Goal: Task Accomplishment & Management: Complete application form

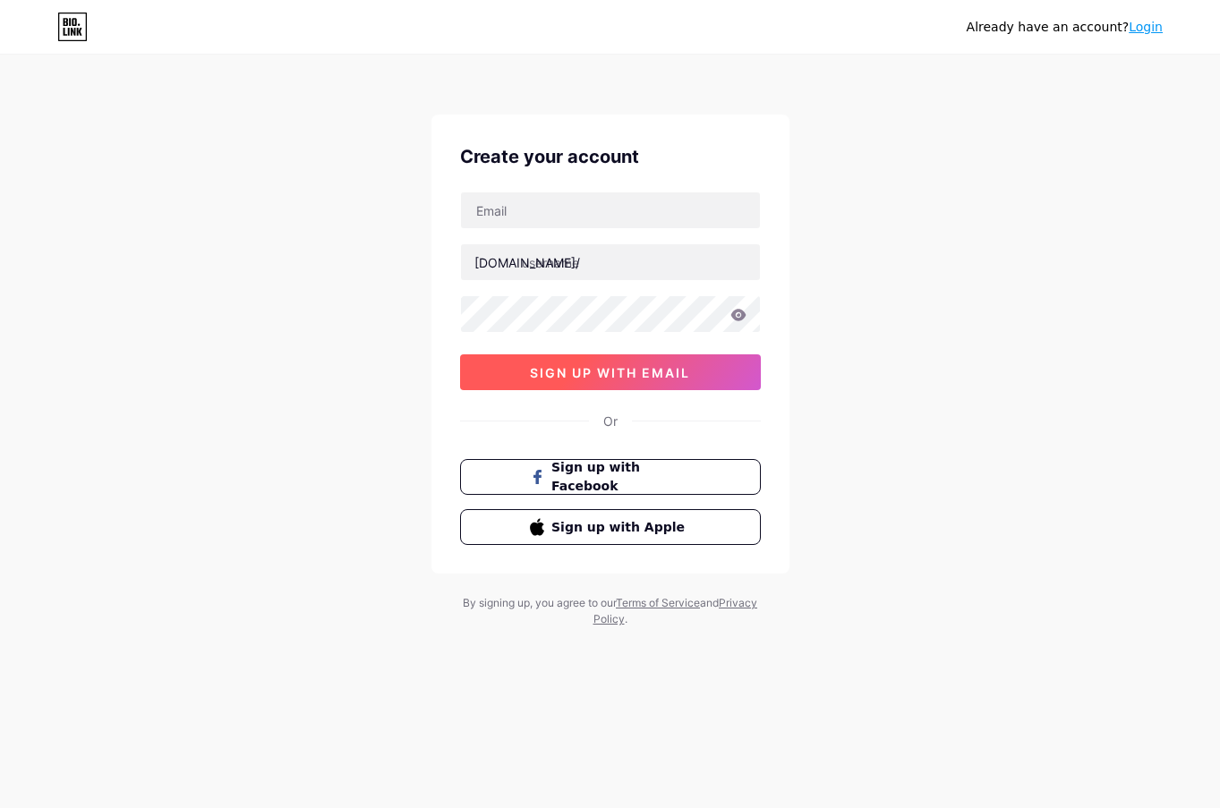
click at [695, 368] on button "sign up with email" at bounding box center [610, 372] width 301 height 36
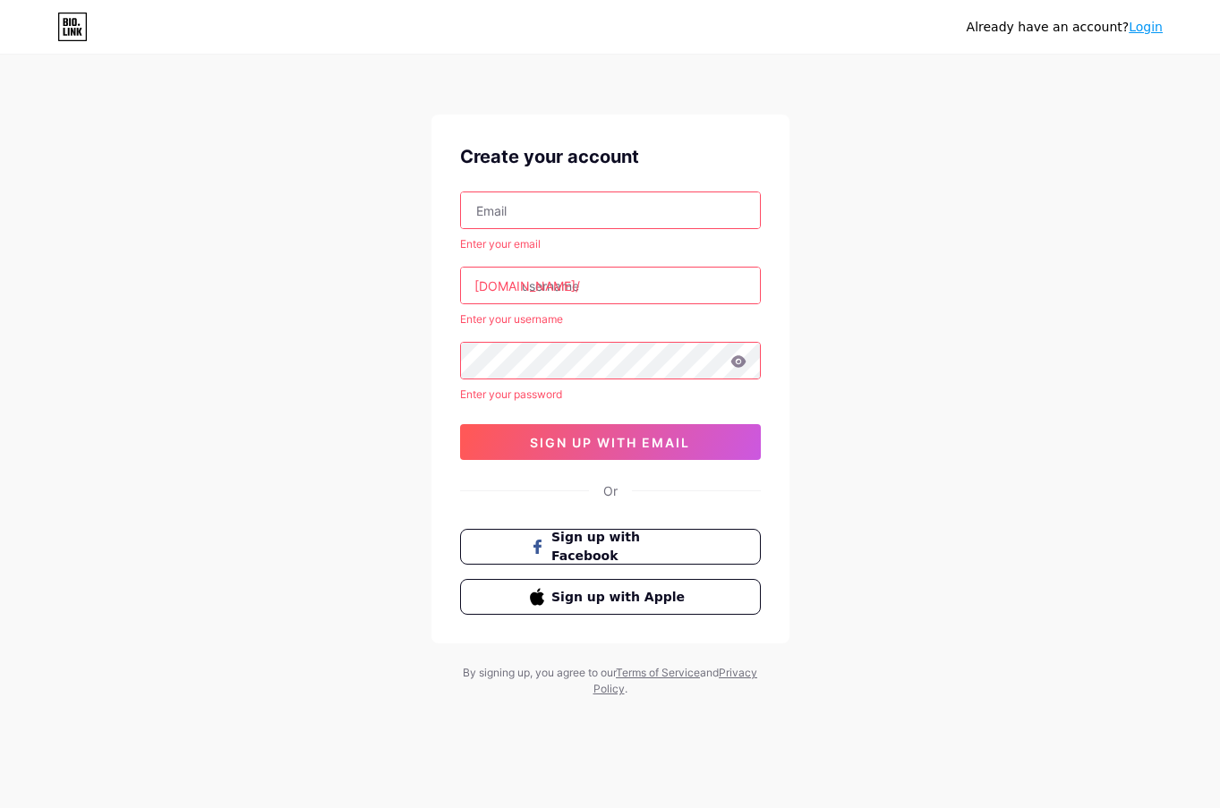
click at [606, 213] on input "text" at bounding box center [610, 210] width 299 height 36
type input "qkrrkdgml7392@gmail.com"
click at [570, 287] on input "text" at bounding box center [610, 286] width 299 height 36
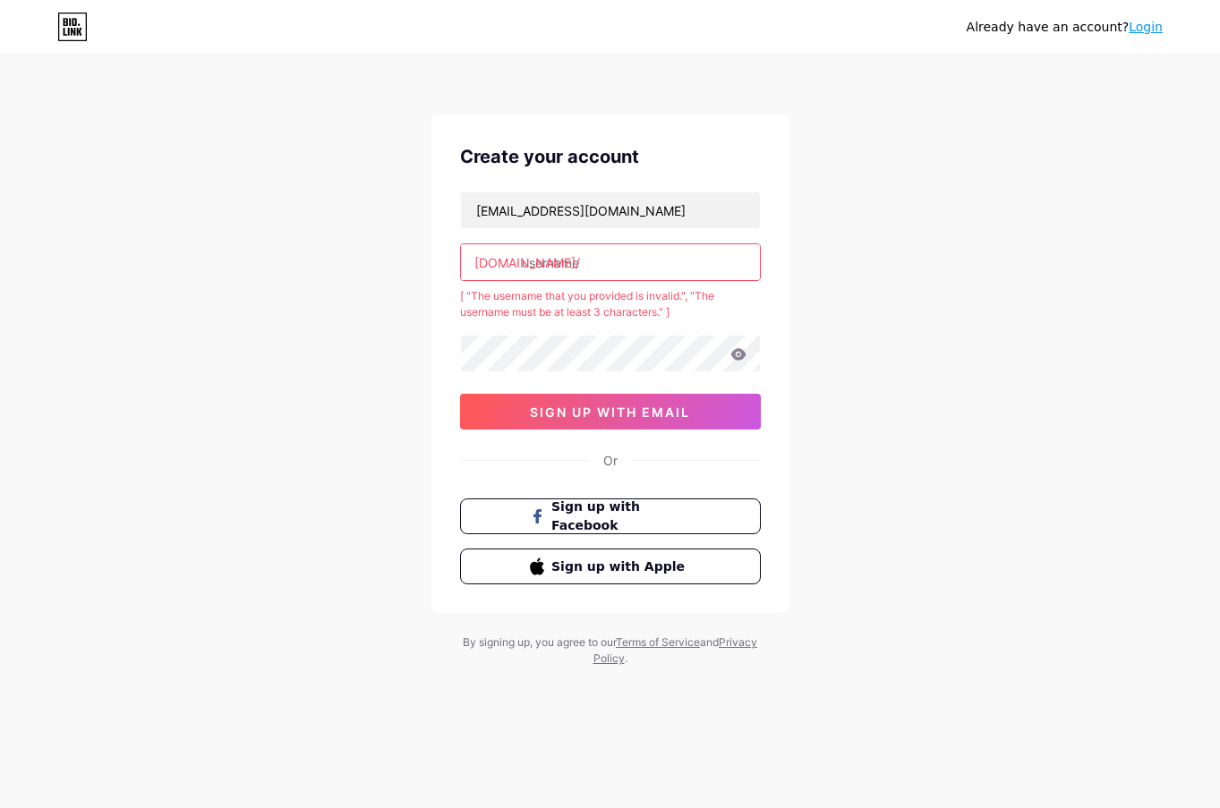
click at [637, 271] on input "text" at bounding box center [610, 262] width 299 height 36
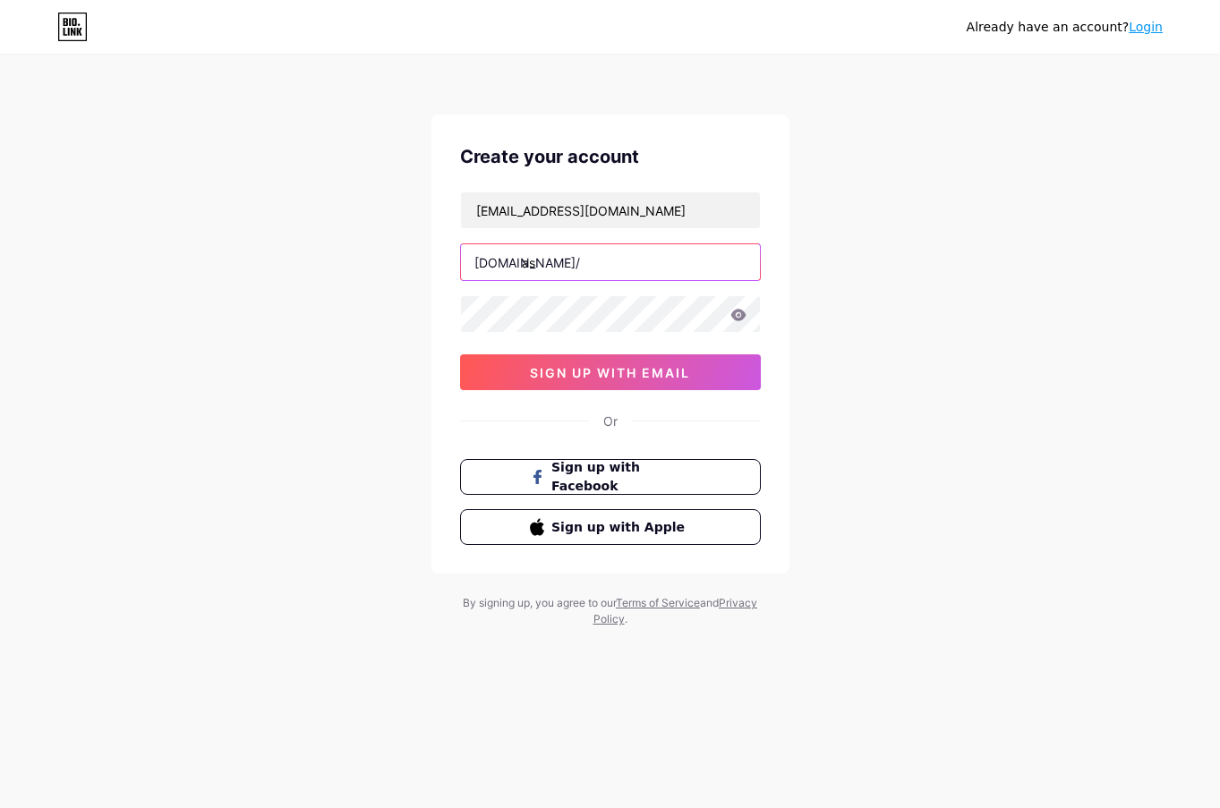
type input "a"
type input "e"
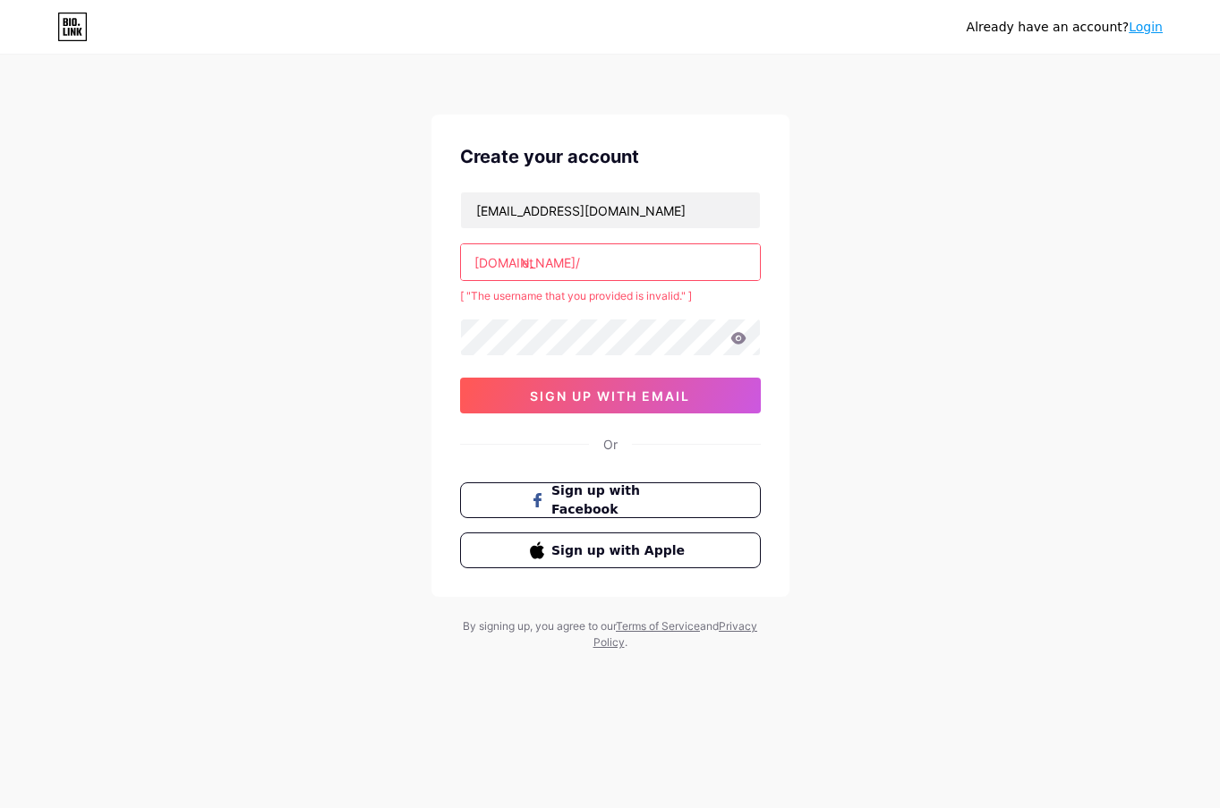
type input "e"
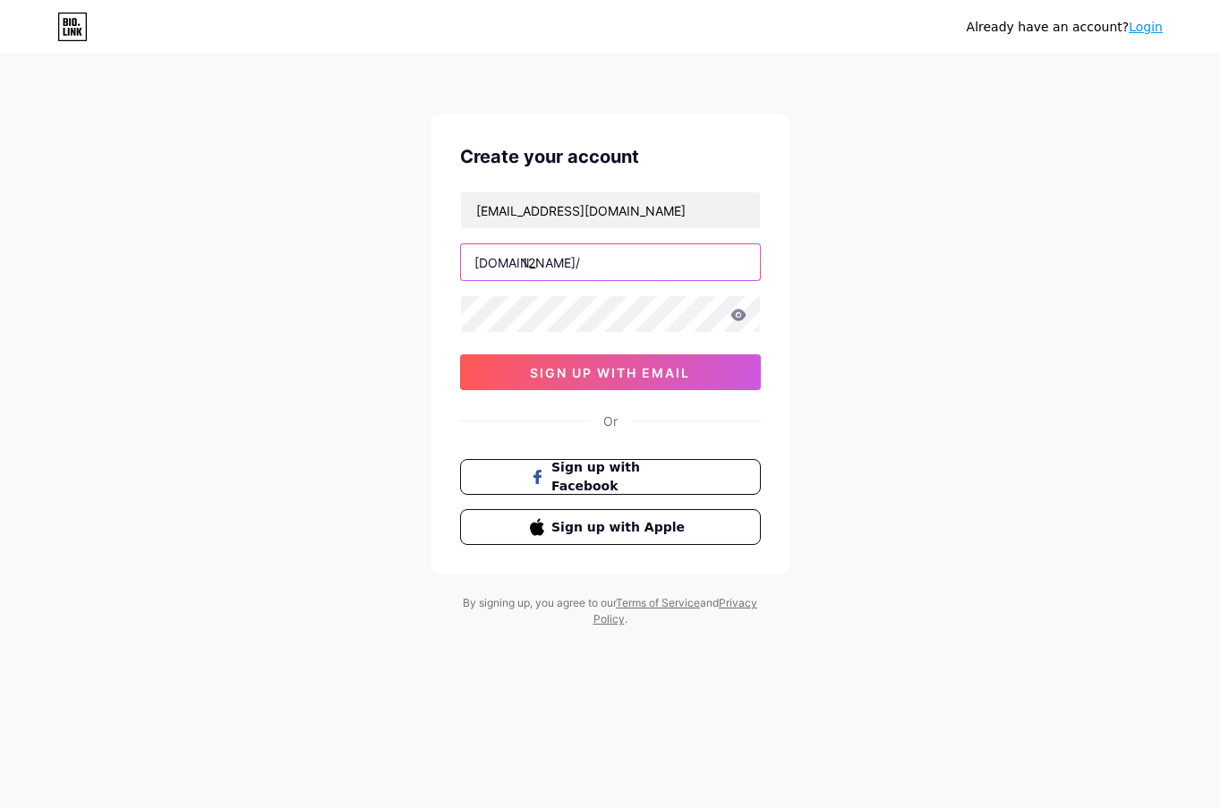
type input "1"
click at [641, 260] on input "ethst" at bounding box center [610, 262] width 299 height 36
type input "ethstratage"
click at [421, 312] on div "Already have an account? Login Create your account qkrrkdgml7392@gmail.com bio.…" at bounding box center [610, 342] width 1220 height 685
click at [739, 315] on icon at bounding box center [737, 315] width 15 height 12
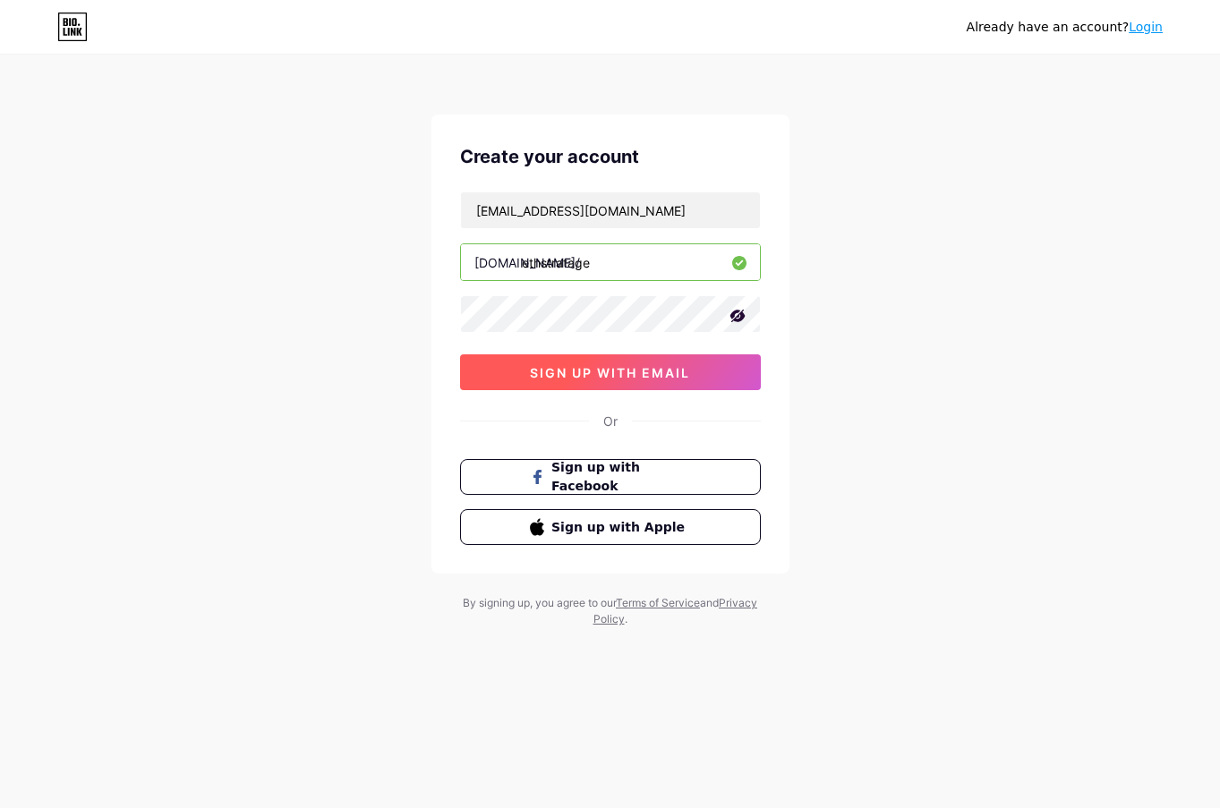
click at [696, 376] on button "sign up with email" at bounding box center [610, 372] width 301 height 36
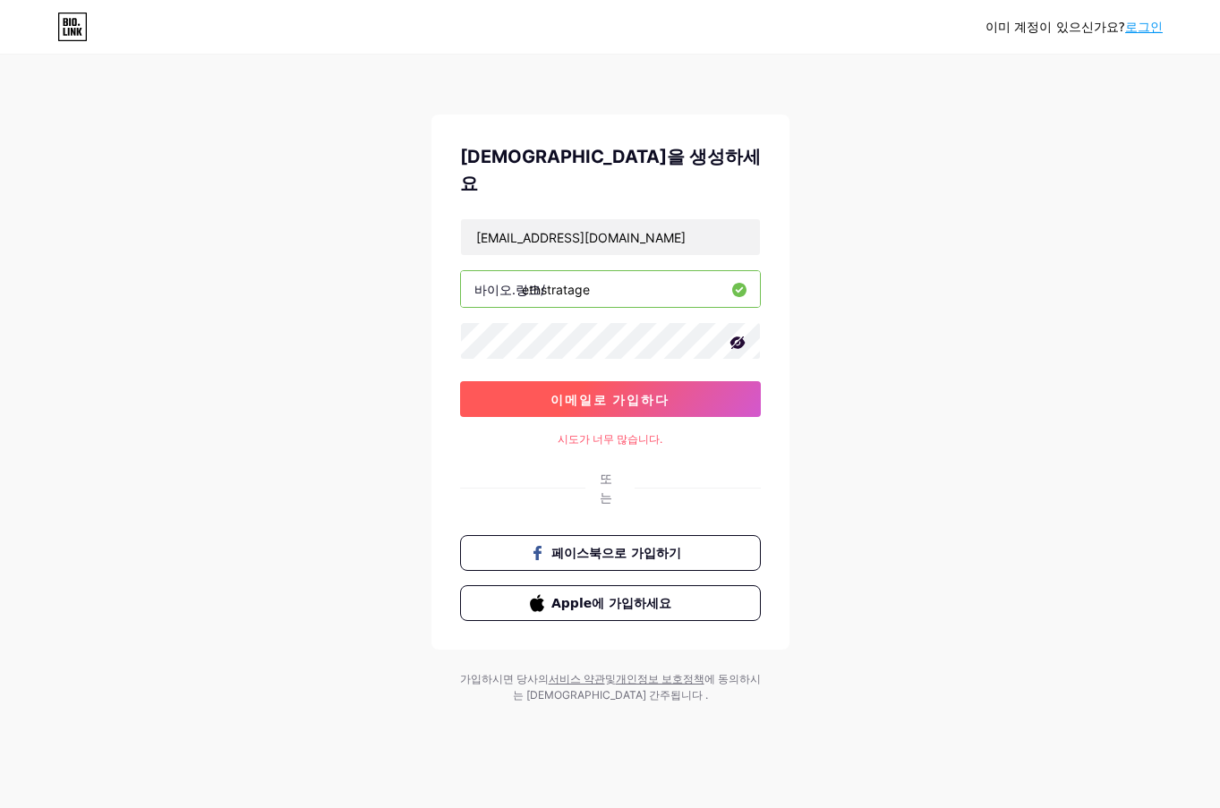
click at [712, 381] on button "이메일로 가입하다" at bounding box center [610, 399] width 301 height 36
click at [636, 392] on font "이메일로 가입하다" at bounding box center [609, 399] width 119 height 15
click at [908, 436] on div "이미 계정이 있으신가요? 로그인 계정을 생성하세요 qkrrkdgml7392@gmail.com 바이오.링크/ ethstratage 0cAFcWe…" at bounding box center [610, 380] width 1220 height 761
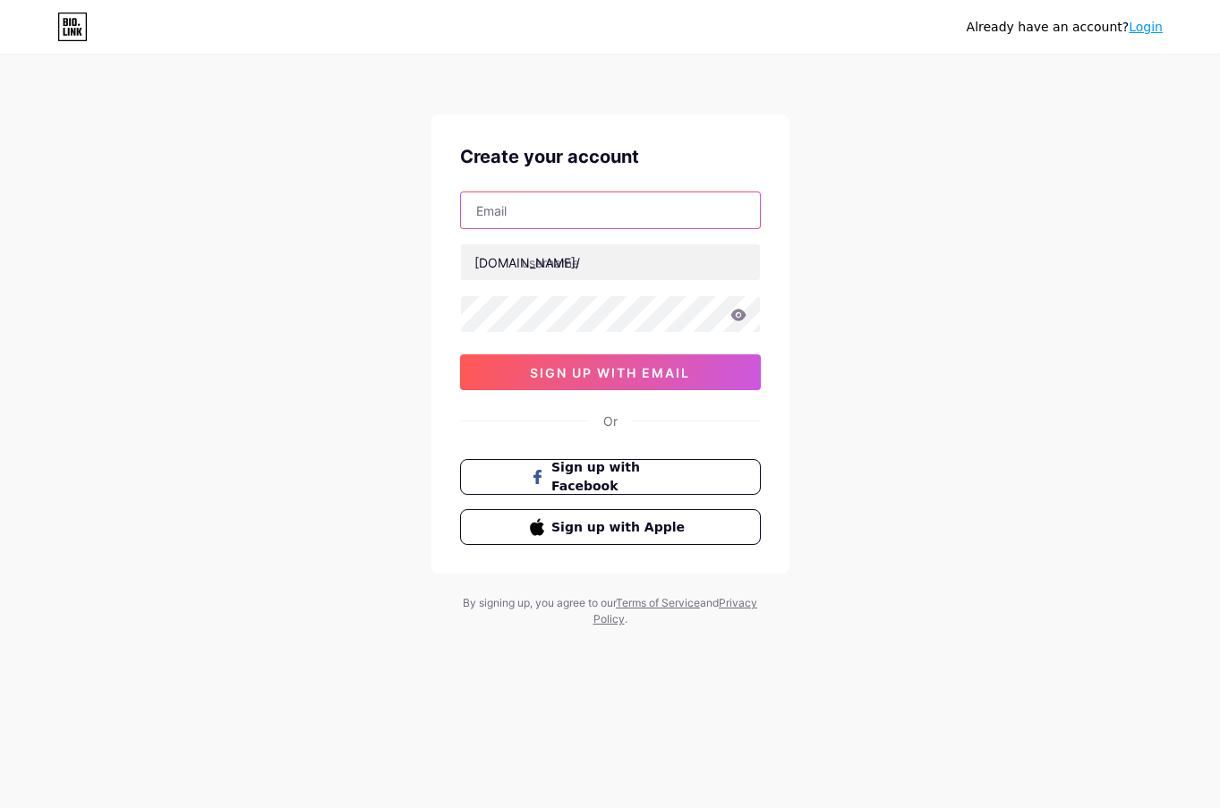
click at [616, 214] on input "text" at bounding box center [610, 210] width 299 height 36
type input "qkrrkdgml7392@gmail.com"
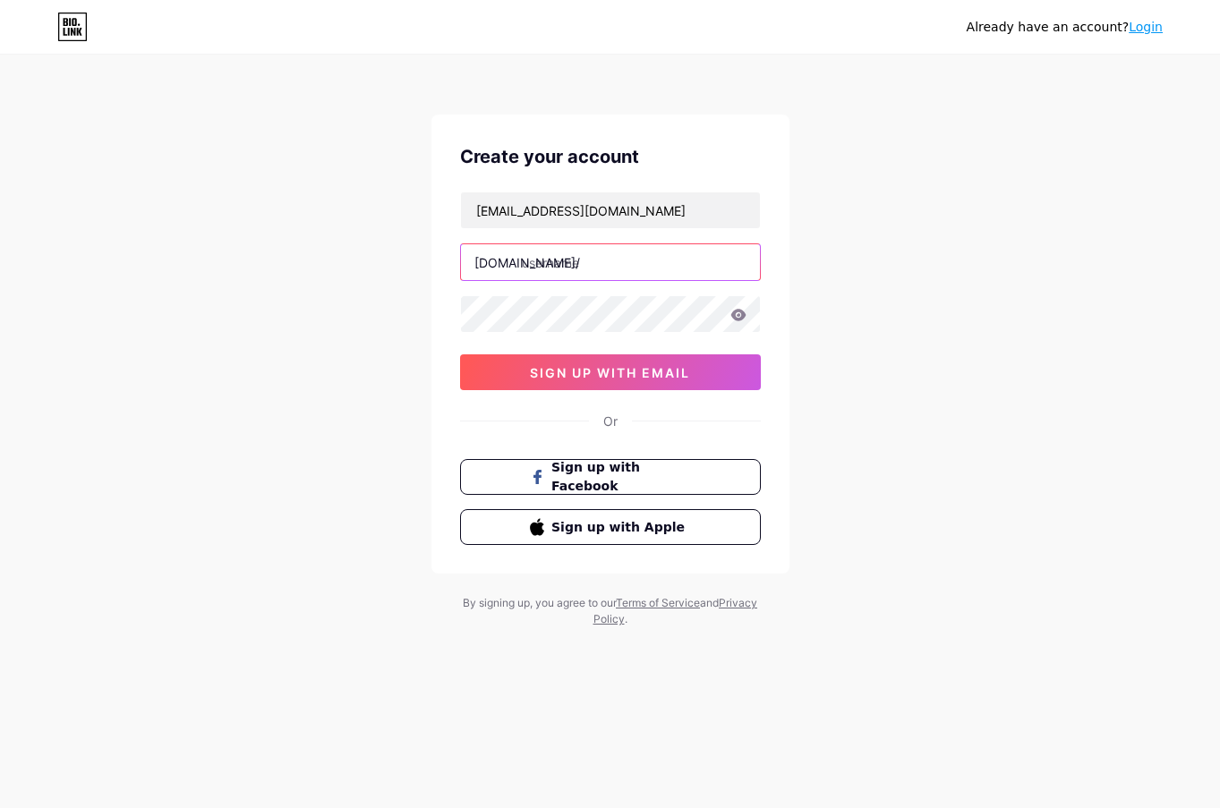
click at [621, 264] on input "text" at bounding box center [610, 262] width 299 height 36
type input "ethstratage"
click at [613, 380] on button "sign up with email" at bounding box center [610, 372] width 301 height 36
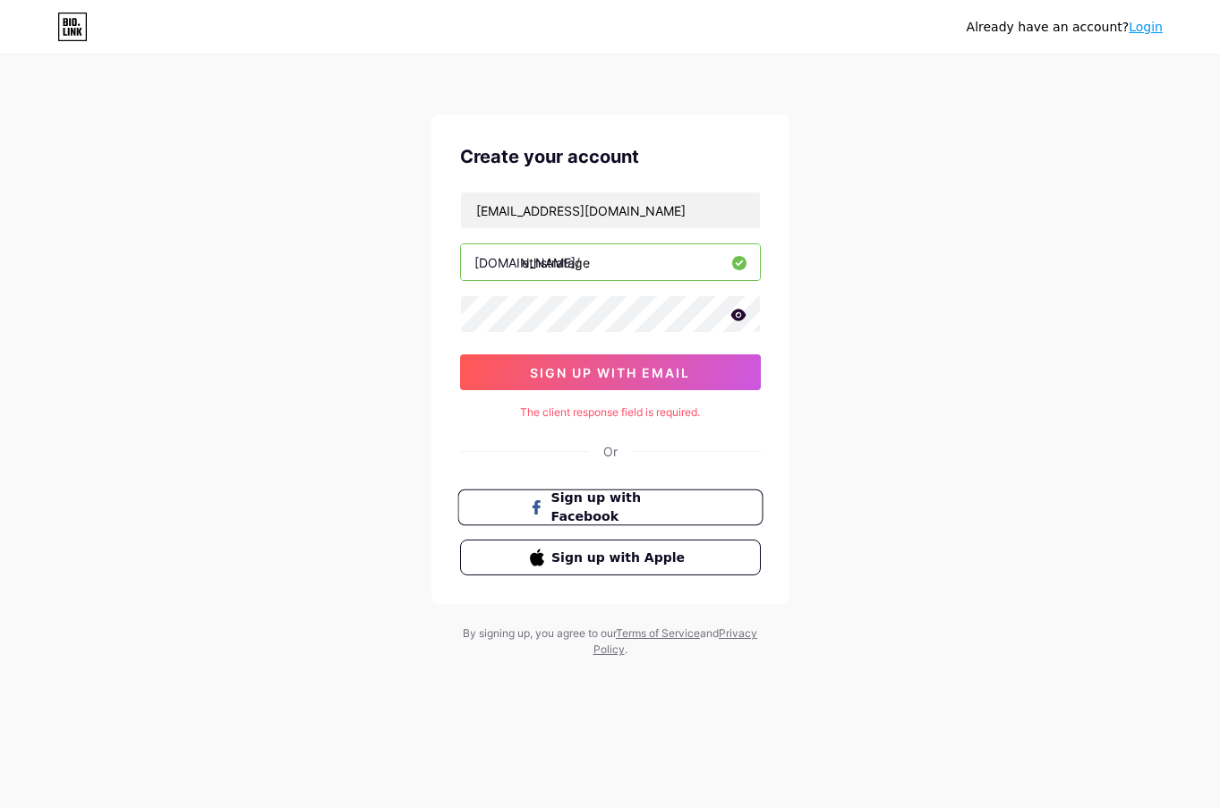
click at [658, 504] on span "Sign up with Facebook" at bounding box center [620, 508] width 140 height 38
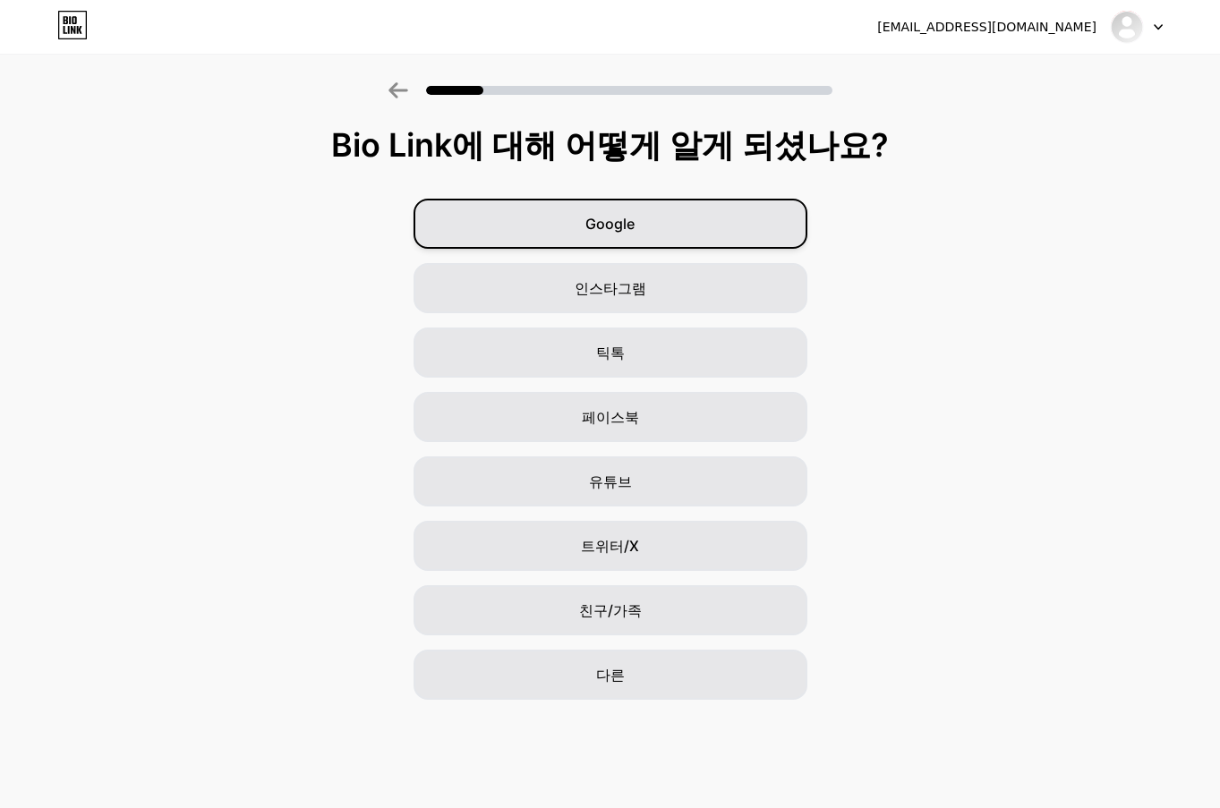
click at [698, 233] on div "Google" at bounding box center [610, 224] width 394 height 50
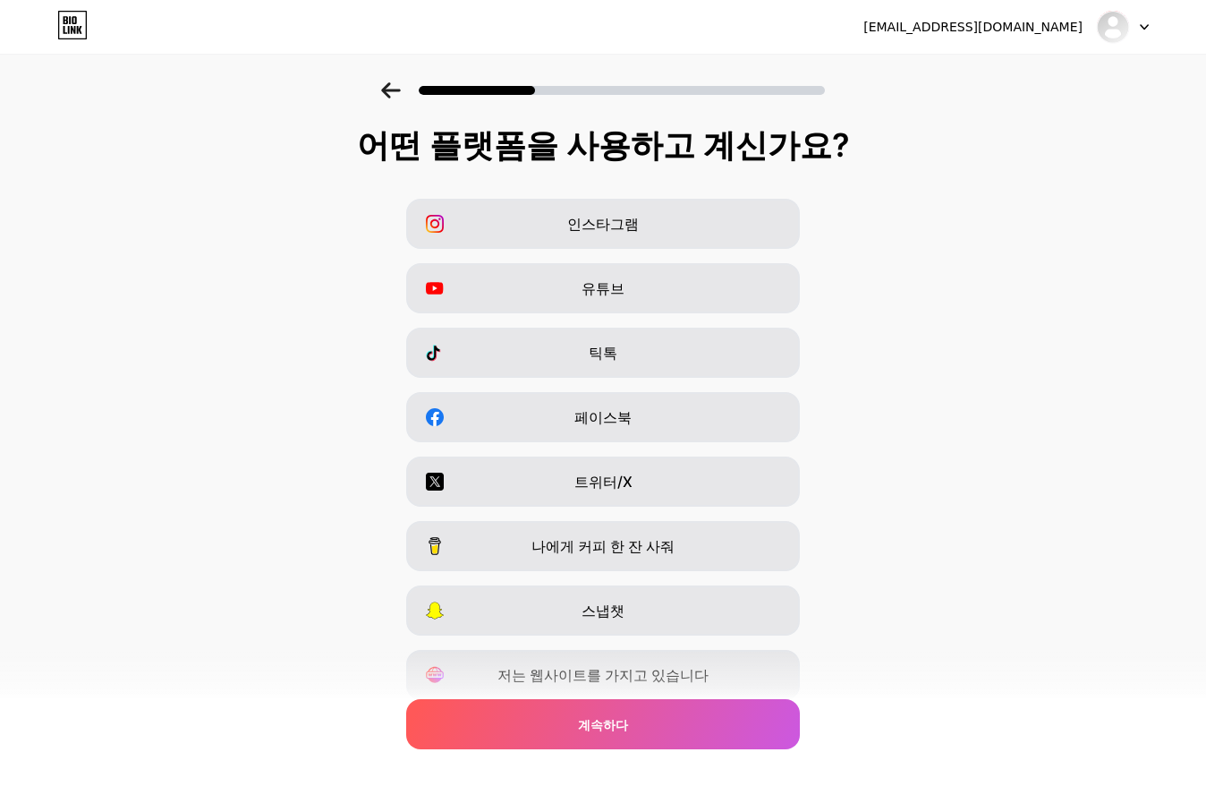
drag, startPoint x: 999, startPoint y: 323, endPoint x: 869, endPoint y: 364, distance: 136.1
click at [869, 364] on div "인스타그램 유튜브 틱톡 페이스북 트위터/X 나에게 커피 한 잔 사줘 스냅챗 저는 웹사이트를 가지고 있습니다" at bounding box center [603, 449] width 1188 height 501
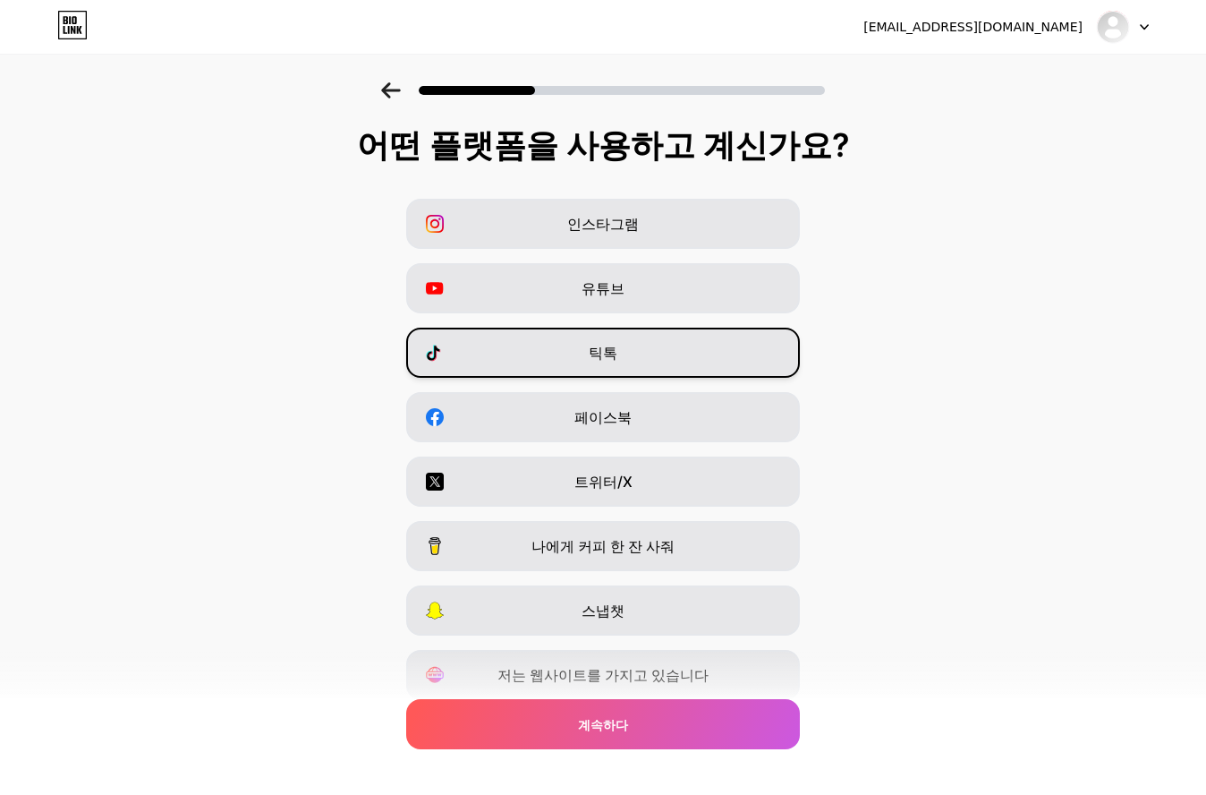
click at [761, 351] on div "틱톡" at bounding box center [603, 353] width 394 height 50
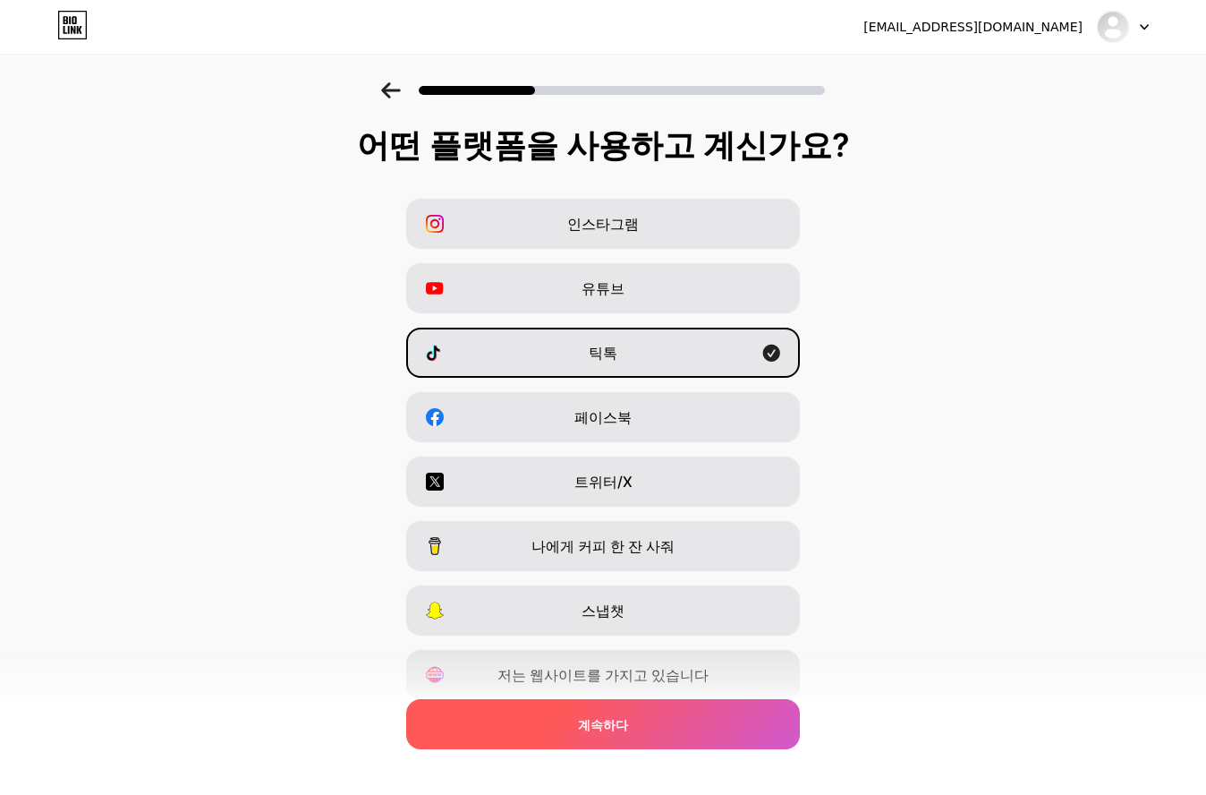
click at [738, 711] on div "계속하다" at bounding box center [603, 724] width 394 height 50
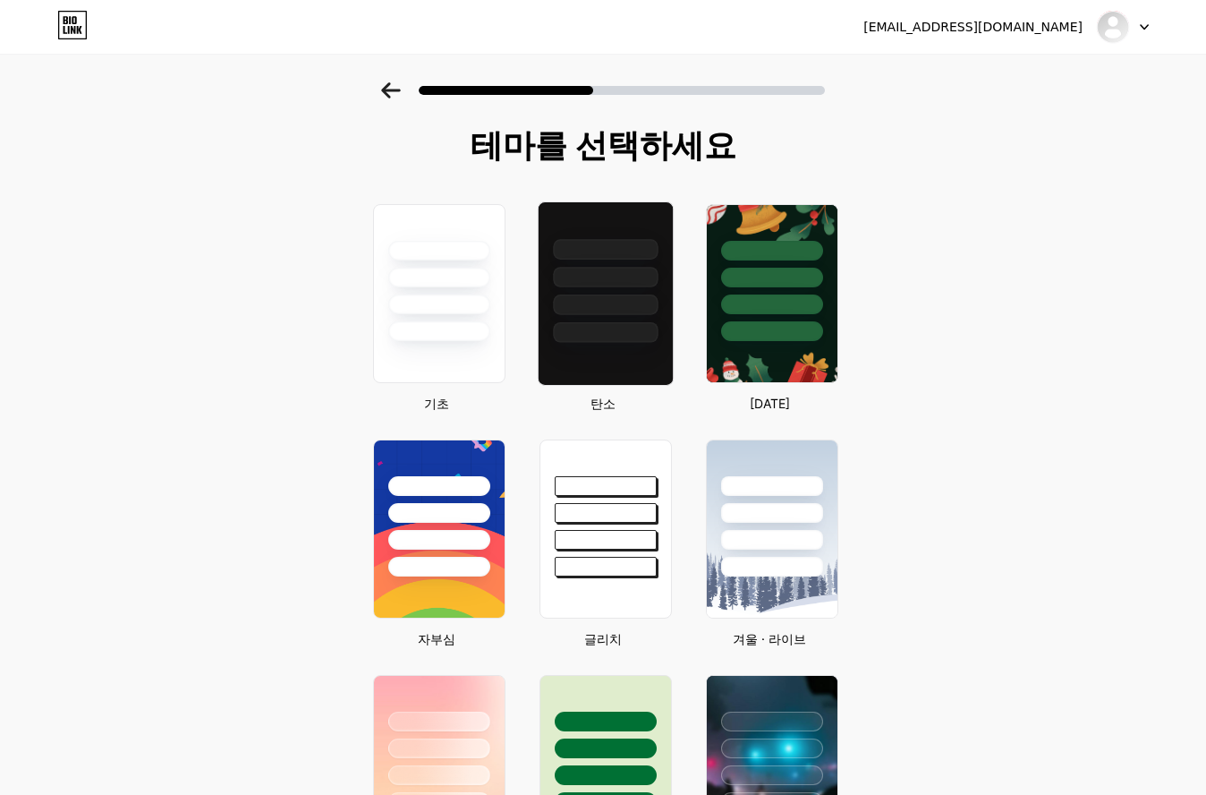
click at [635, 328] on div at bounding box center [605, 332] width 105 height 21
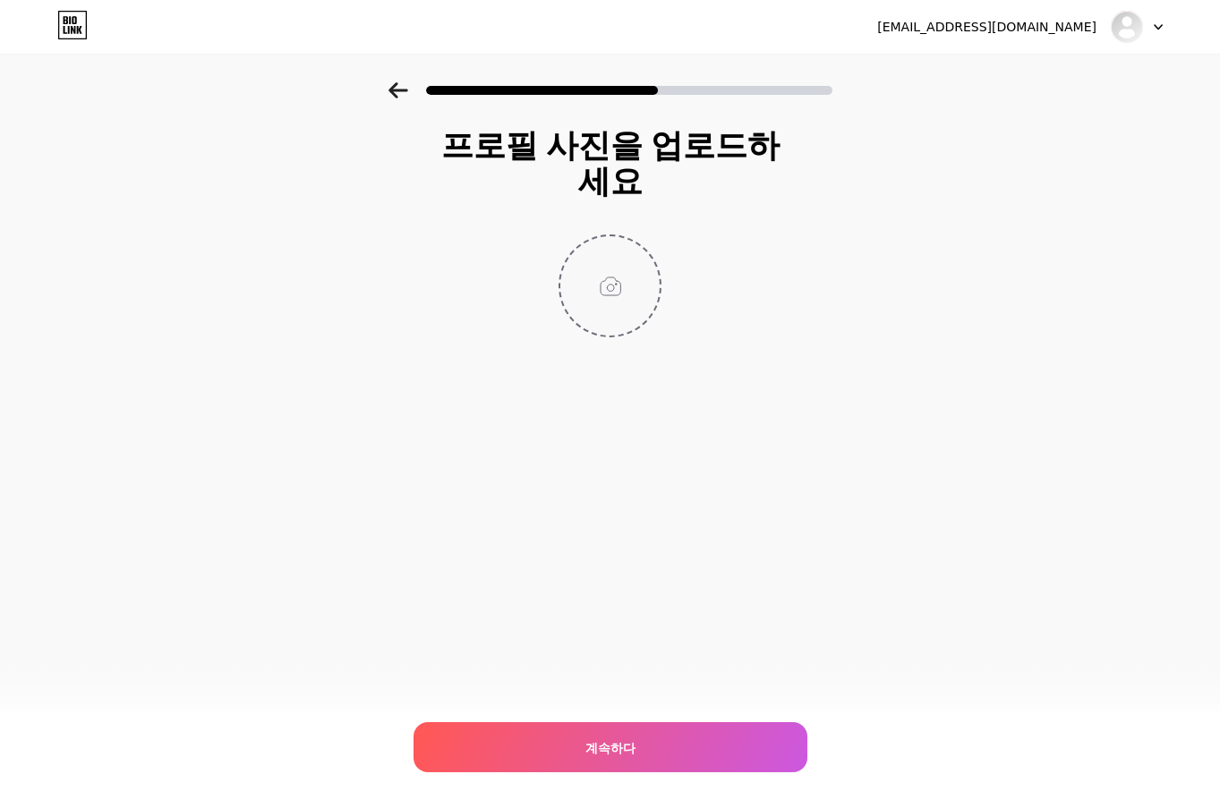
click at [617, 298] on input "file" at bounding box center [609, 285] width 99 height 99
type input "C:\fakepath\[PERSON_NAME].jpg"
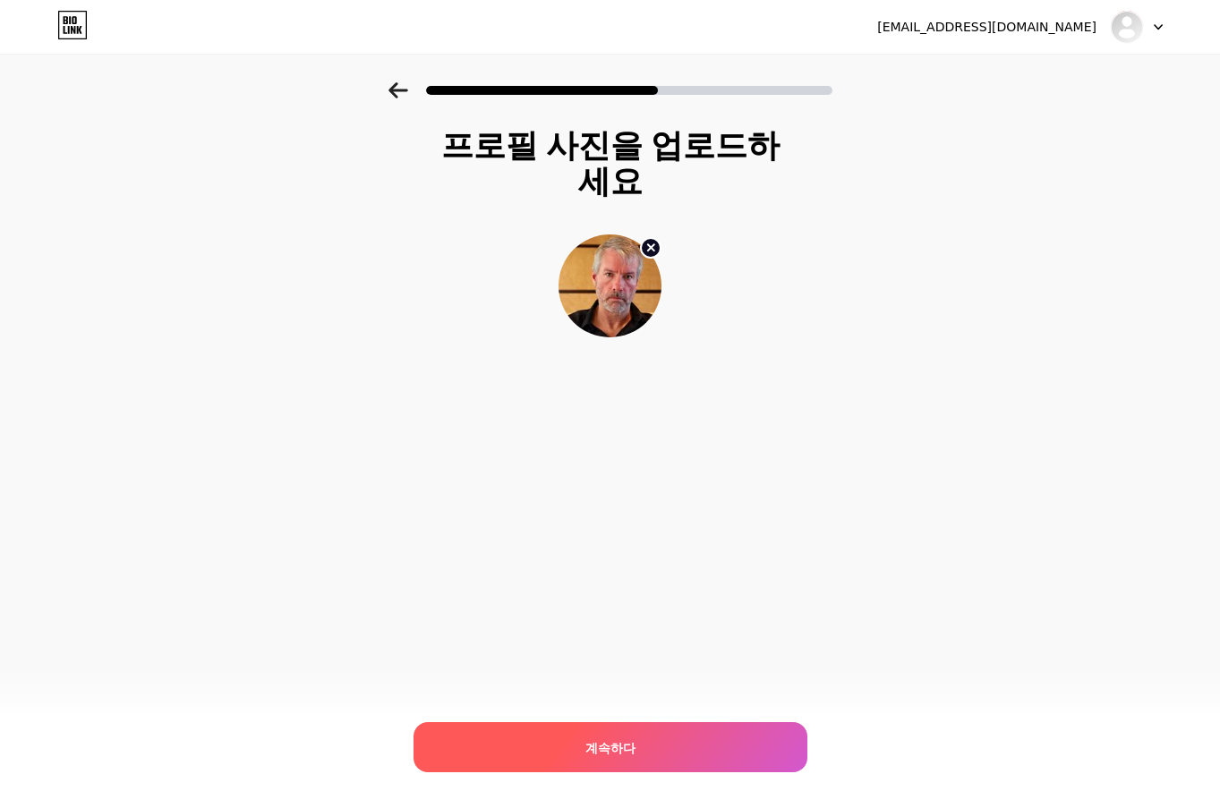
click at [711, 745] on div "계속하다" at bounding box center [610, 747] width 394 height 50
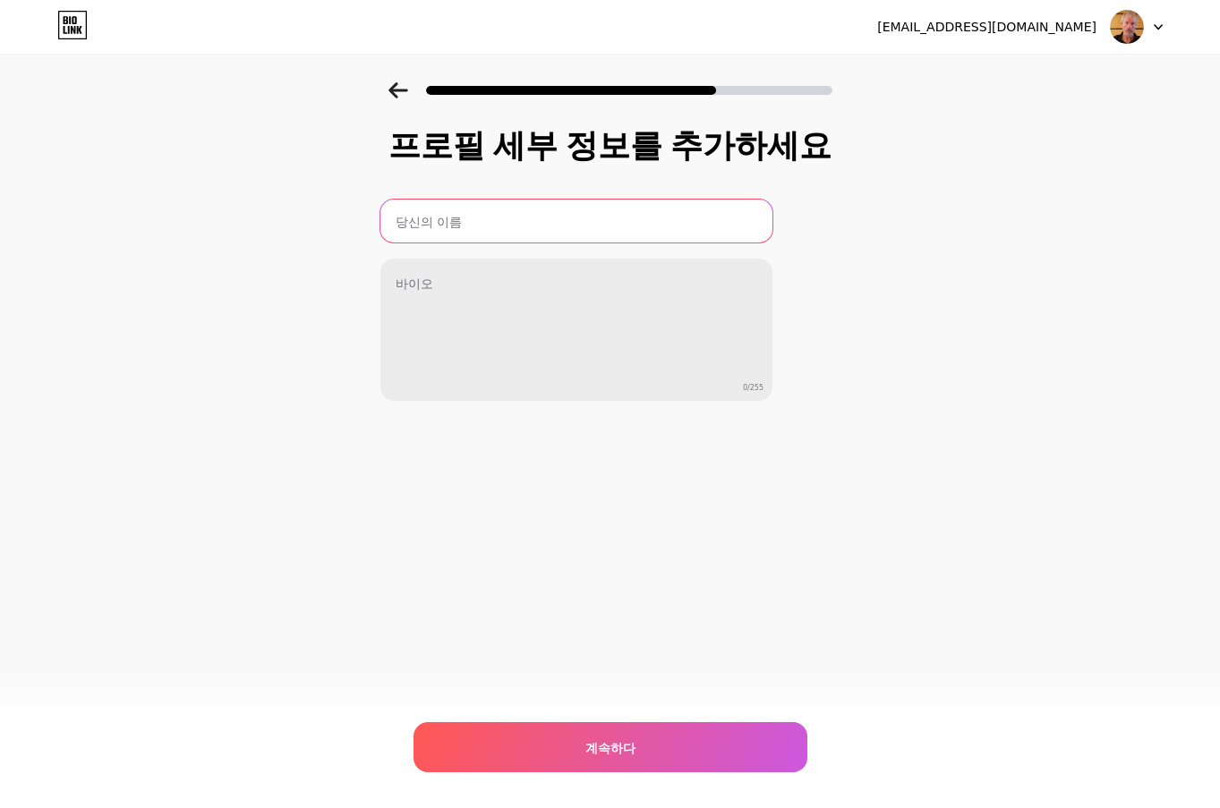
click at [507, 222] on input "text" at bounding box center [576, 221] width 392 height 43
type input "ETHstratage"
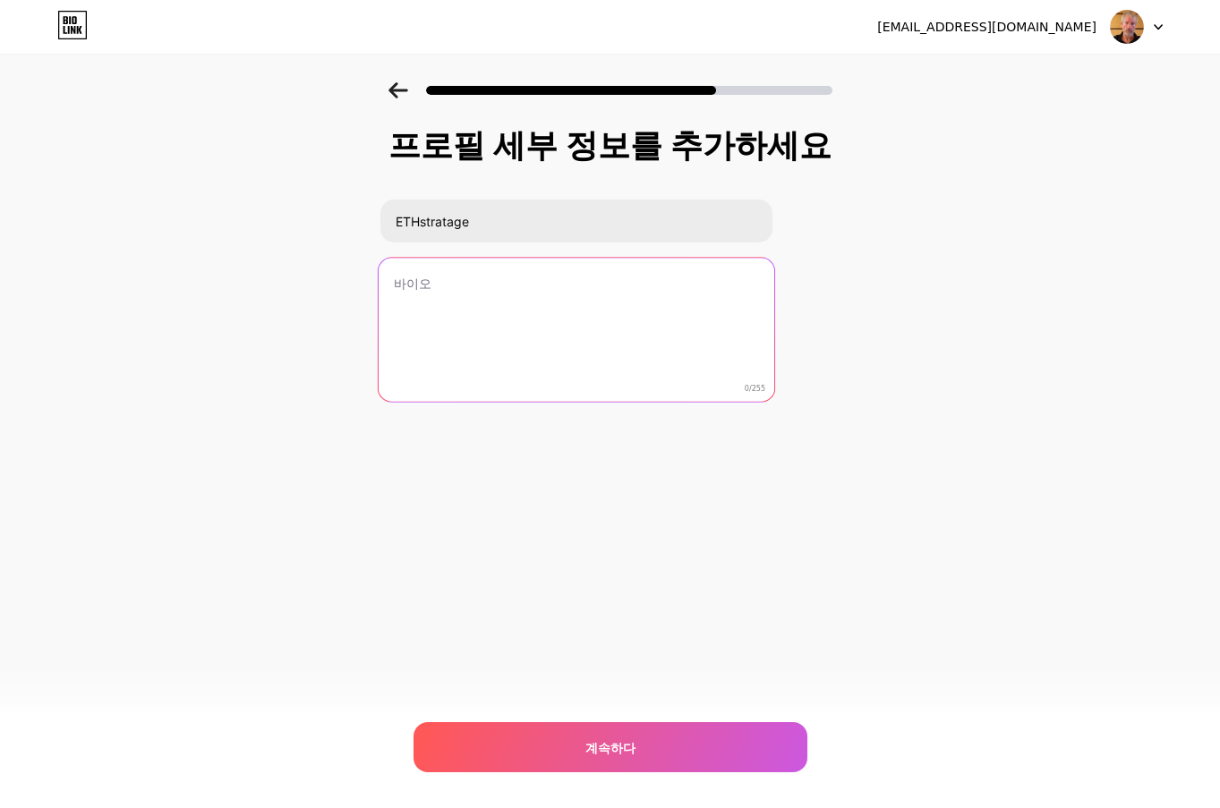
click at [494, 282] on textarea at bounding box center [577, 331] width 396 height 146
type textarea "d"
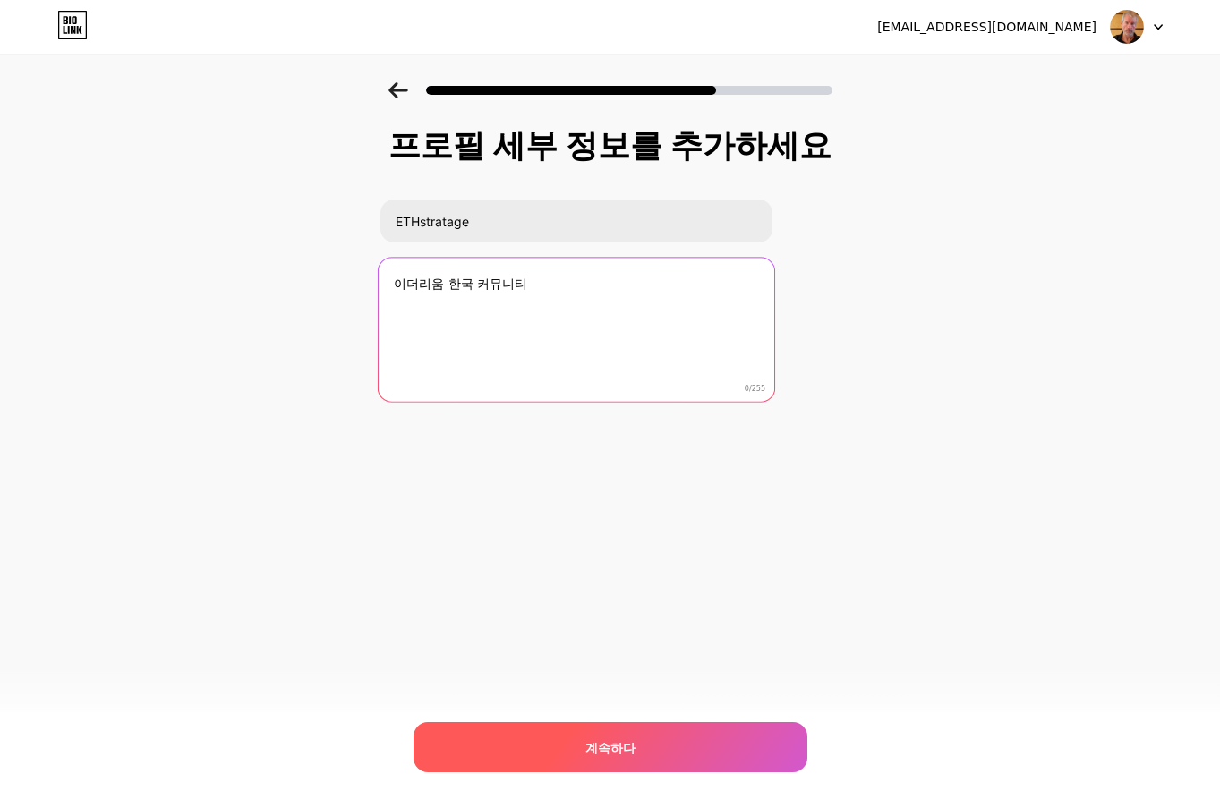
type textarea "이더리움 한국 커뮤니티"
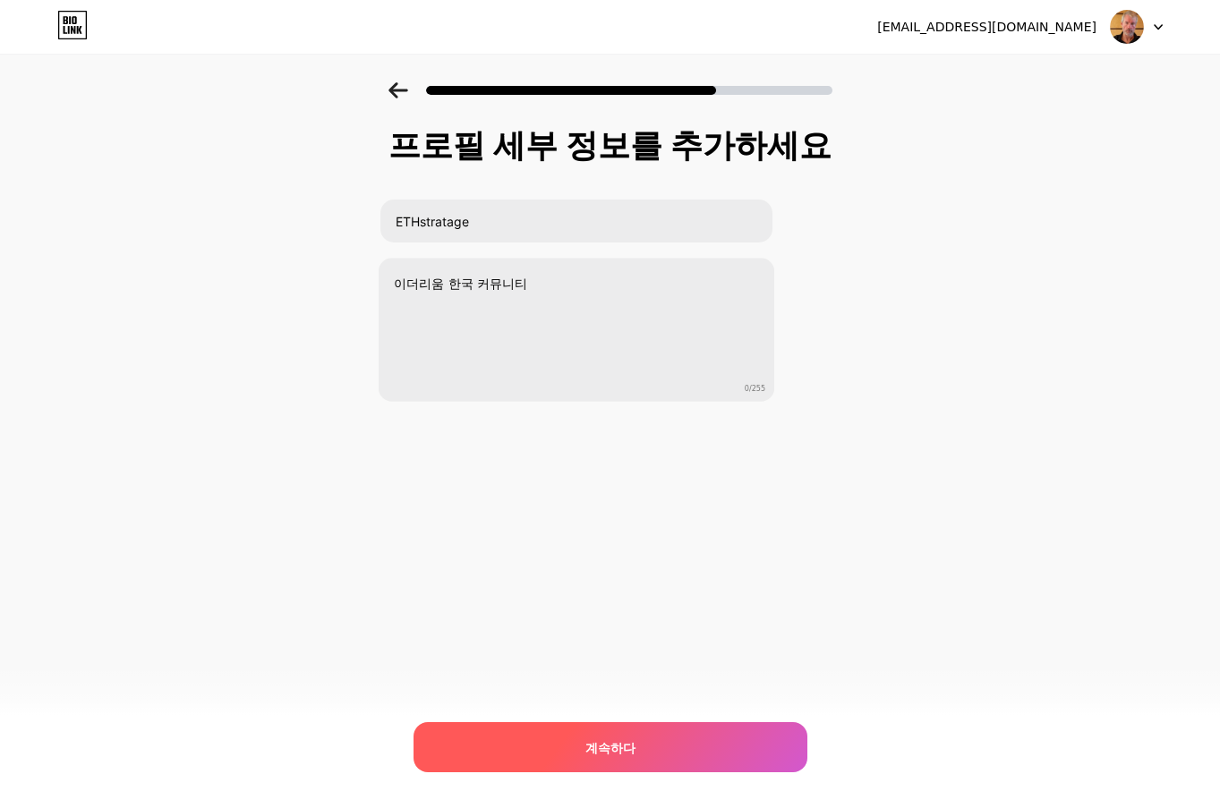
click at [713, 729] on div "계속하다" at bounding box center [610, 747] width 394 height 50
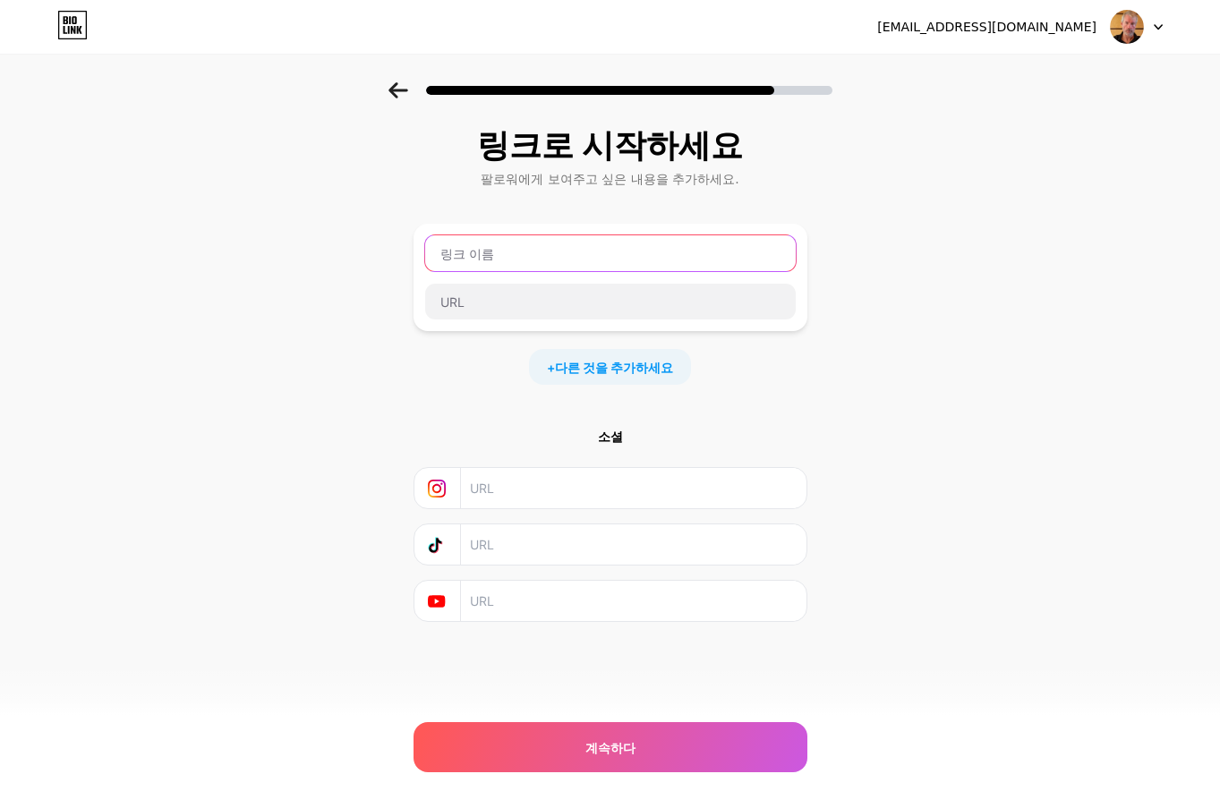
click at [619, 260] on input "text" at bounding box center [610, 253] width 370 height 36
click at [986, 305] on div "링크로 시작[PERSON_NAME]에게 보여주고 싶은 내용을 추가하세요. + 다른 것을 추가하세요 소셜 계속하다 오류" at bounding box center [610, 396] width 1220 height 629
click at [554, 549] on input "text" at bounding box center [632, 544] width 325 height 40
type input "ㄸ"
type input "ETHstratage"
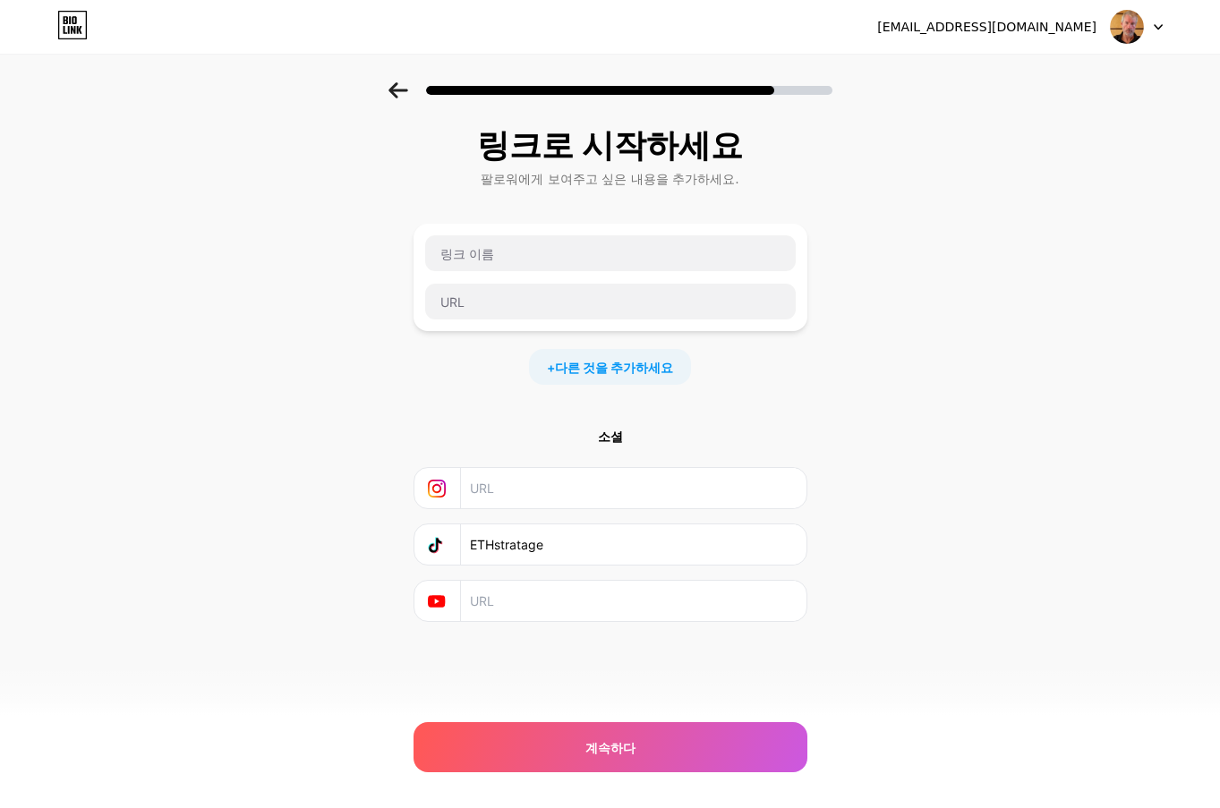
click at [925, 605] on div "링크로 시작[PERSON_NAME]에게 보여주고 싶은 내용을 추가하세요. + 다른 것을 추가하세요 소셜 ETHstratage 계속하다 오류" at bounding box center [610, 396] width 1220 height 629
drag, startPoint x: 604, startPoint y: 546, endPoint x: 343, endPoint y: 541, distance: 261.3
click at [343, 541] on div "링크로 시작[PERSON_NAME]에게 보여주고 싶은 내용을 추가하세요. + 다른 것을 추가하세요 소셜 ETHstratage 계속하다 오류" at bounding box center [610, 396] width 1220 height 629
click at [1033, 370] on div "링크로 시작[PERSON_NAME]에게 보여주고 싶은 내용을 추가하세요. + 다른 것을 추가하세요 소셜 계속하다 오류" at bounding box center [610, 396] width 1220 height 629
click at [519, 307] on input "text" at bounding box center [610, 302] width 370 height 36
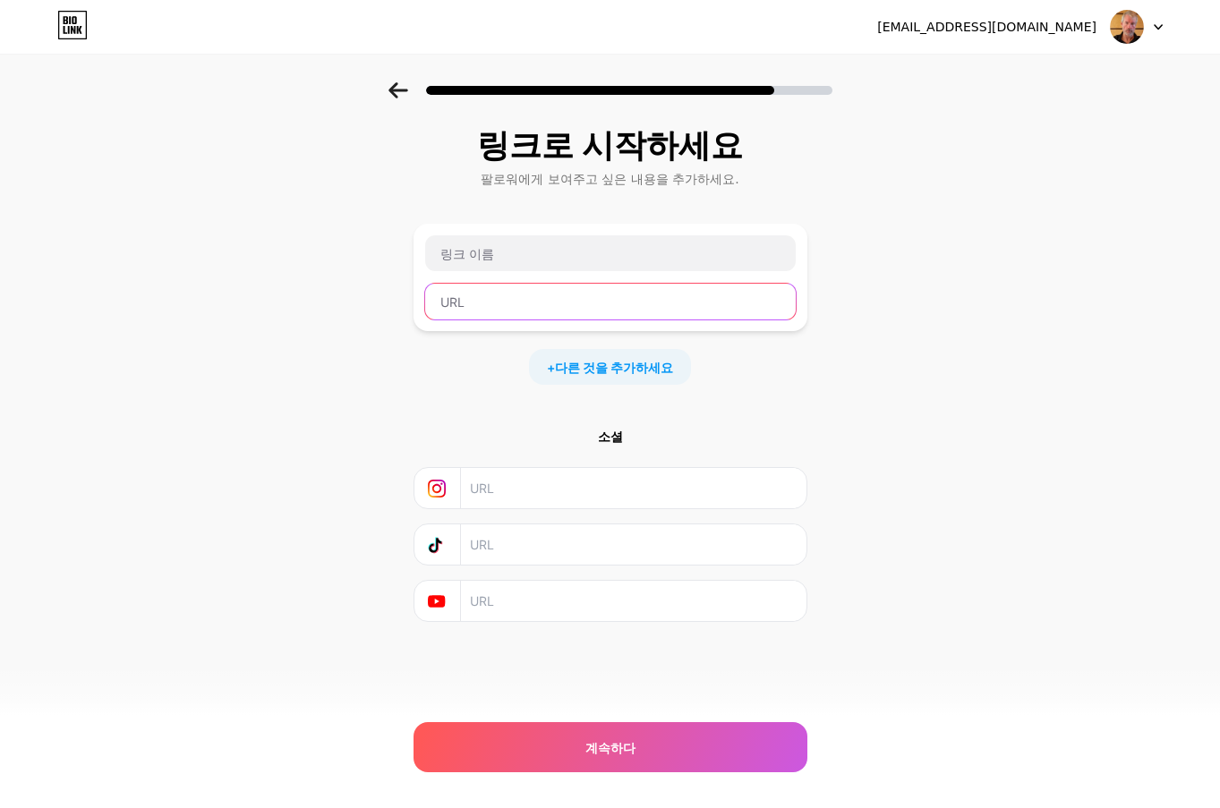
paste input "[URL][DOMAIN_NAME]"
drag, startPoint x: 626, startPoint y: 292, endPoint x: 273, endPoint y: 277, distance: 353.8
click at [277, 278] on div "링크로 시작[PERSON_NAME]에게 보여주고 싶은 내용을 추가하세요. [URL][DOMAIN_NAME] + 다른 것을 추가하세요 소셜 계속…" at bounding box center [610, 396] width 1220 height 629
paste input "[DOMAIN_NAME][URL]"
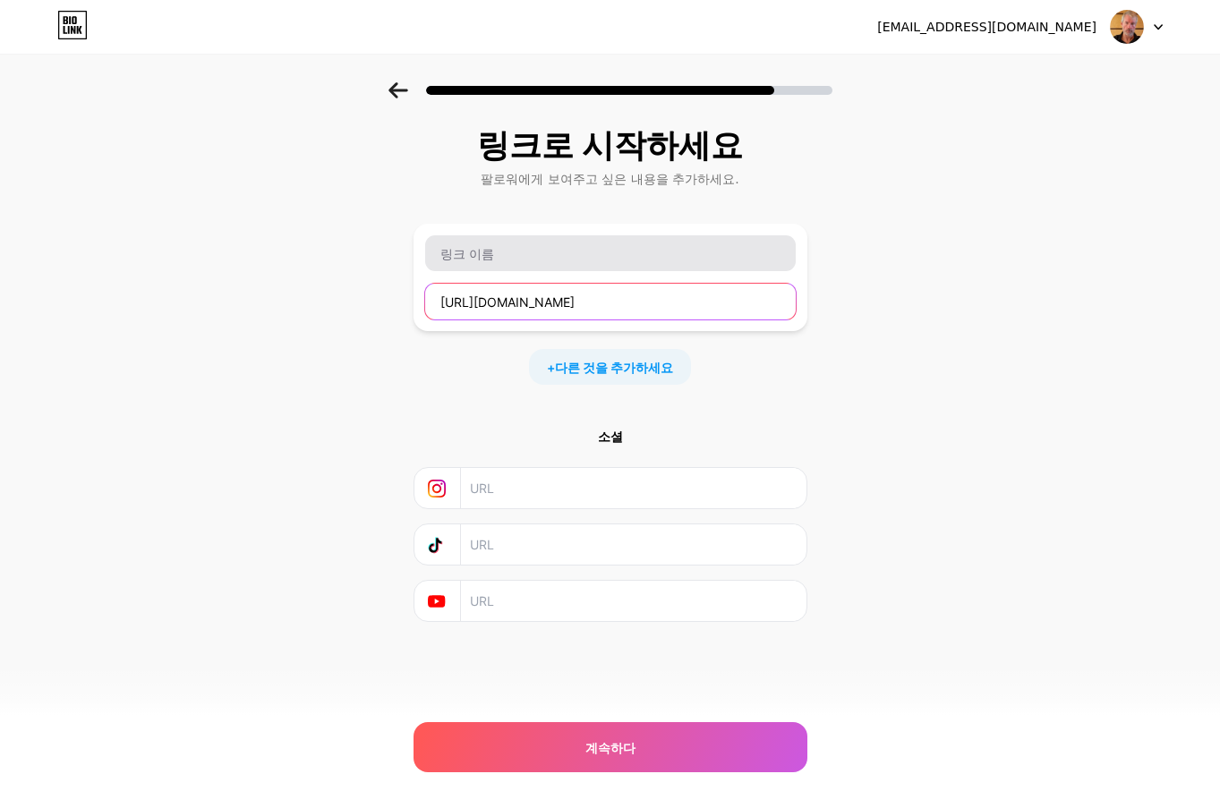
type input "[URL][DOMAIN_NAME]"
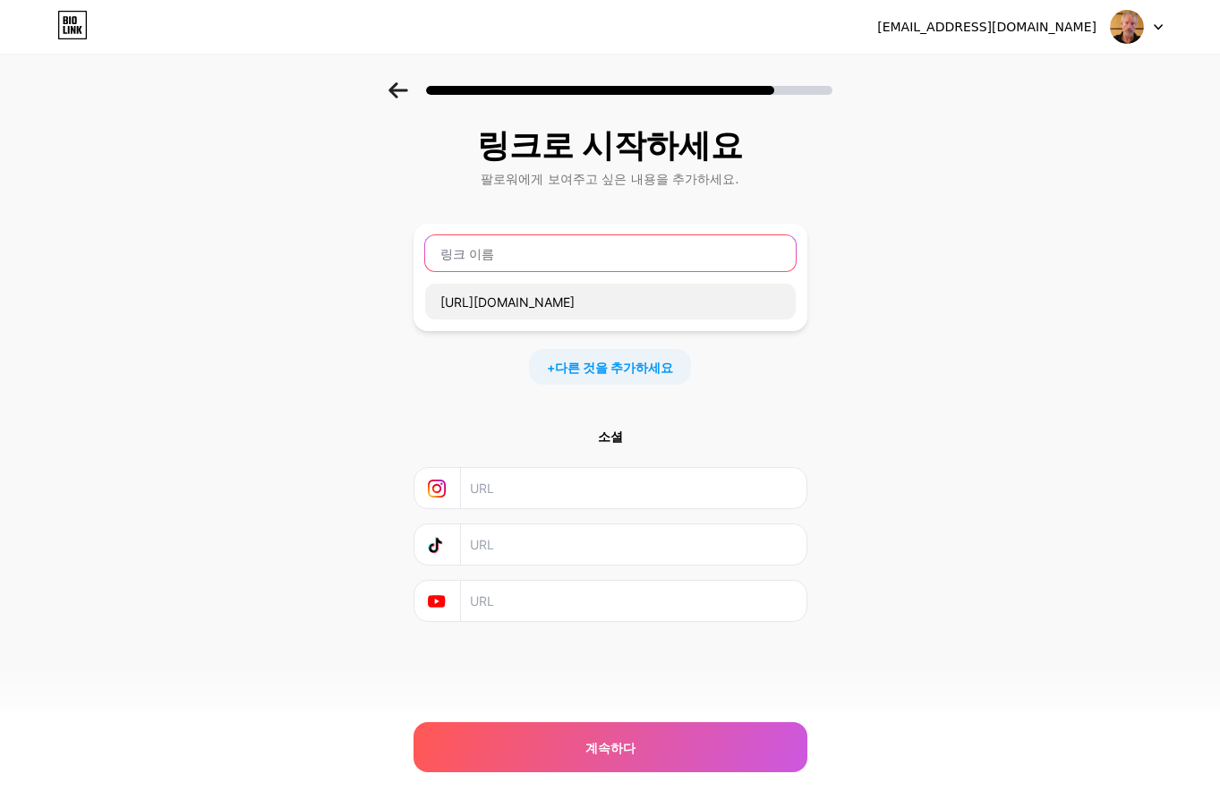
click at [685, 260] on input "text" at bounding box center [610, 253] width 370 height 36
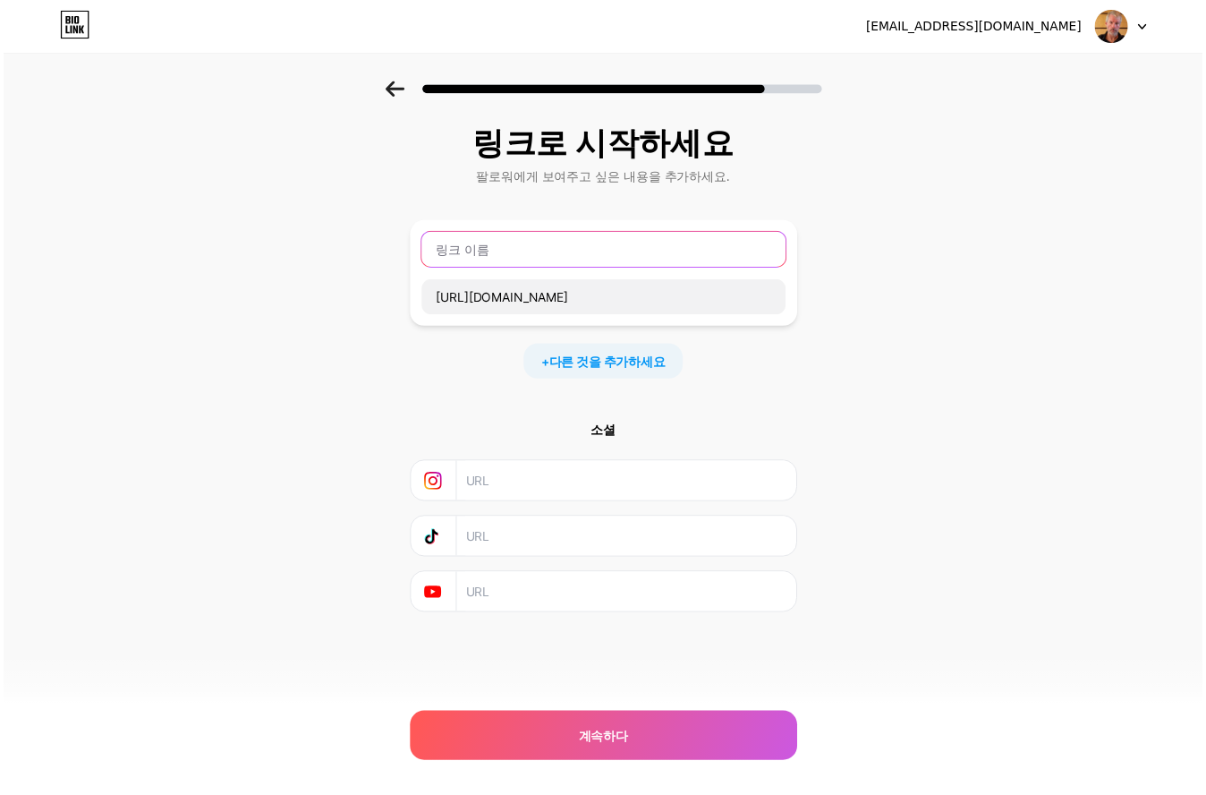
scroll to position [0, 0]
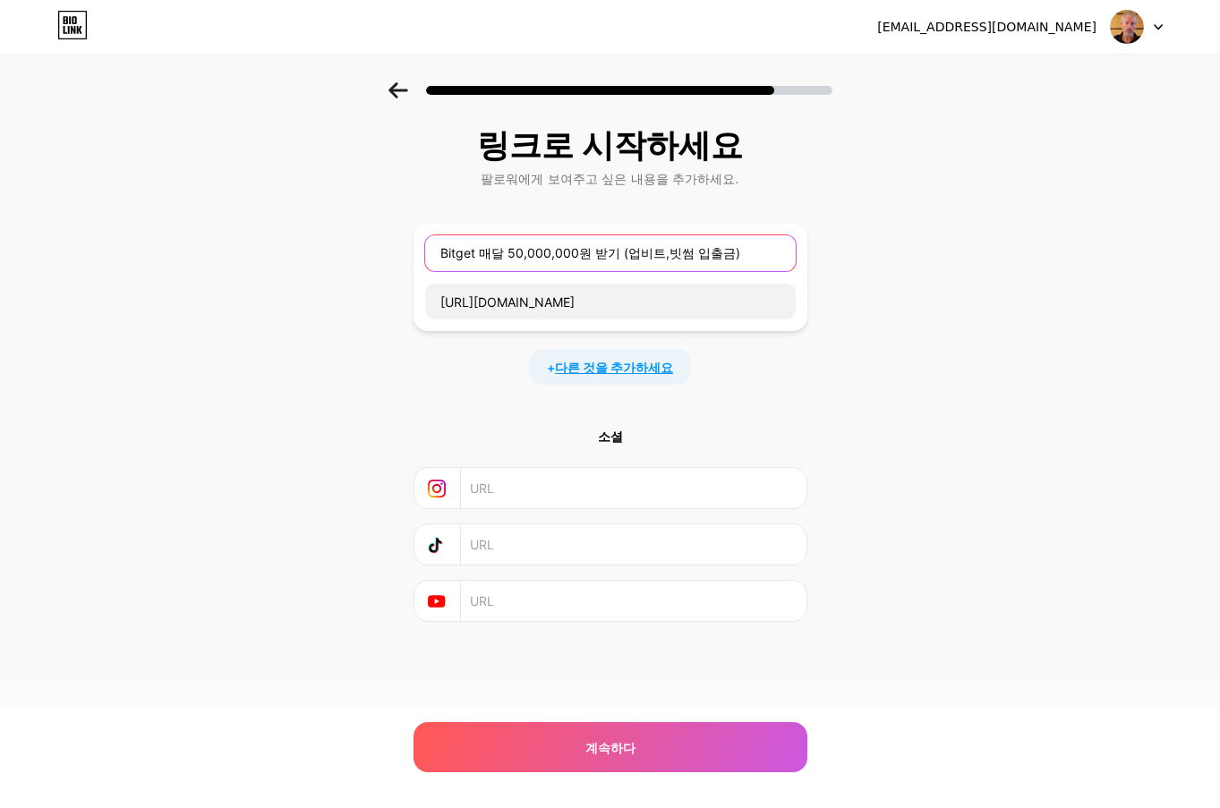
type input "Bitget 매달 50,000,000원 받기 (업비트,빗썸 입출금)"
click at [655, 373] on font "다른 것을 추가하세요" at bounding box center [614, 367] width 118 height 15
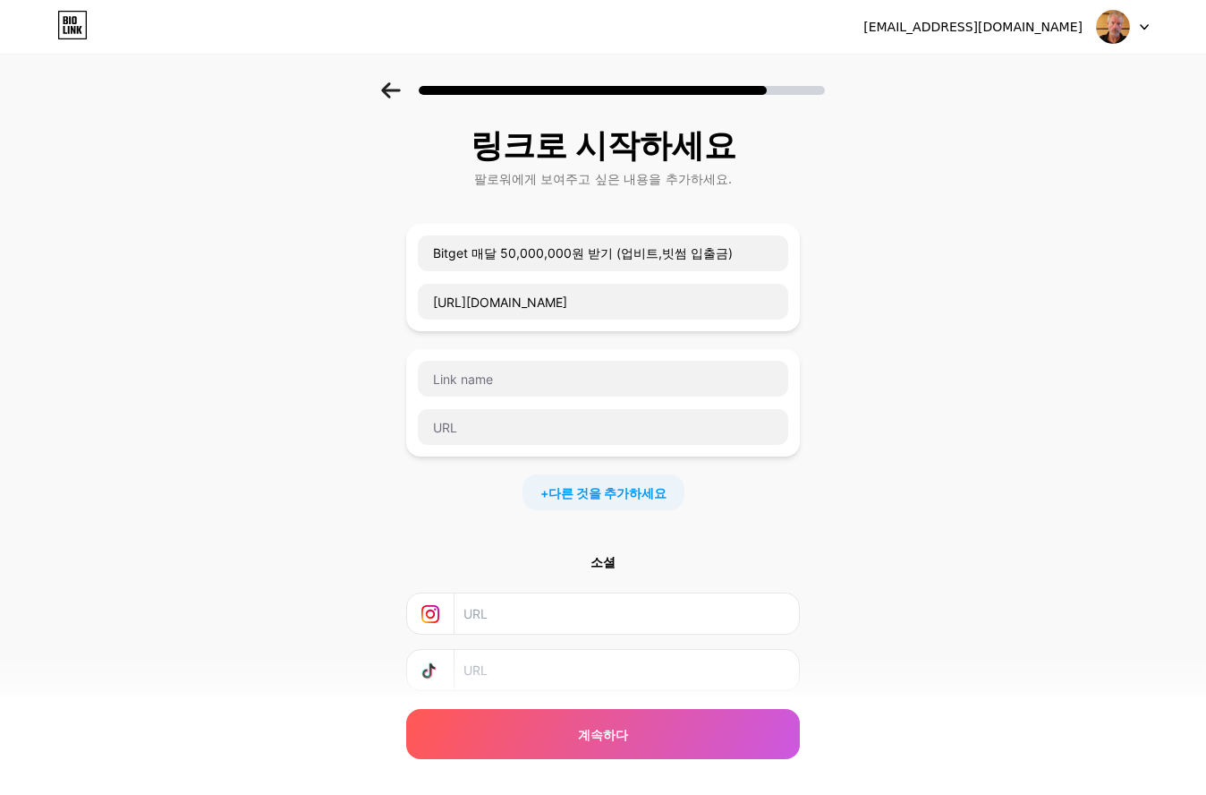
click at [627, 397] on div at bounding box center [603, 403] width 372 height 86
click at [634, 379] on input "text" at bounding box center [603, 379] width 370 height 36
type input "ㅇ"
type input "Deep Coin 매달 40,000,000원 받기 (빗썸 입출금)"
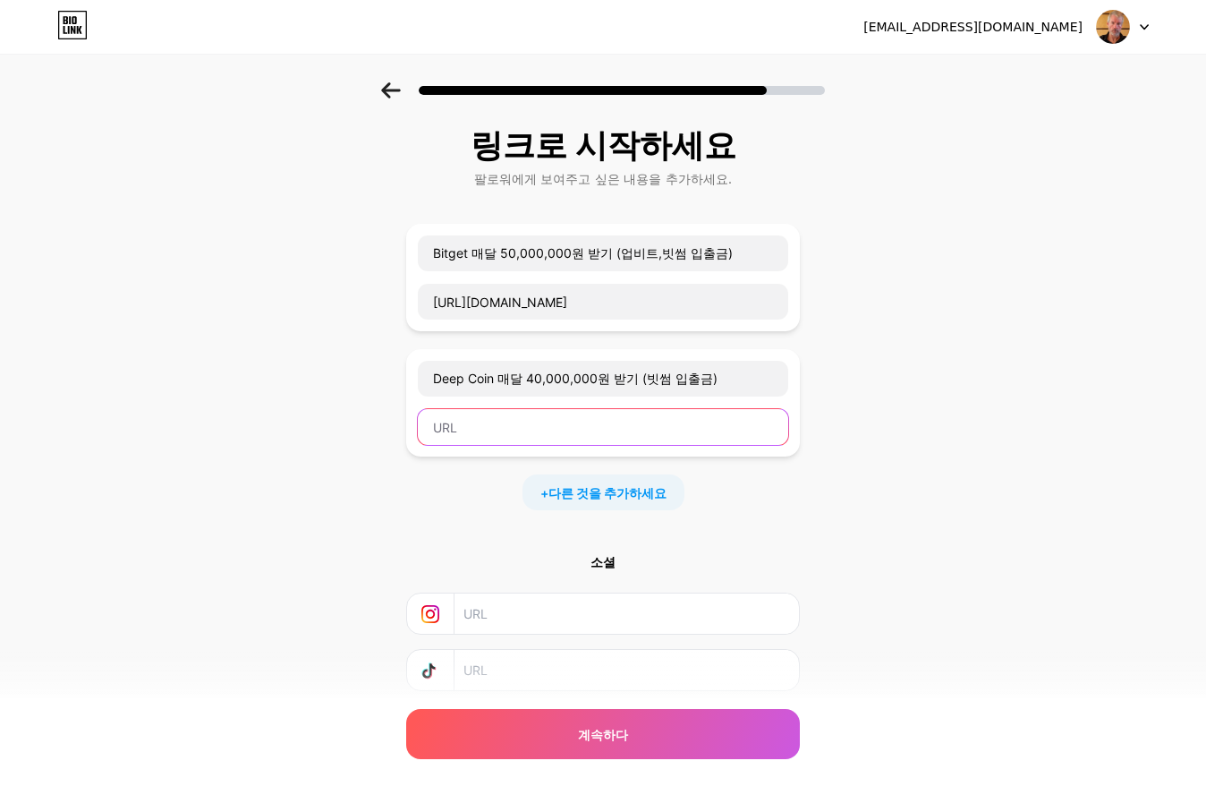
click at [512, 416] on input "text" at bounding box center [603, 427] width 370 height 36
paste input "[URL][DOMAIN_NAME]"
type input "[URL][DOMAIN_NAME]"
click at [573, 485] on font "다른 것을 추가하세요" at bounding box center [608, 492] width 118 height 15
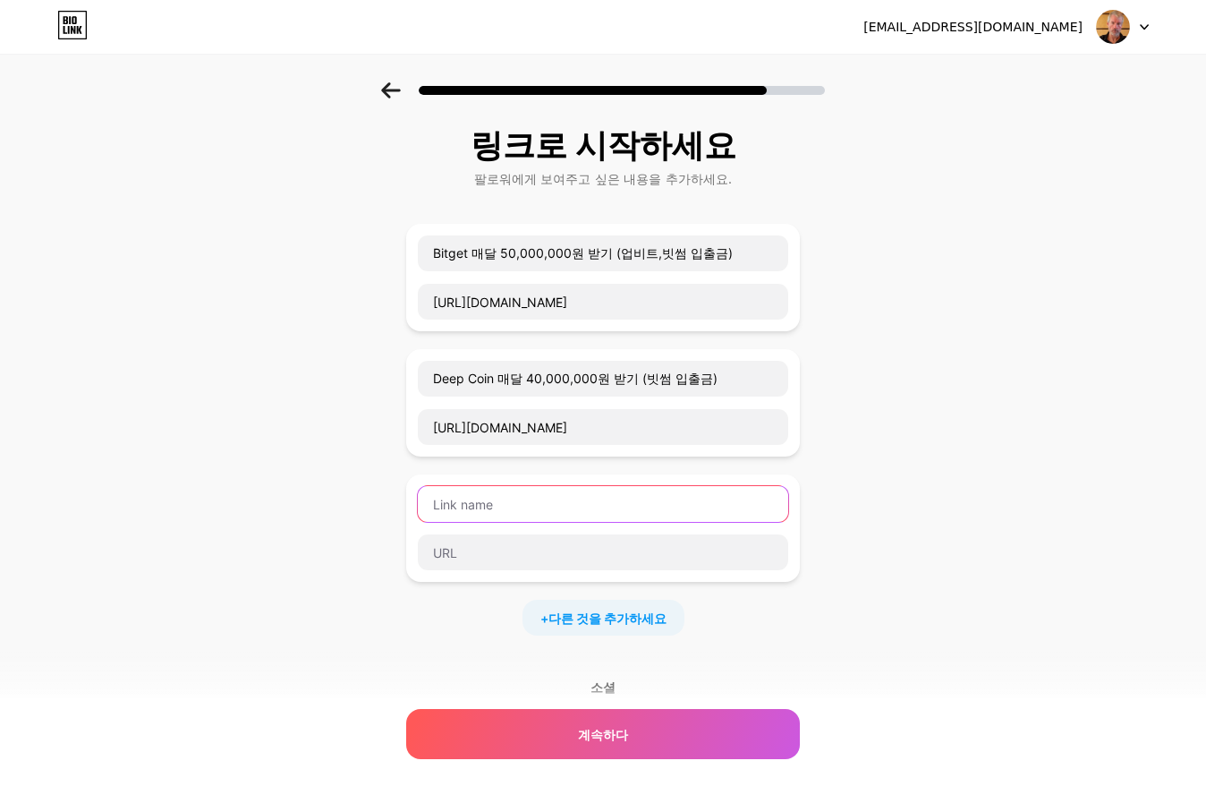
click at [575, 507] on input "text" at bounding box center [603, 504] width 370 height 36
type input "ㅠ"
type input "Bybit 세계 1위 레버리지 거래소 (업비트,빗썸 입출금)"
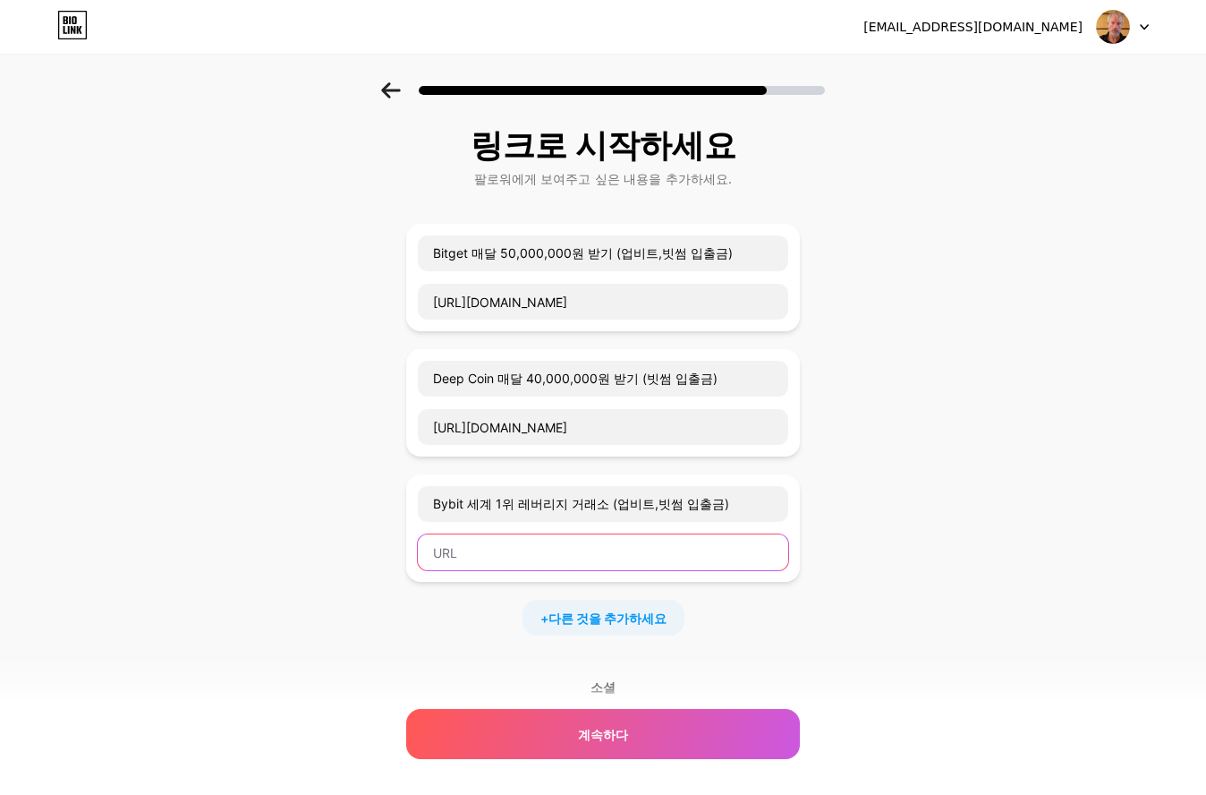
click at [520, 556] on input "text" at bounding box center [603, 552] width 370 height 36
paste input "[URL][DOMAIN_NAME]"
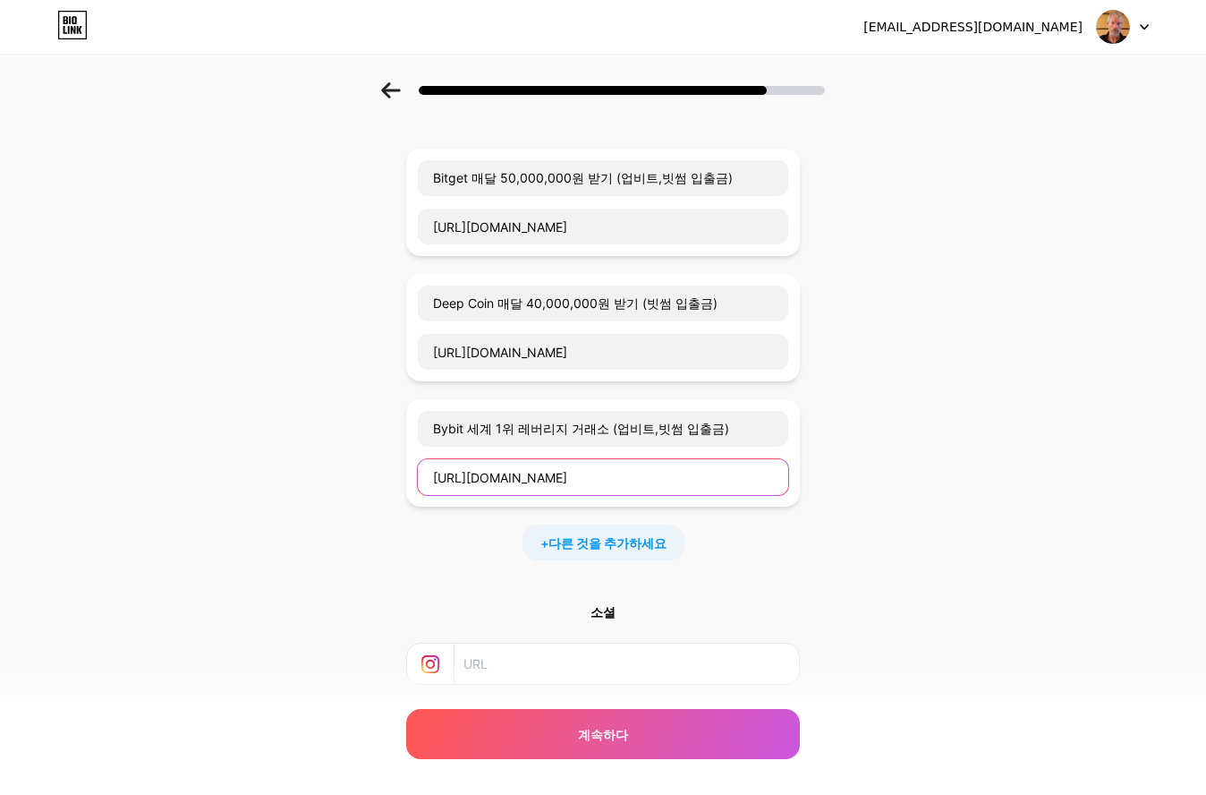
scroll to position [179, 0]
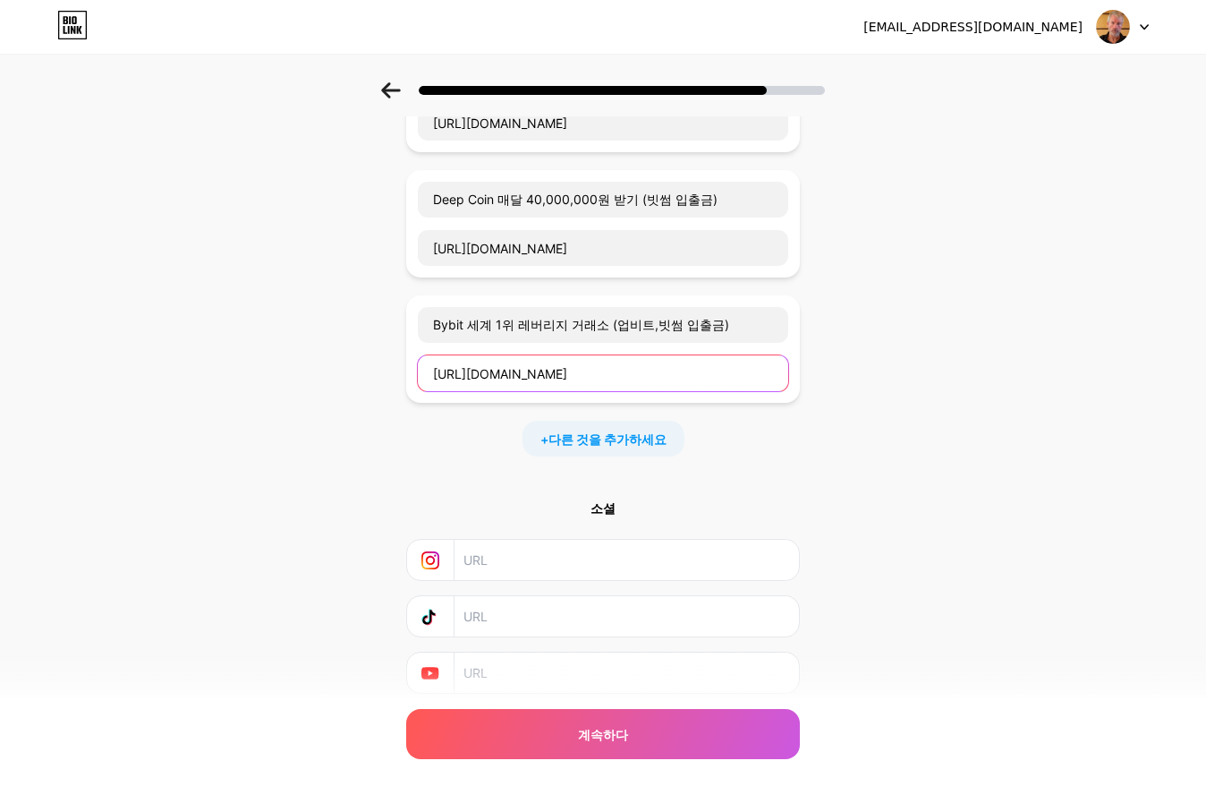
type input "[URL][DOMAIN_NAME]"
click at [999, 471] on div "링크로 시작[PERSON_NAME]에게 보여주고 싶은 내용을 추가하세요. Bitget 매달 50,000,000원 받기 (업비트,빗썸 입출금) …" at bounding box center [603, 343] width 1206 height 880
click at [499, 617] on input "text" at bounding box center [626, 616] width 325 height 40
paste input "[URL][EMAIL_ADDRESS][DOMAIN_NAME]"
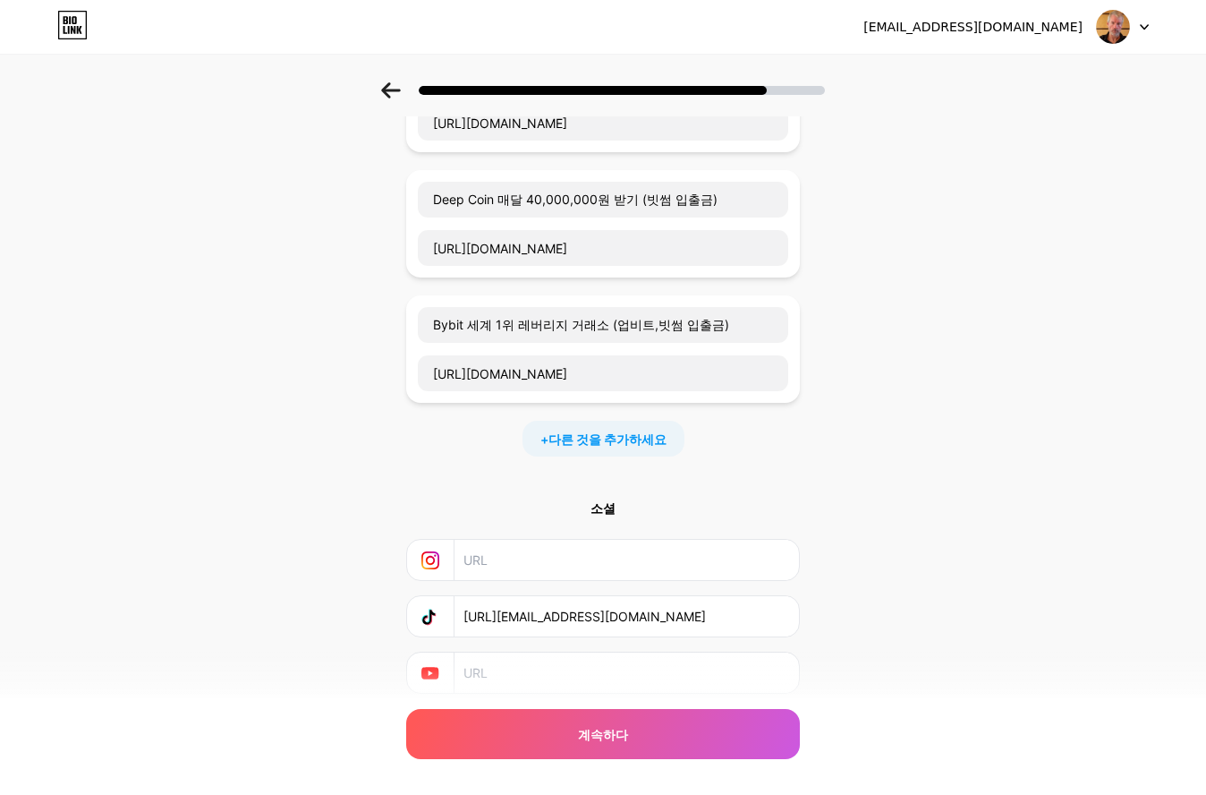
scroll to position [0, 135]
type input "[URL][EMAIL_ADDRESS][DOMAIN_NAME]"
click at [531, 679] on input "text" at bounding box center [626, 672] width 325 height 40
paste input "[URL][DOMAIN_NAME]"
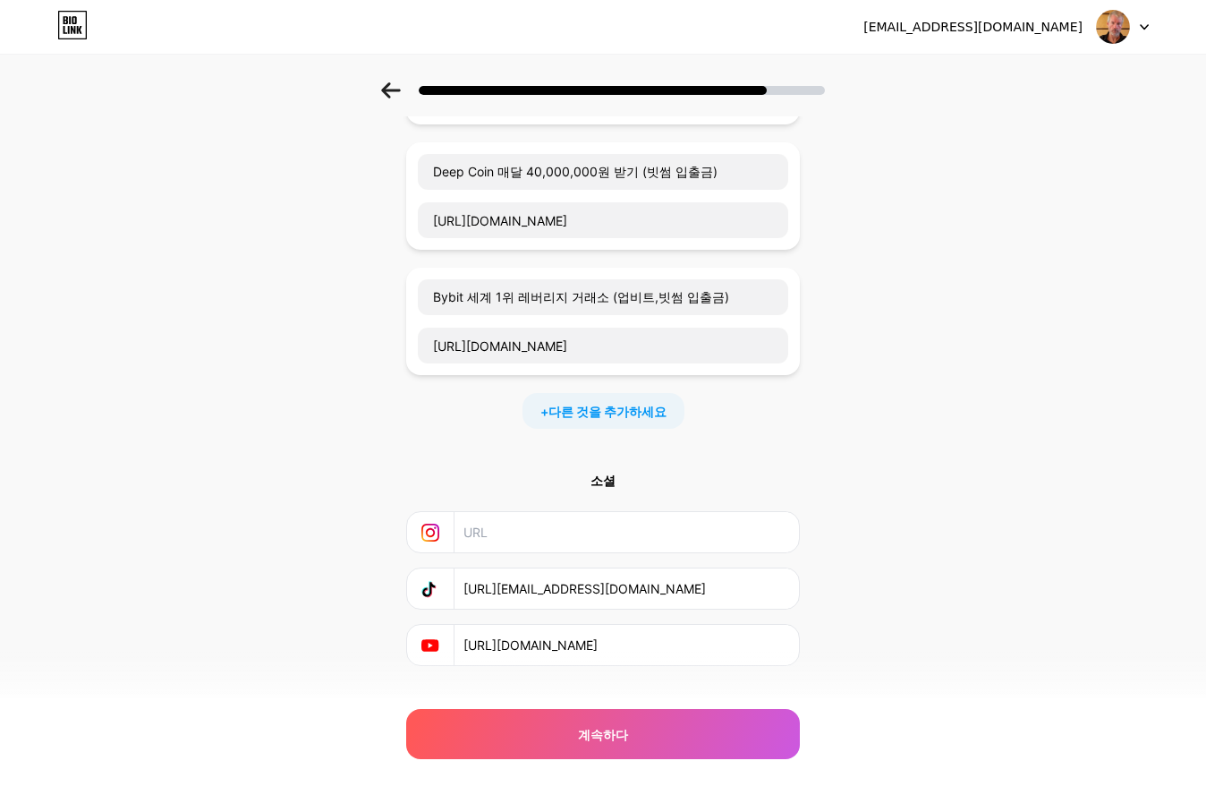
scroll to position [239, 0]
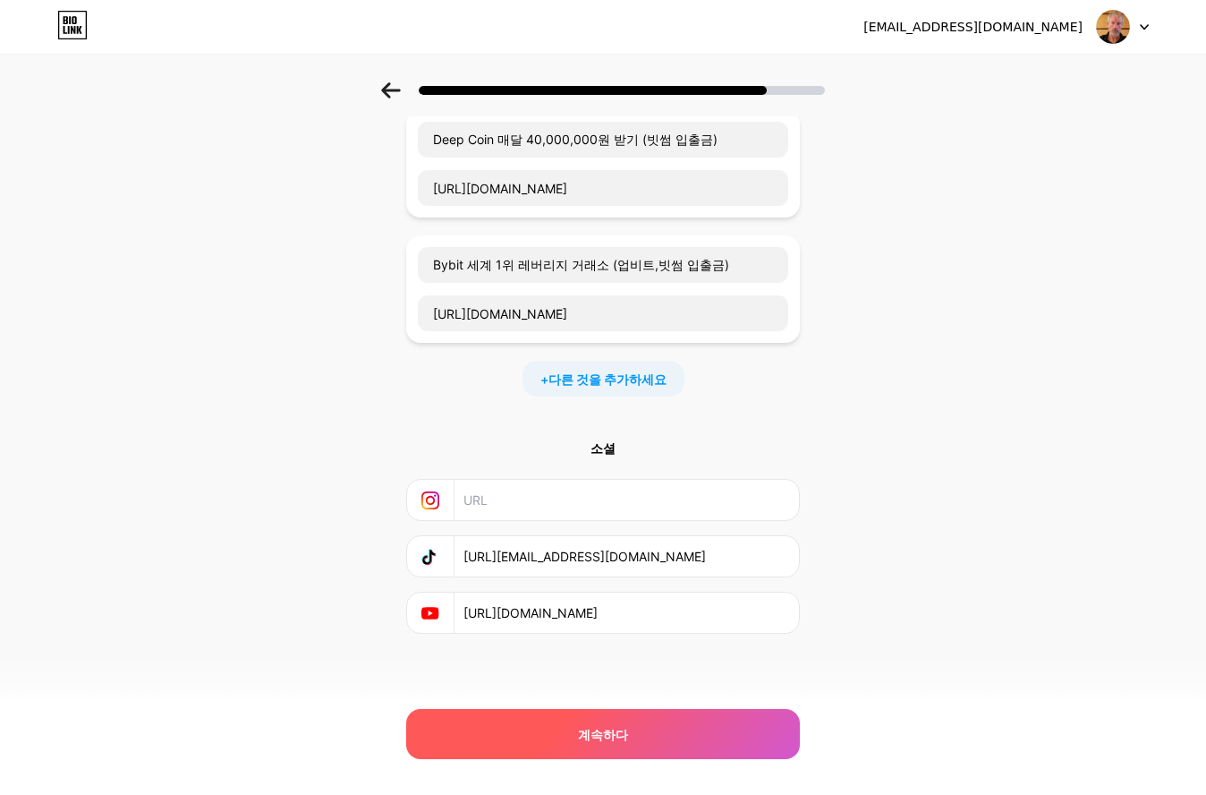
type input "[URL][DOMAIN_NAME]"
click at [628, 727] on font "계속하다" at bounding box center [603, 734] width 50 height 15
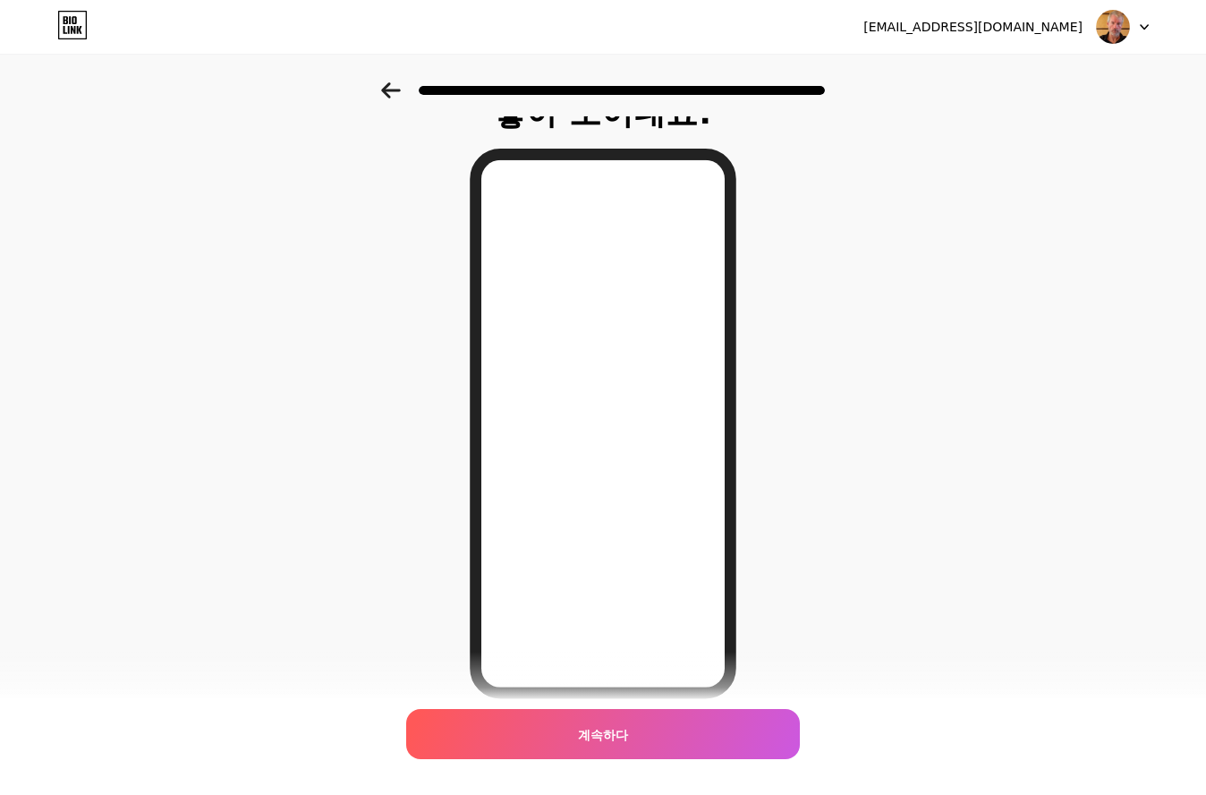
scroll to position [0, 0]
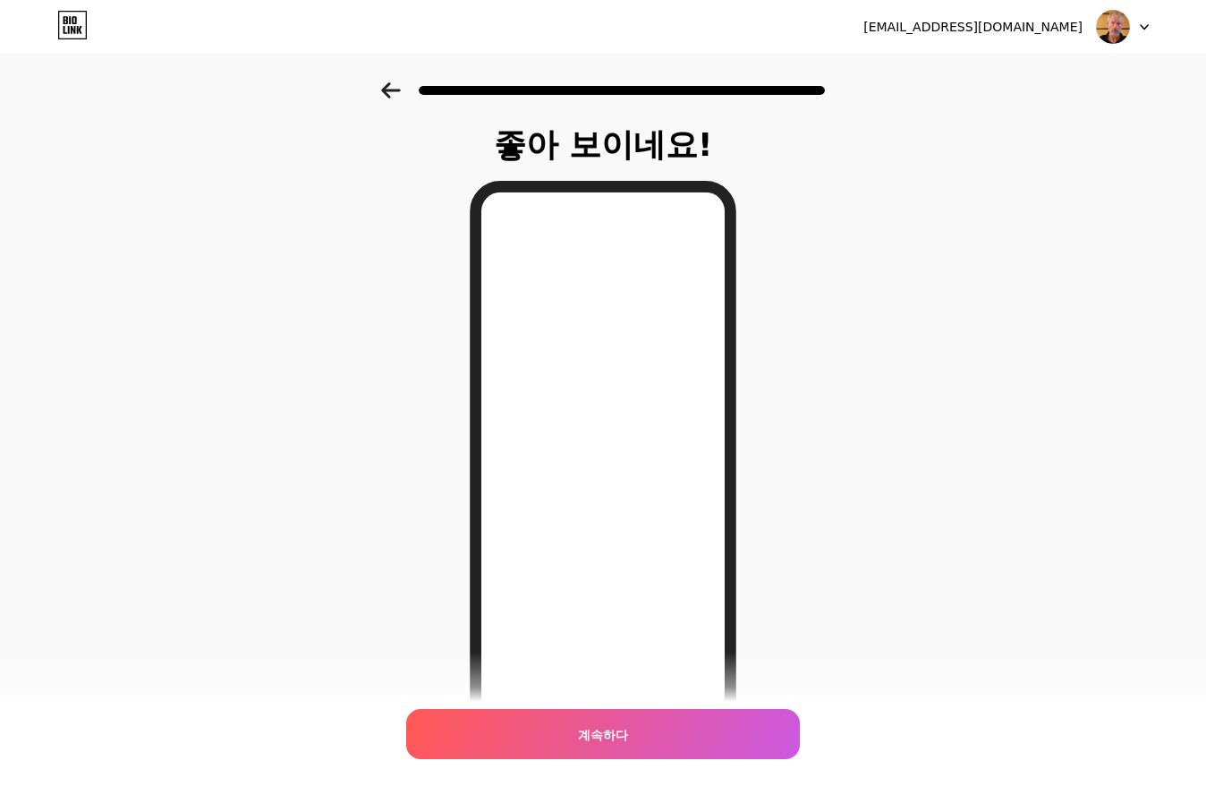
click at [391, 86] on icon at bounding box center [391, 90] width 20 height 16
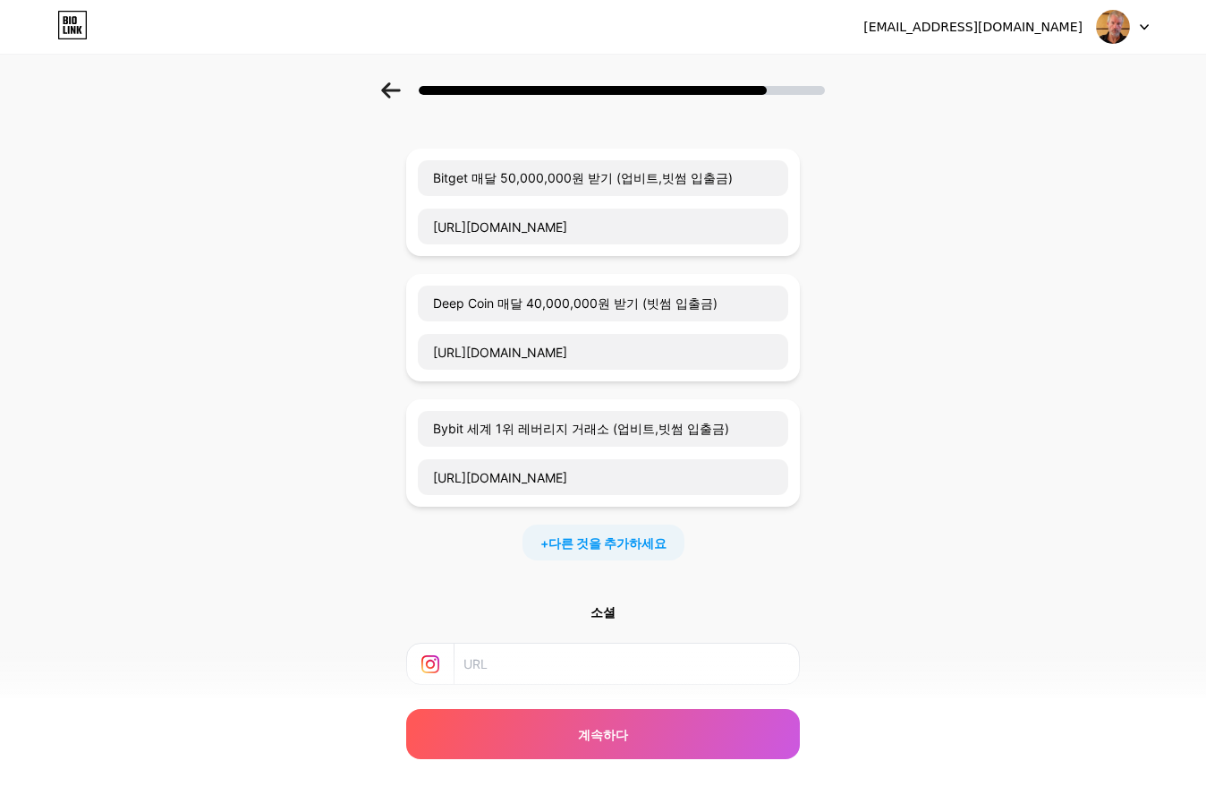
scroll to position [179, 0]
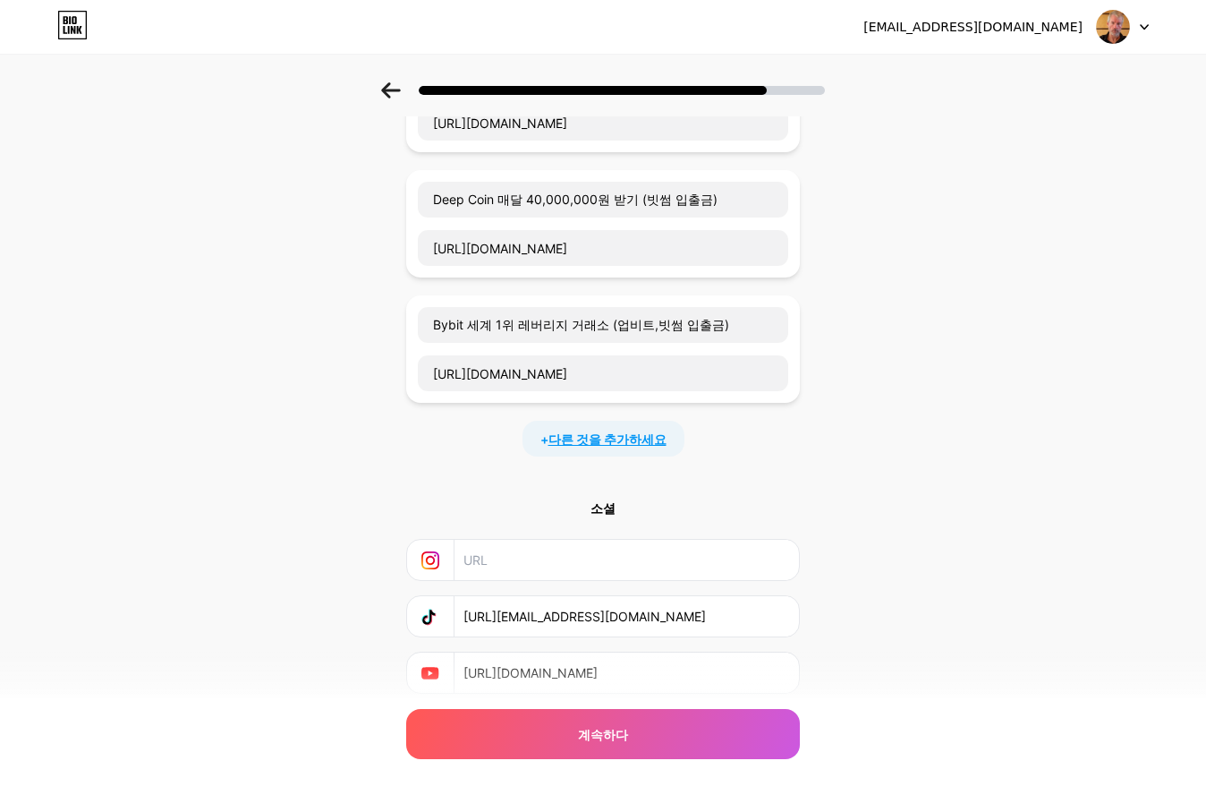
click at [619, 438] on font "다른 것을 추가하세요" at bounding box center [608, 438] width 118 height 15
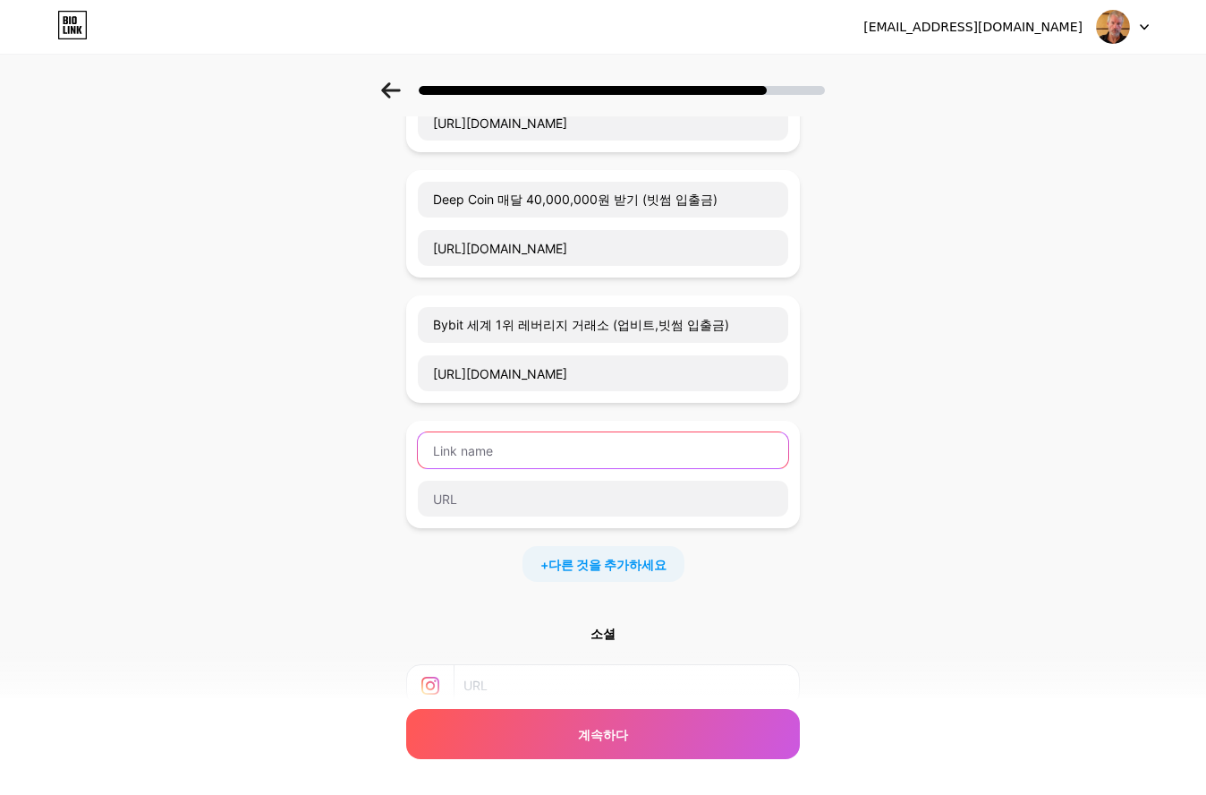
click at [613, 442] on input "text" at bounding box center [603, 450] width 370 height 36
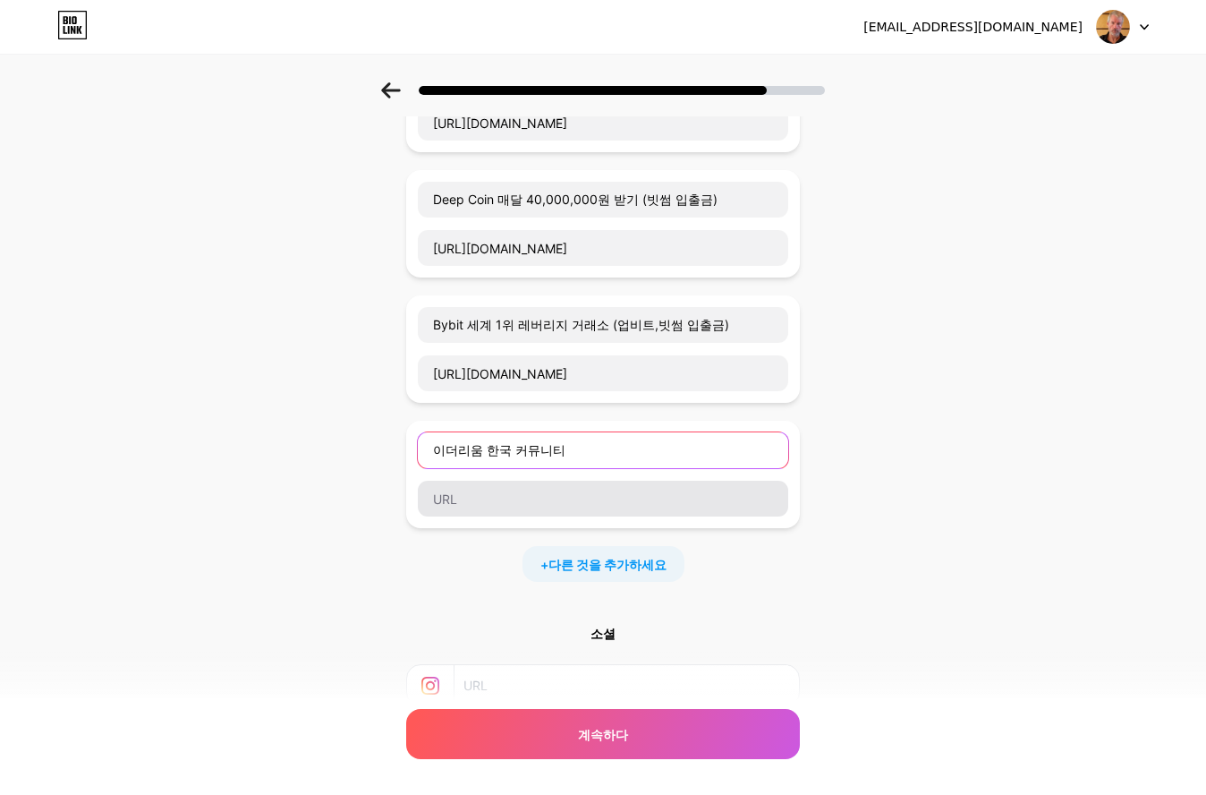
type input "이더리움 한국 커뮤니티"
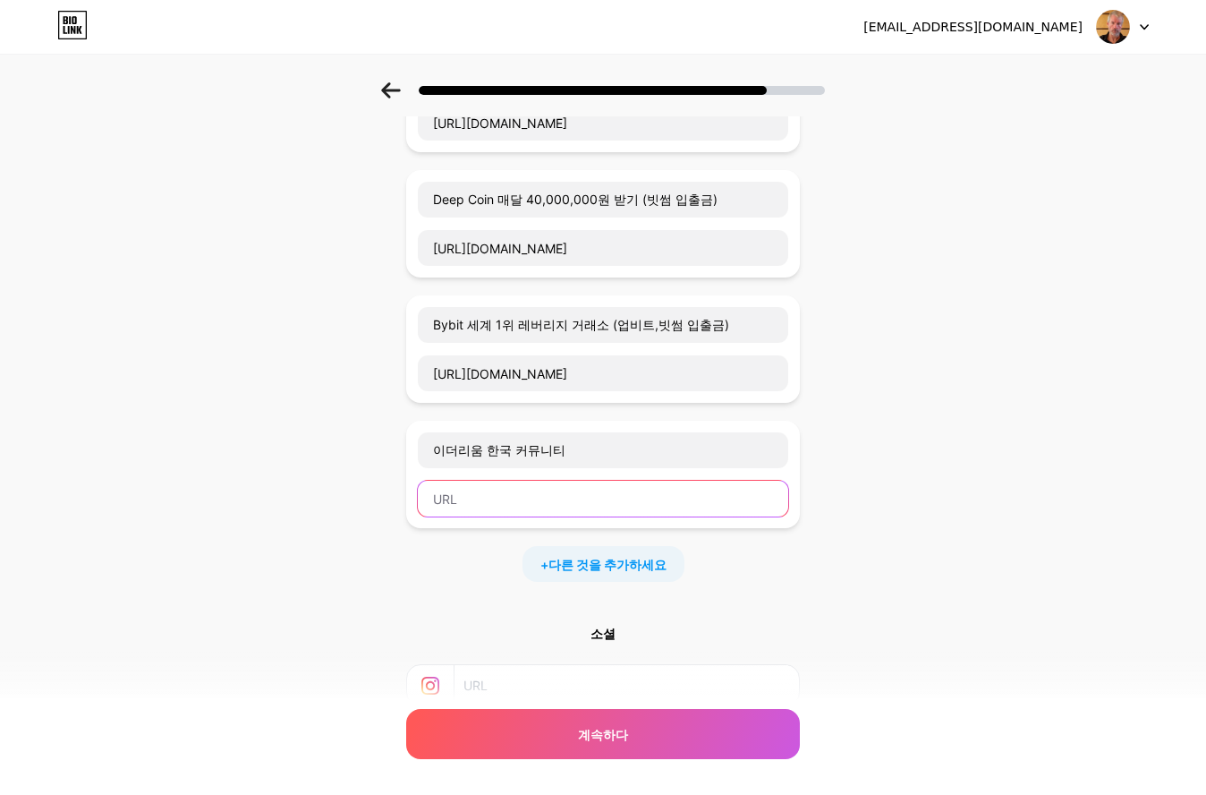
click at [694, 501] on input "text" at bounding box center [603, 499] width 370 height 36
click at [544, 497] on input "text" at bounding box center [603, 499] width 370 height 36
paste input "[URL][DOMAIN_NAME]"
type input "[URL][DOMAIN_NAME]"
click at [951, 603] on div "링크로 시작[PERSON_NAME]에게 보여주고 싶은 내용을 추가하세요. Bitget 매달 50,000,000원 받기 (업비트,빗썸 입출금) …" at bounding box center [603, 405] width 1206 height 1005
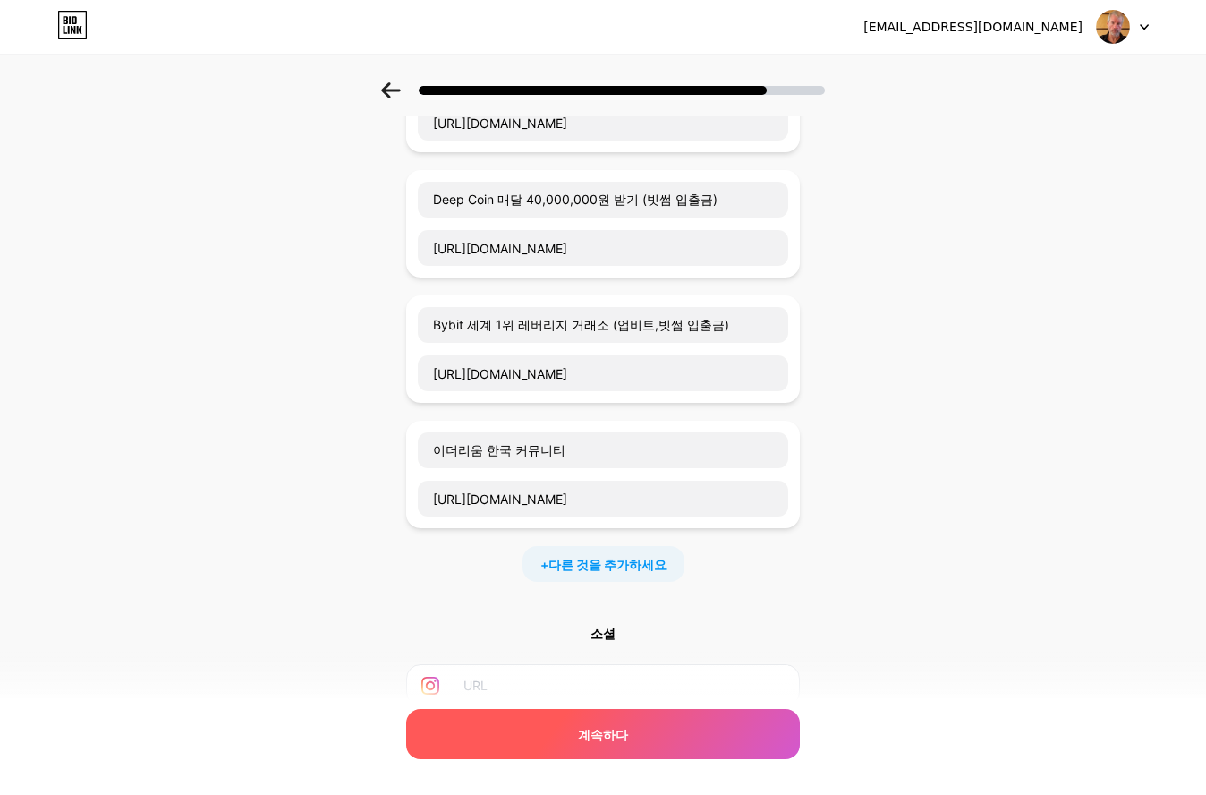
click at [711, 723] on div "계속하다" at bounding box center [603, 734] width 394 height 50
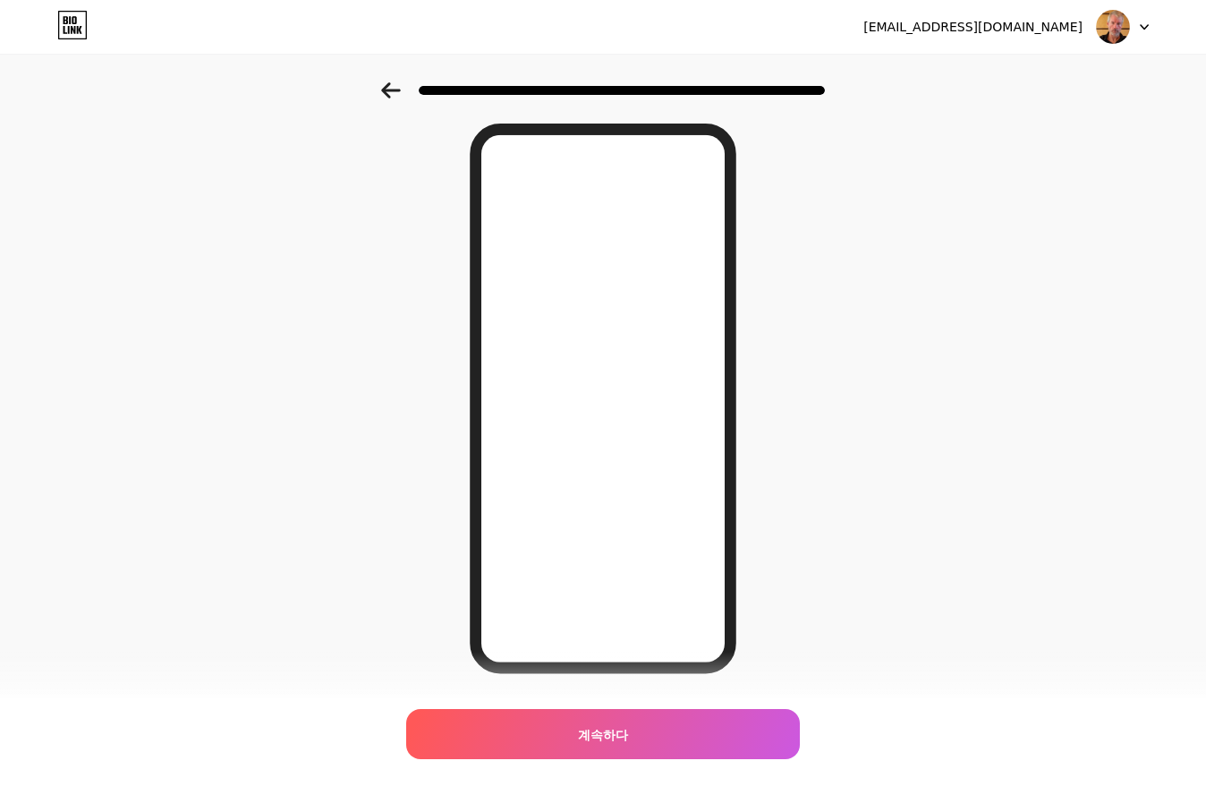
scroll to position [89, 0]
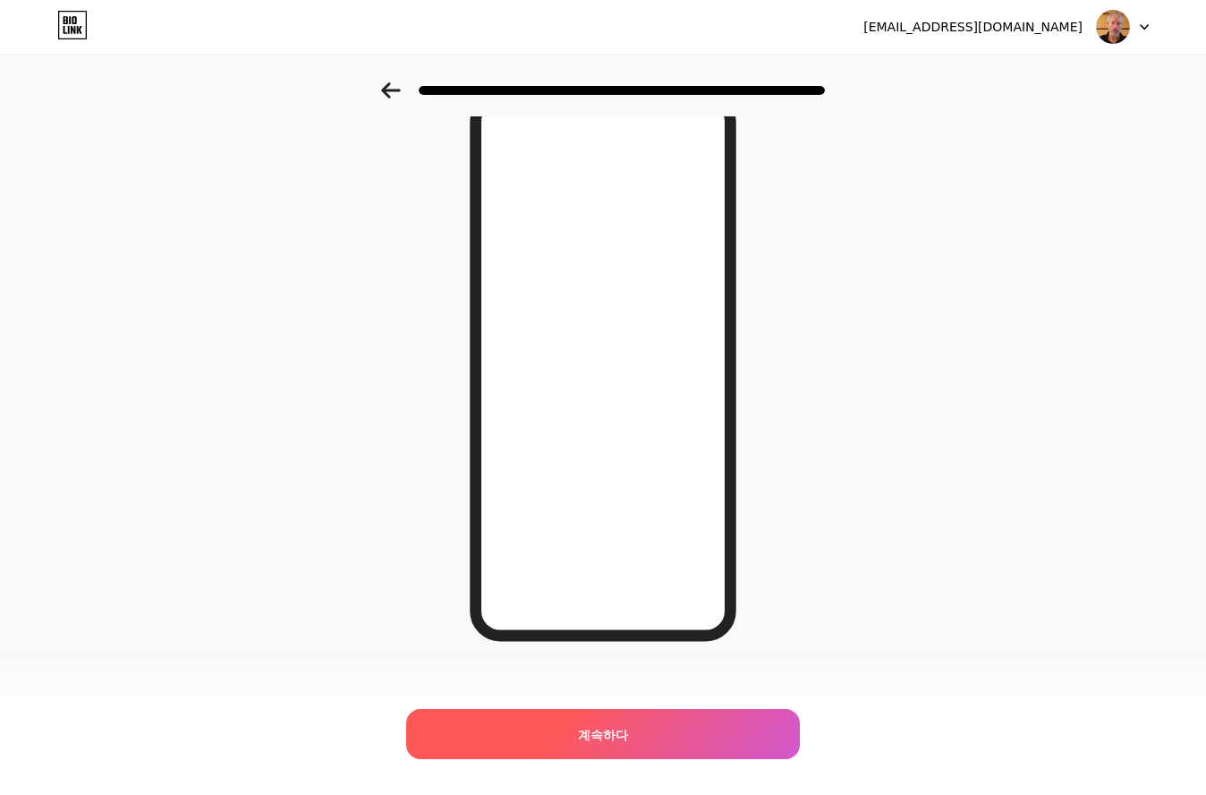
click at [663, 725] on div "계속하다" at bounding box center [603, 734] width 394 height 50
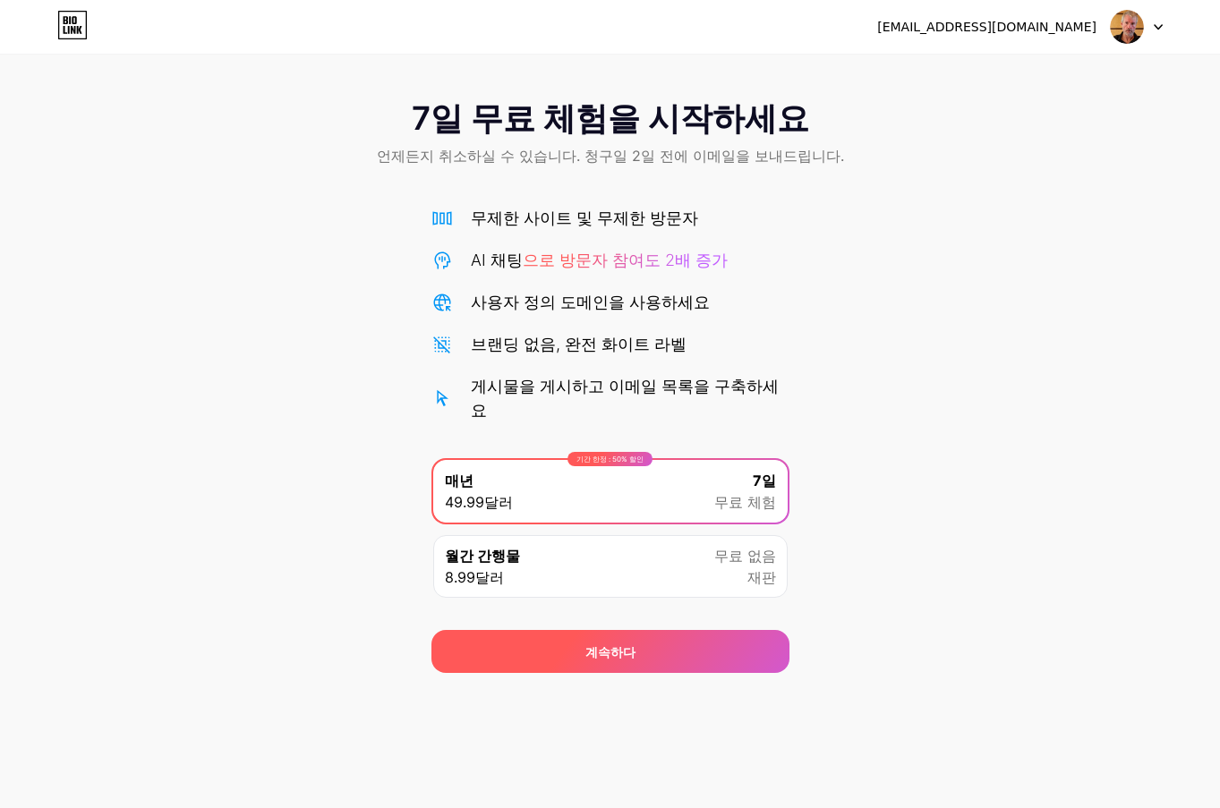
click at [718, 653] on div "계속하다" at bounding box center [610, 651] width 358 height 43
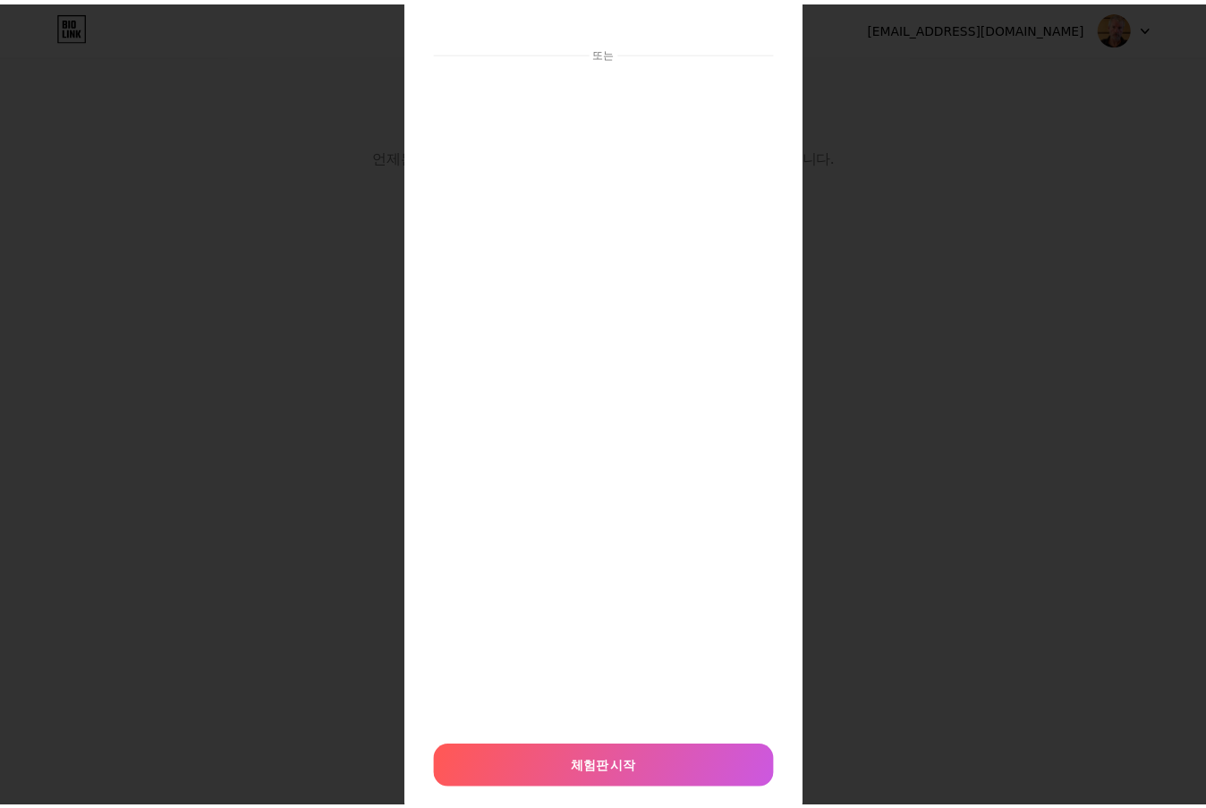
scroll to position [190, 0]
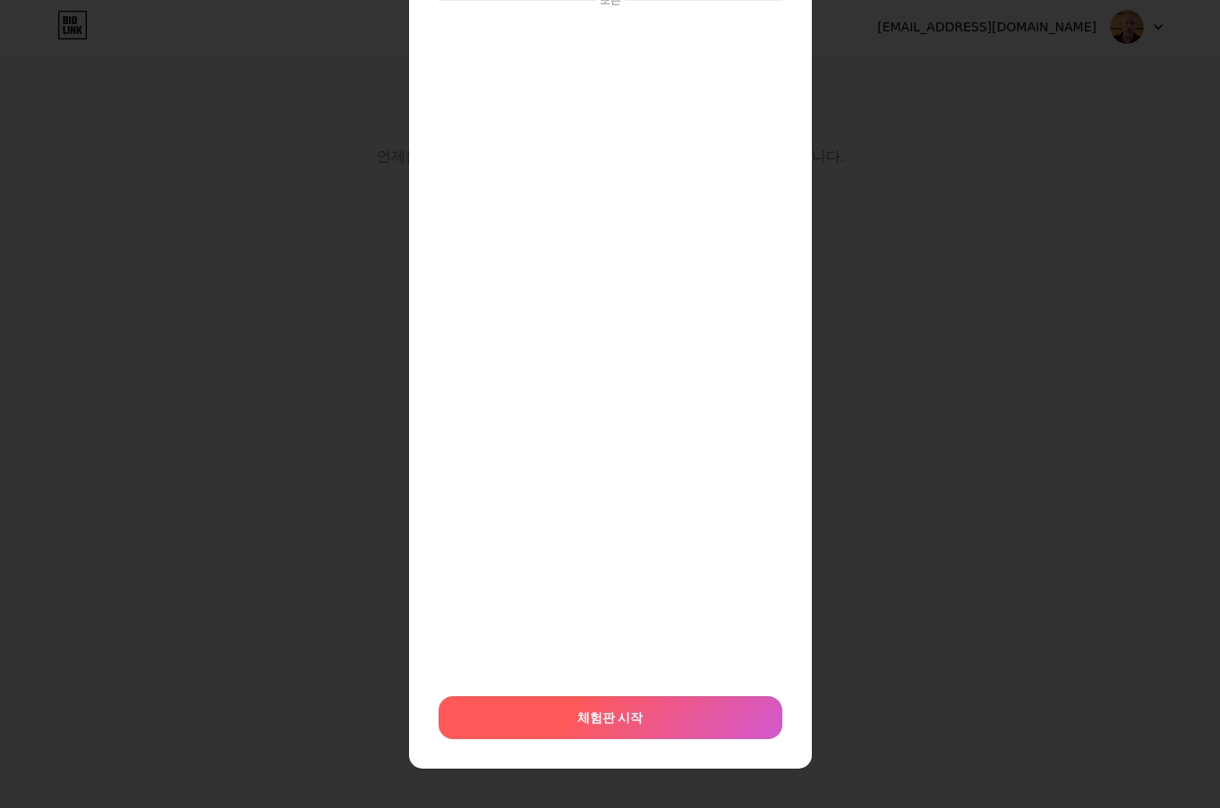
click at [655, 715] on div "체험판 시작" at bounding box center [611, 717] width 344 height 43
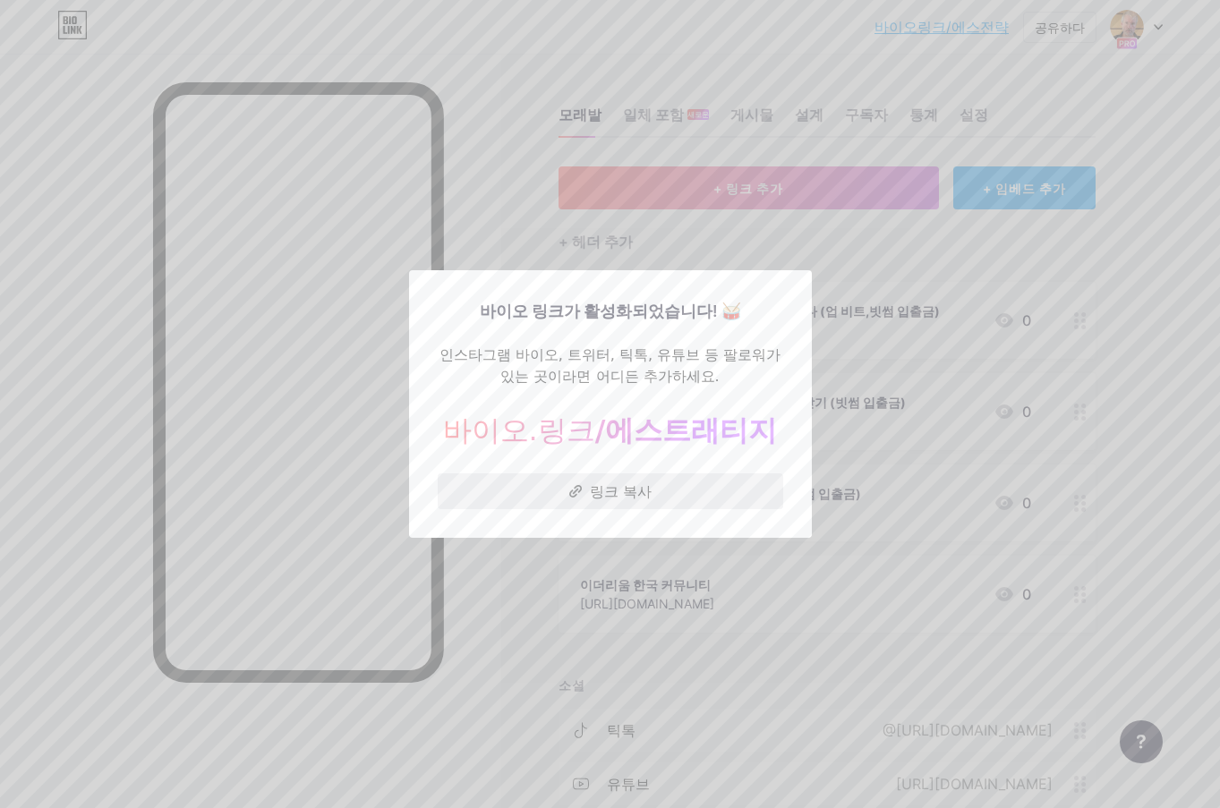
click at [609, 492] on font "링크 복사" at bounding box center [621, 491] width 62 height 18
drag, startPoint x: 682, startPoint y: 503, endPoint x: 688, endPoint y: 495, distance: 10.2
click at [682, 502] on button "링크 복사" at bounding box center [610, 491] width 345 height 36
click at [504, 200] on div at bounding box center [610, 404] width 1220 height 808
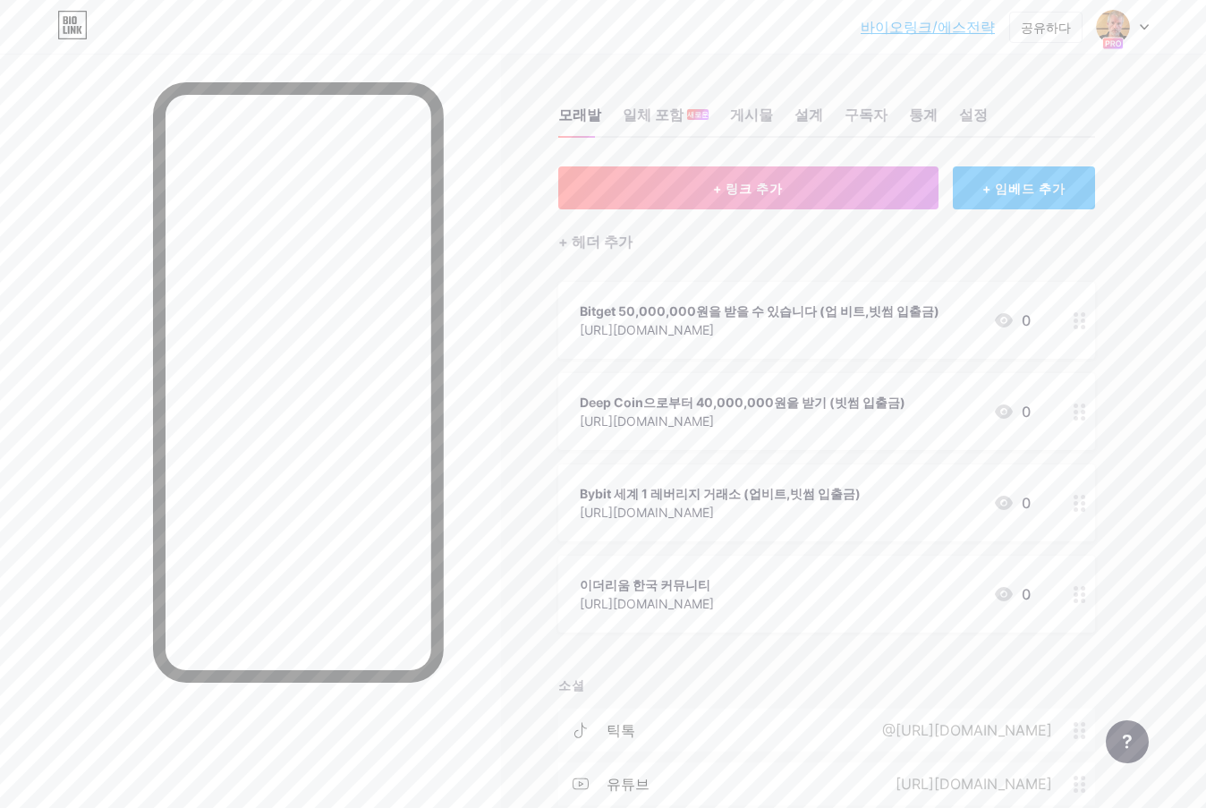
click at [1031, 195] on font "+ 임베드 추가" at bounding box center [1024, 188] width 83 height 15
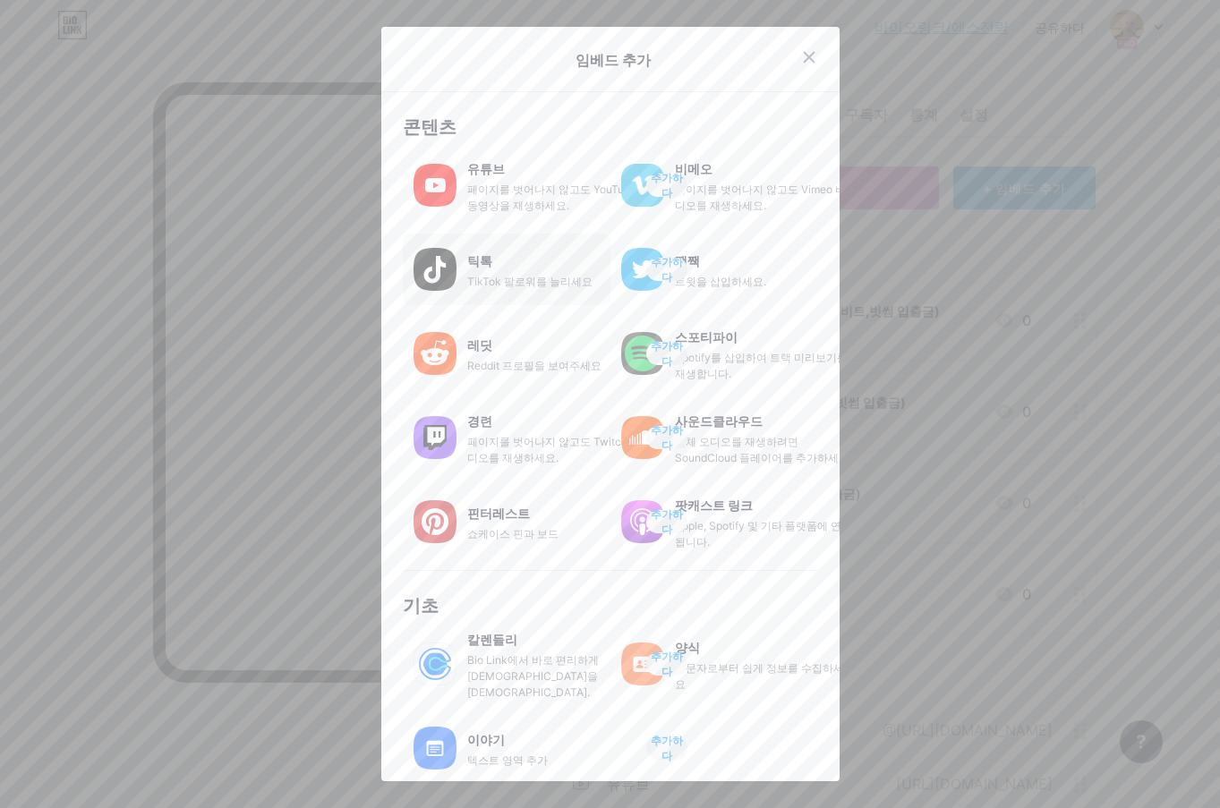
click at [541, 265] on div "틱톡" at bounding box center [556, 261] width 179 height 25
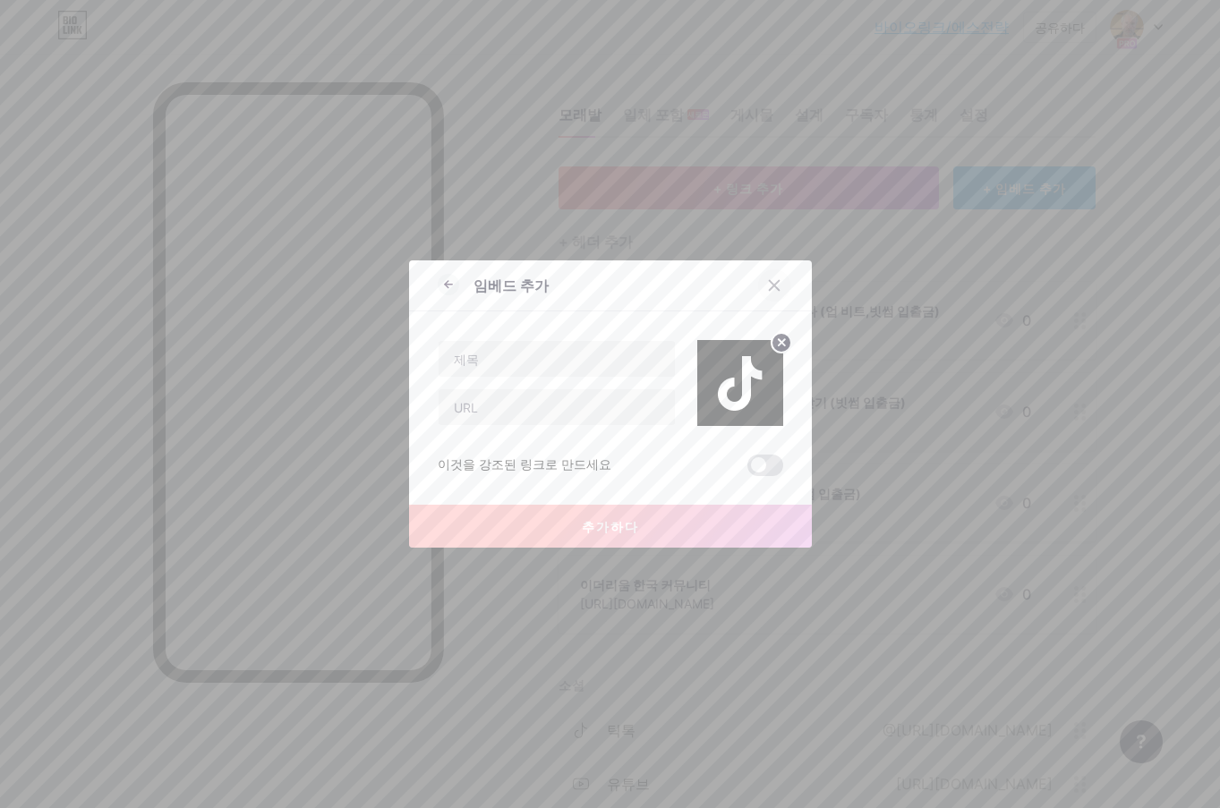
click at [781, 285] on div at bounding box center [774, 285] width 32 height 32
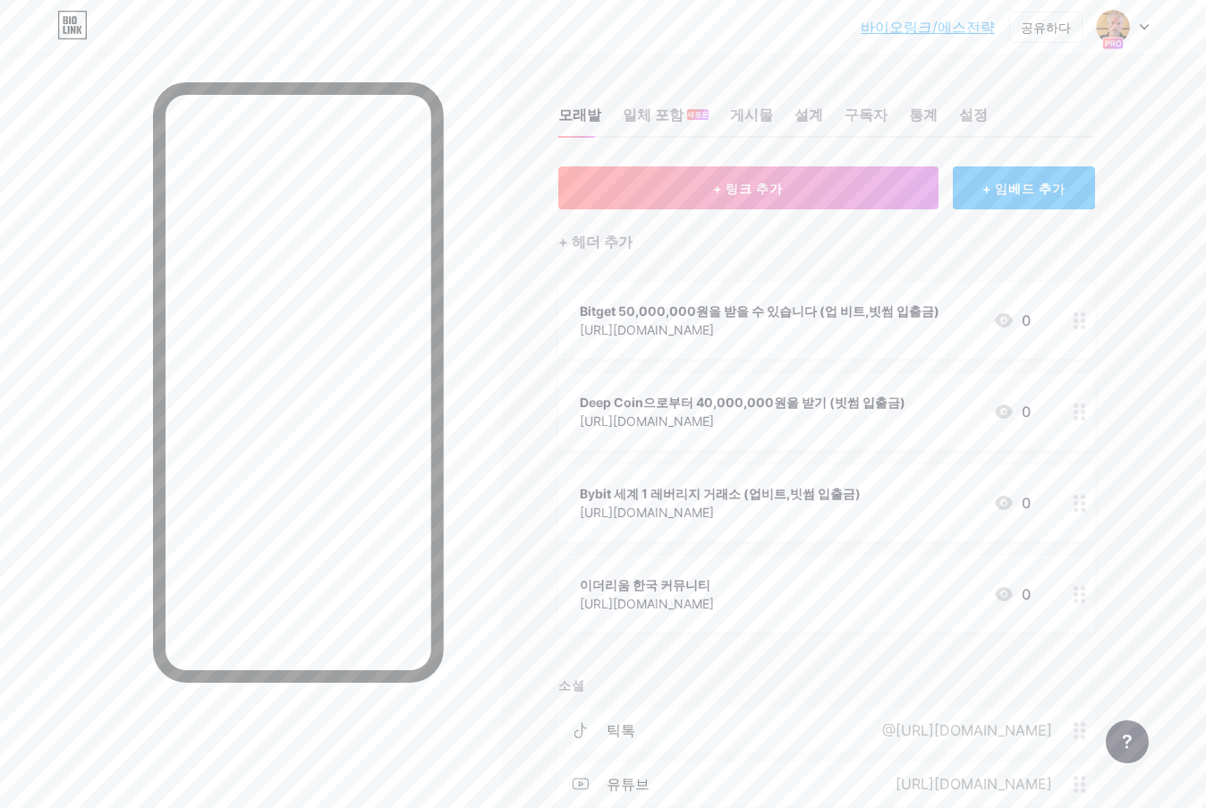
click at [1069, 183] on div "+ 임베드 추가" at bounding box center [1024, 187] width 142 height 43
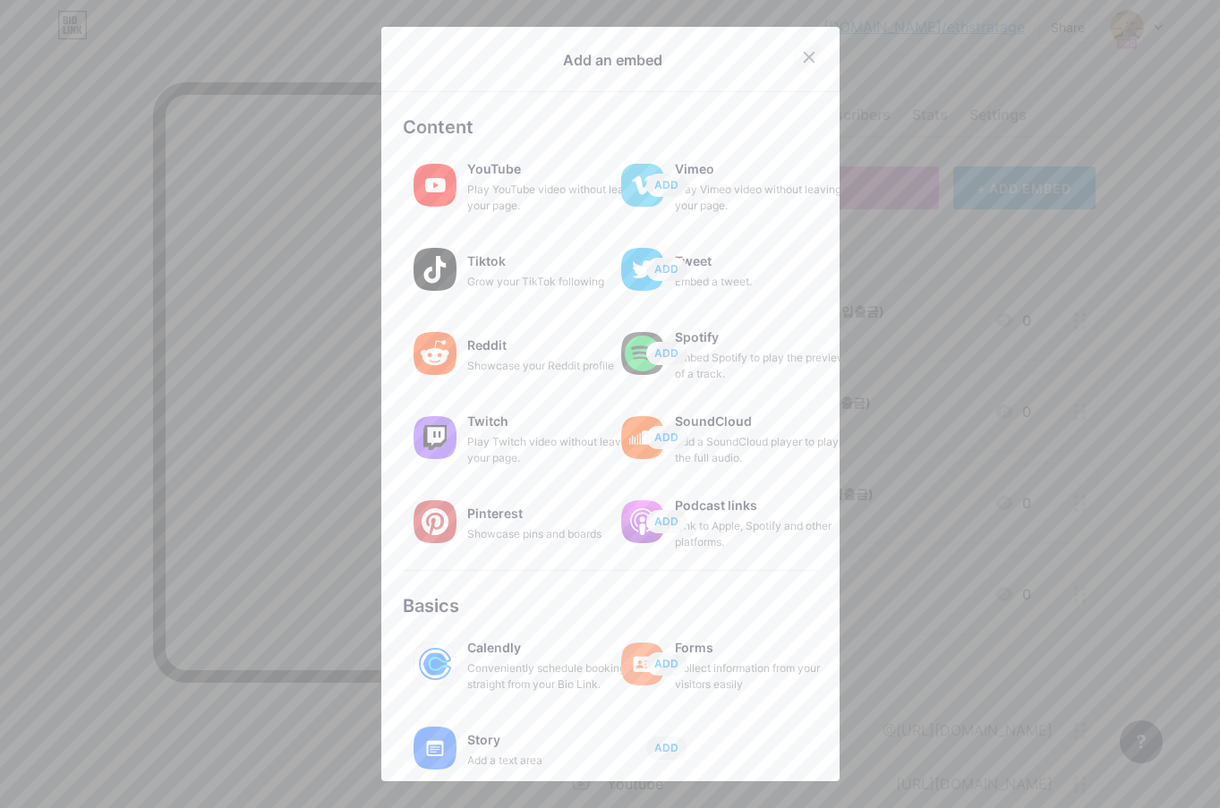
click at [799, 48] on div at bounding box center [809, 57] width 32 height 32
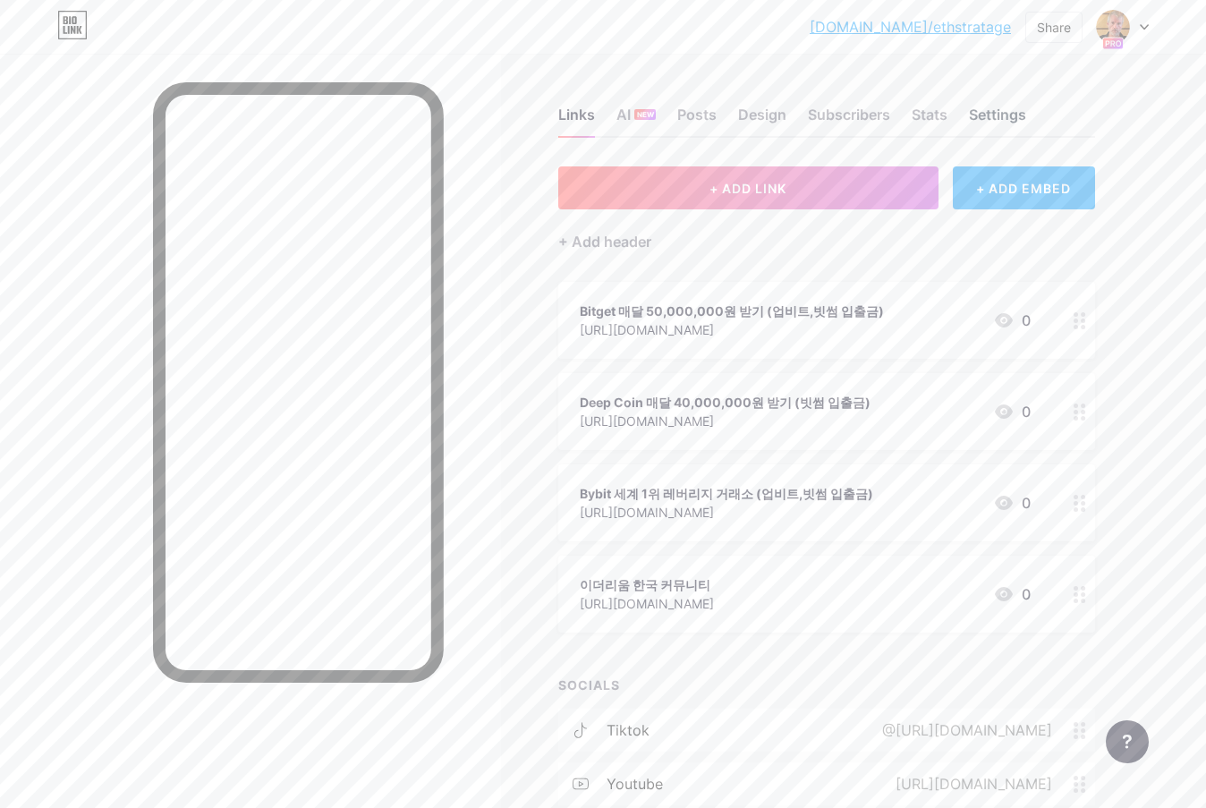
click at [1007, 113] on div "Settings" at bounding box center [997, 120] width 57 height 32
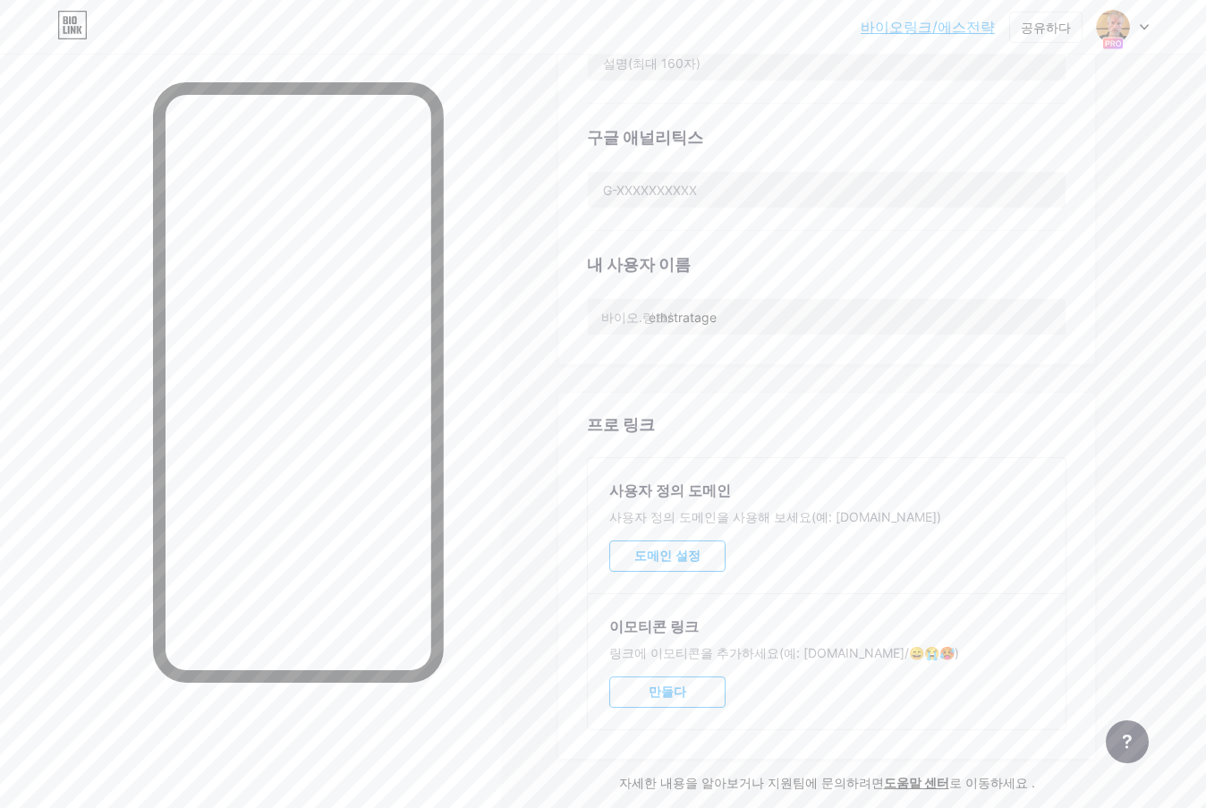
scroll to position [698, 0]
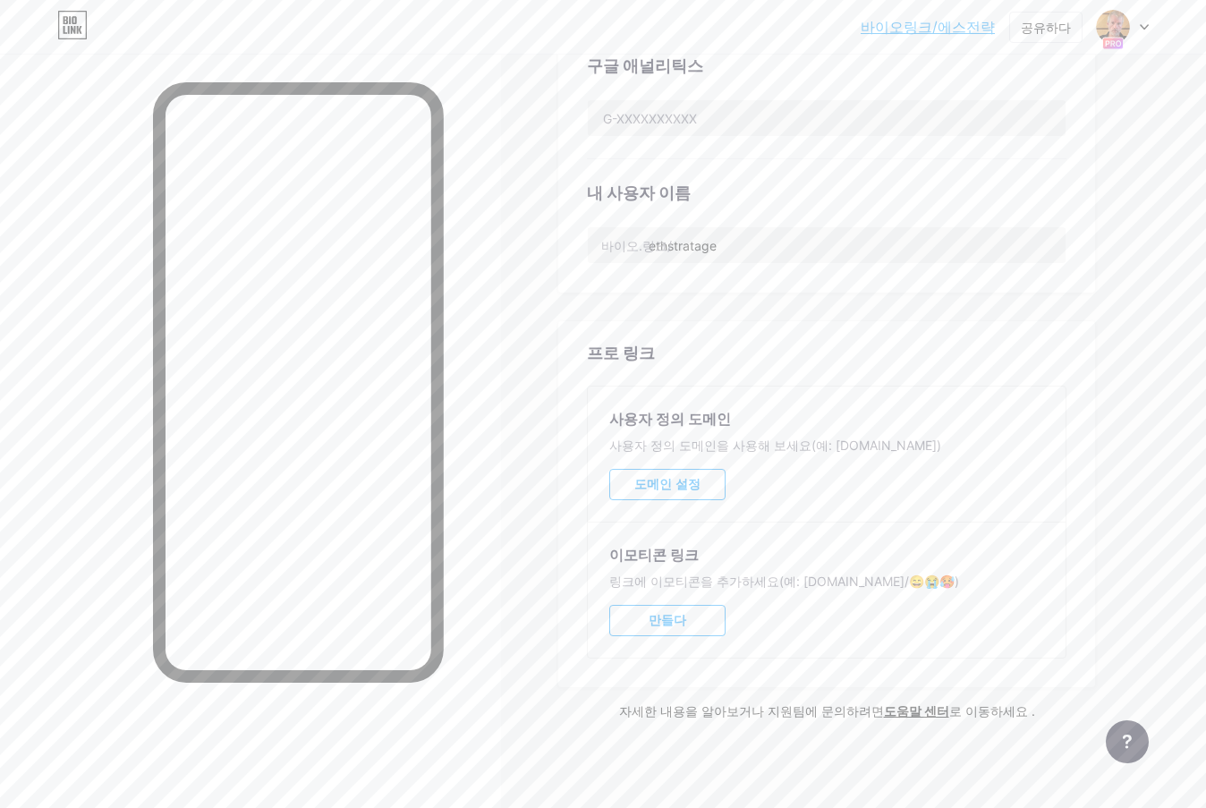
click at [677, 482] on font "도메인 설정" at bounding box center [667, 484] width 67 height 14
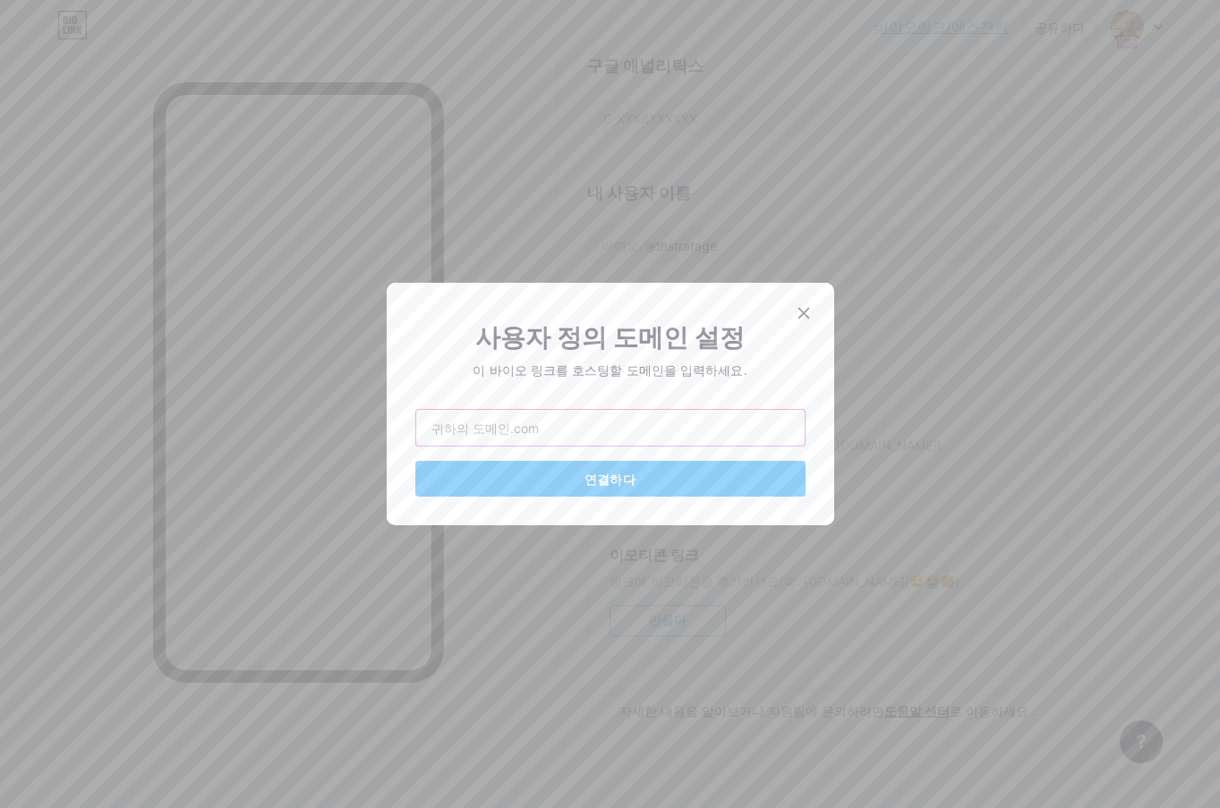
click at [661, 435] on input "text" at bounding box center [610, 428] width 388 height 36
type input "ㄸ"
drag, startPoint x: 506, startPoint y: 430, endPoint x: 455, endPoint y: 434, distance: 51.1
click at [455, 434] on input "ETHstratage@" at bounding box center [610, 428] width 388 height 36
click at [596, 430] on input "ETH@" at bounding box center [610, 428] width 388 height 36
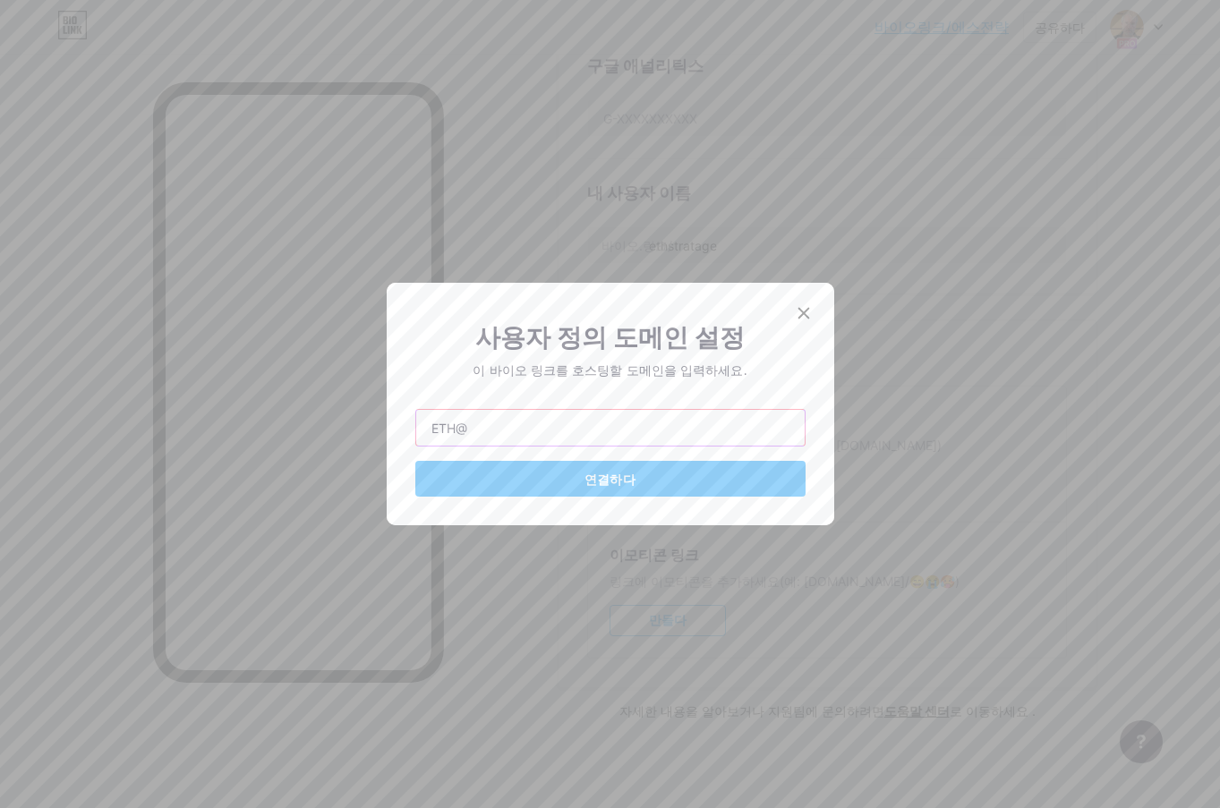
paste input "stratage"
type input "[EMAIL_ADDRESS][DOMAIN_NAME]"
click at [592, 472] on font "연결하다" at bounding box center [609, 479] width 51 height 15
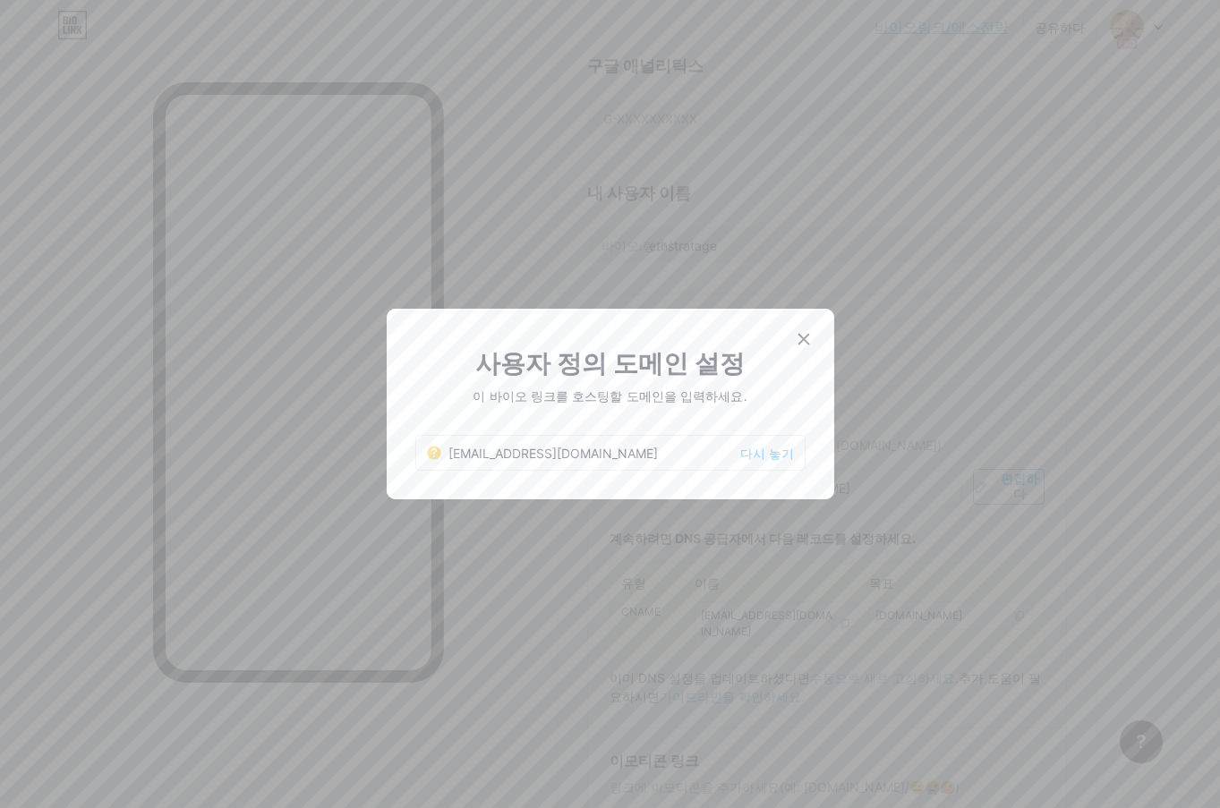
drag, startPoint x: 1138, startPoint y: 367, endPoint x: 1092, endPoint y: 324, distance: 63.3
click at [1092, 324] on div at bounding box center [610, 404] width 1220 height 808
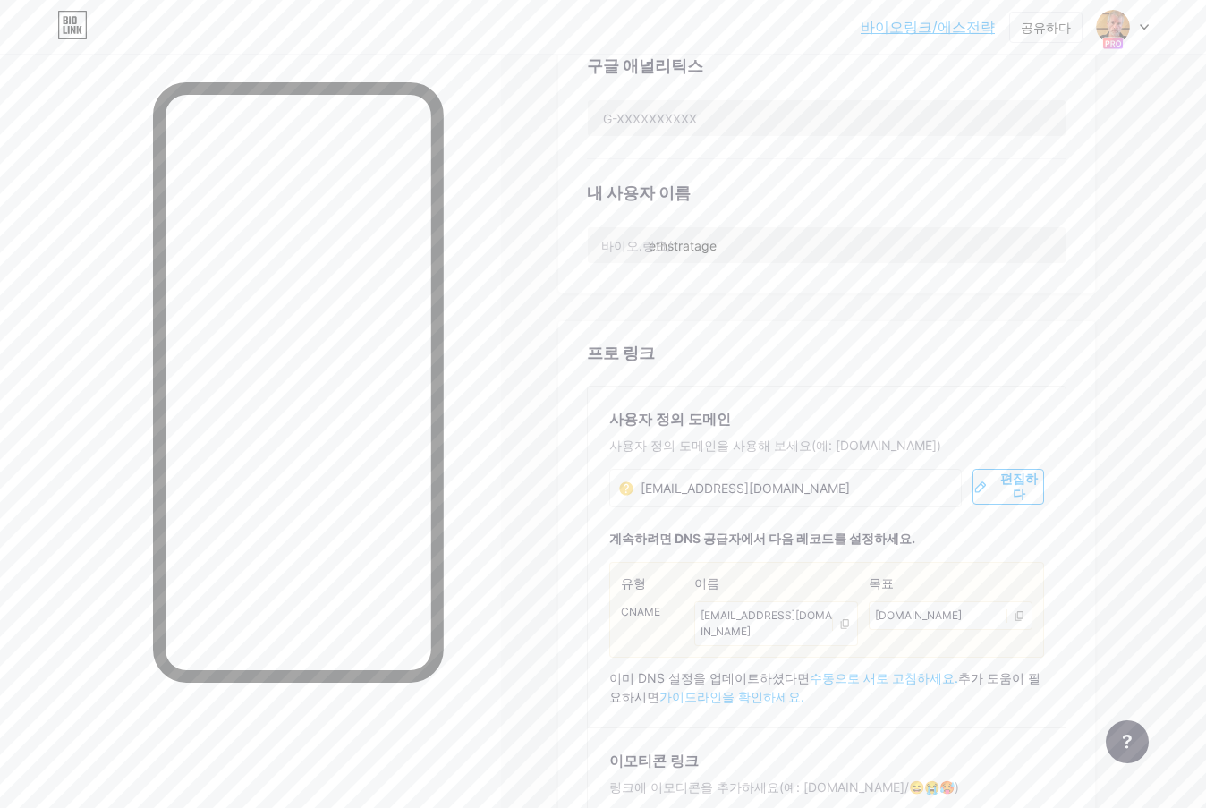
click at [844, 618] on icon at bounding box center [845, 624] width 12 height 12
click at [844, 618] on icon at bounding box center [842, 623] width 17 height 11
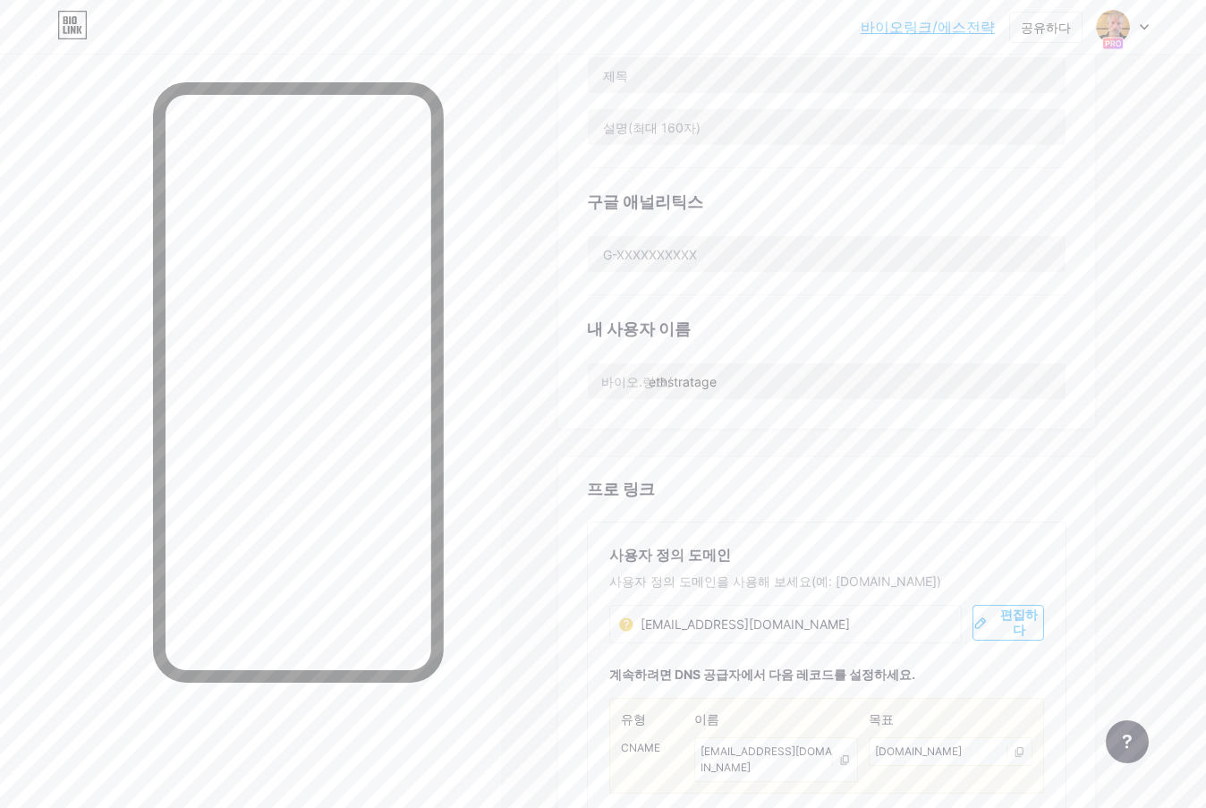
scroll to position [530, 0]
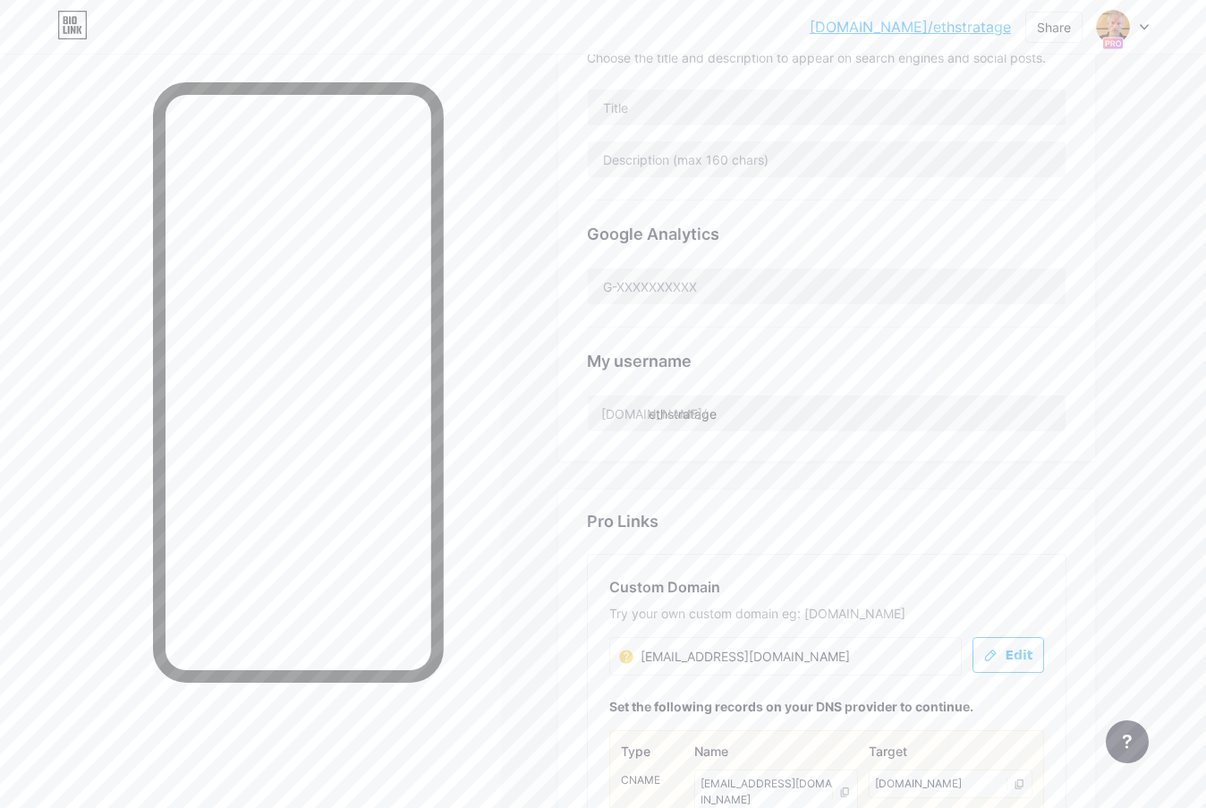
click at [1177, 399] on div "[DOMAIN_NAME]/ethstr... [DOMAIN_NAME]/ethstratage Share Switch accounts ETHstra…" at bounding box center [603, 327] width 1206 height 1714
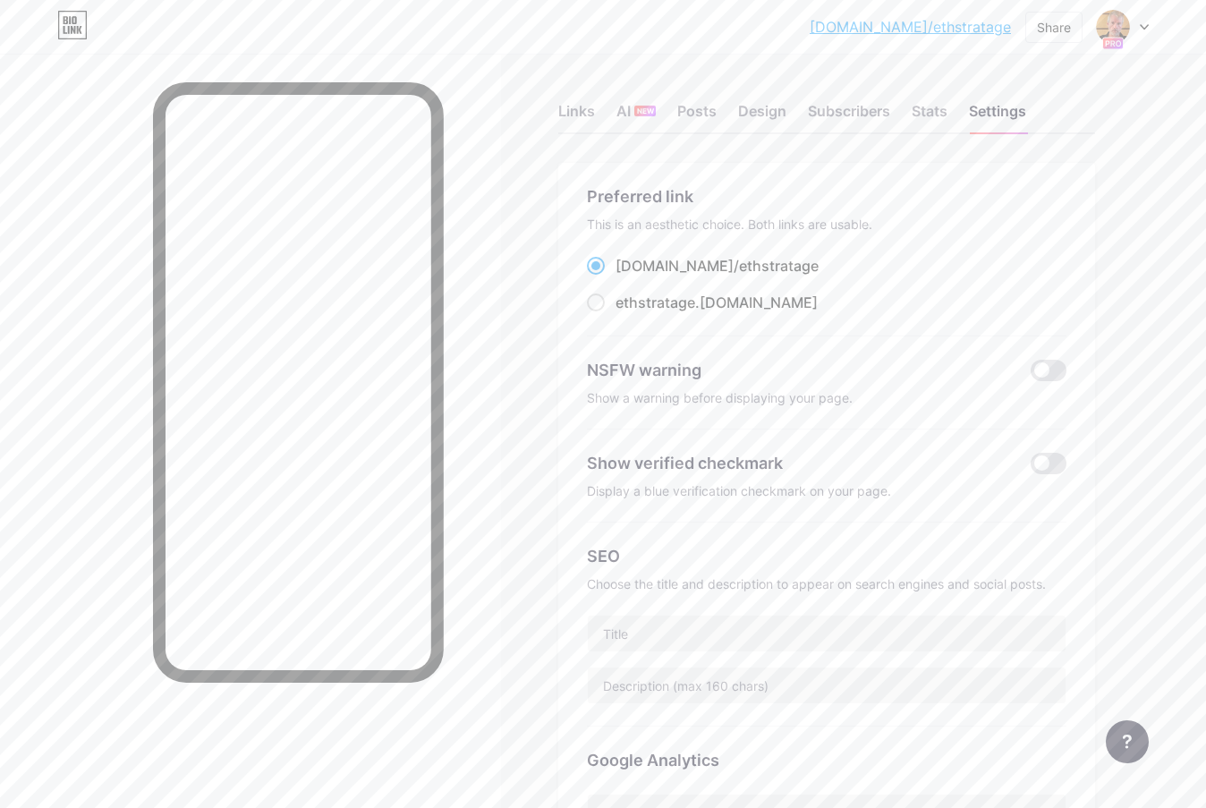
scroll to position [0, 0]
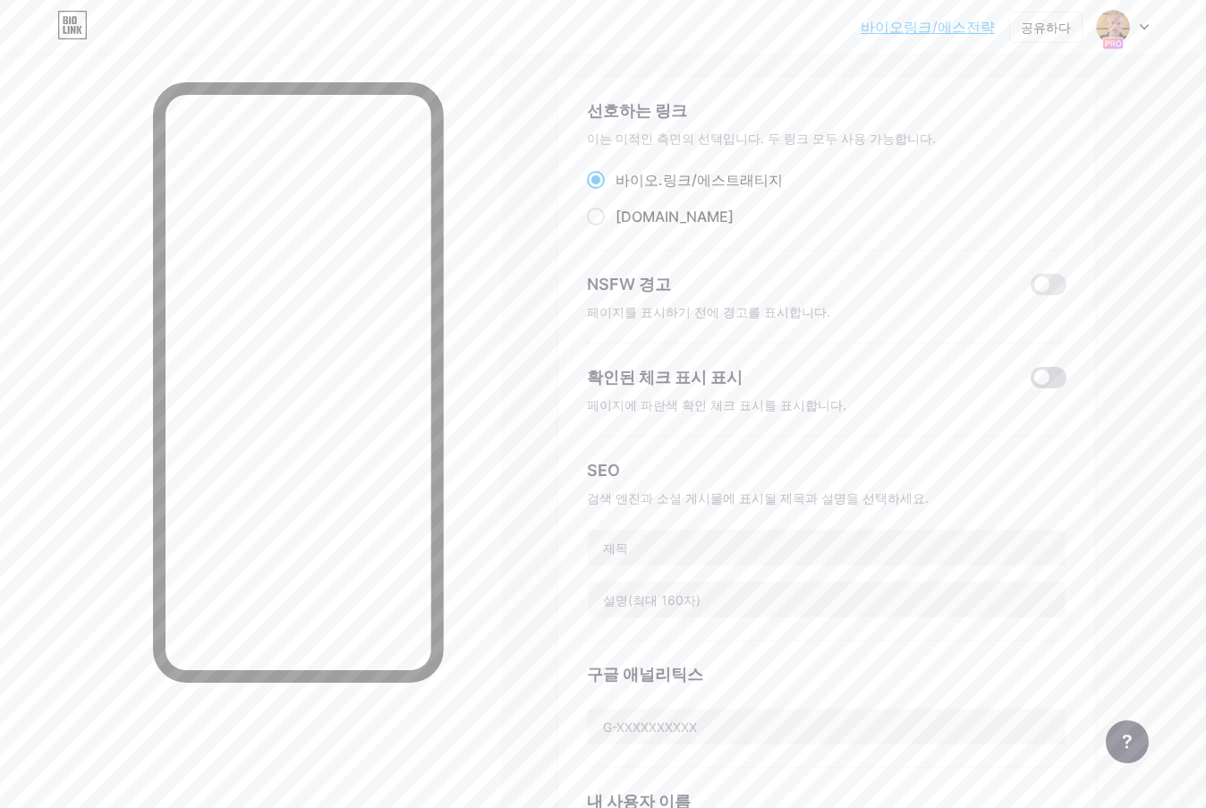
click at [1055, 385] on span at bounding box center [1049, 377] width 36 height 21
click at [1031, 382] on input "checkbox" at bounding box center [1031, 382] width 0 height 0
click at [1055, 385] on span at bounding box center [1049, 377] width 36 height 21
click at [1031, 382] on input "checkbox" at bounding box center [1031, 382] width 0 height 0
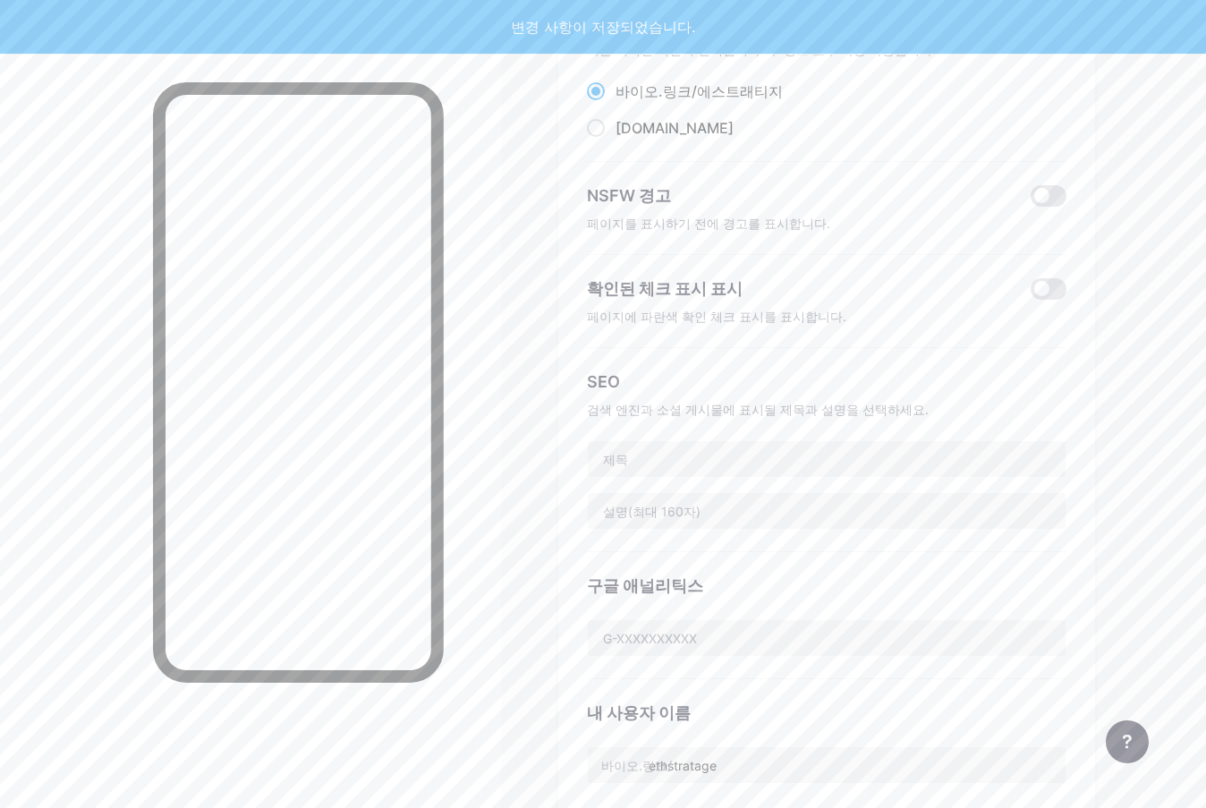
scroll to position [179, 0]
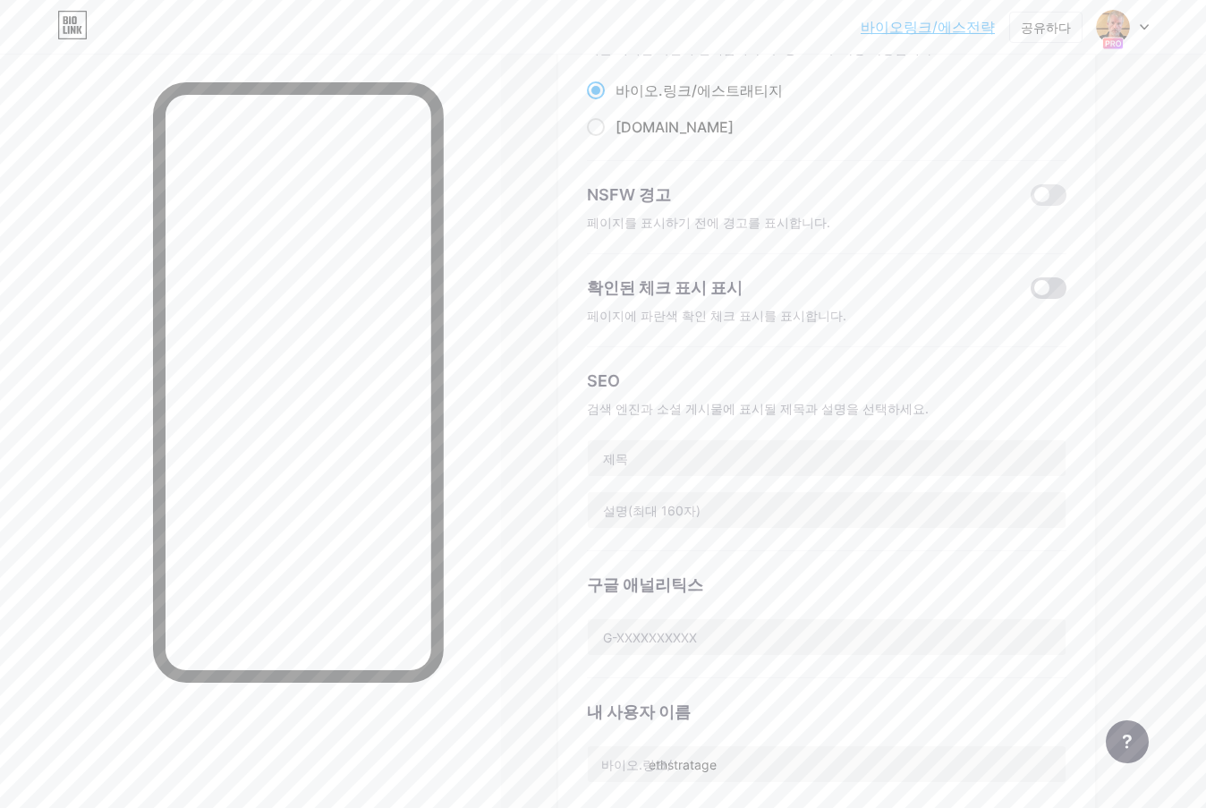
click at [1057, 278] on span at bounding box center [1049, 287] width 36 height 21
click at [1031, 293] on input "checkbox" at bounding box center [1031, 293] width 0 height 0
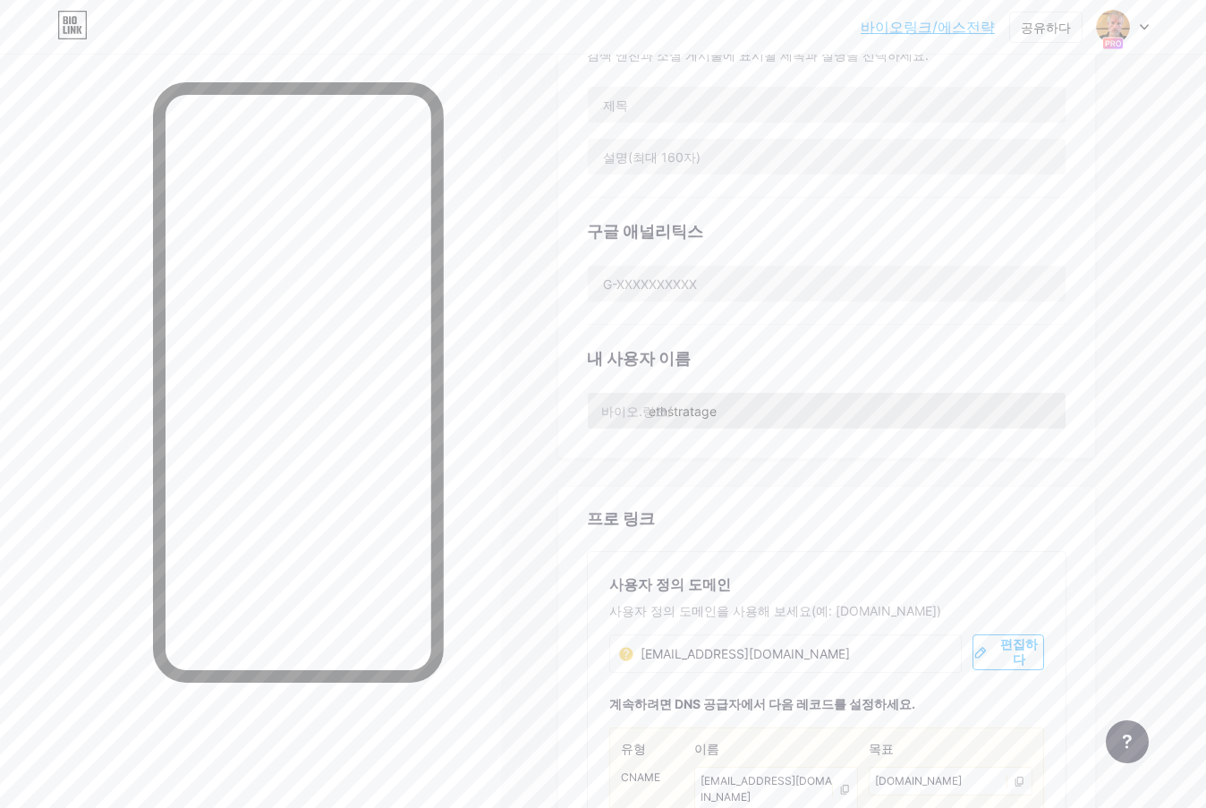
scroll to position [537, 0]
click at [812, 410] on input "ethstratage" at bounding box center [827, 406] width 478 height 36
click at [1146, 426] on div "Links AI NEW Posts Design Subscribers Stats Settings Preferred link This is an …" at bounding box center [585, 347] width 1171 height 1660
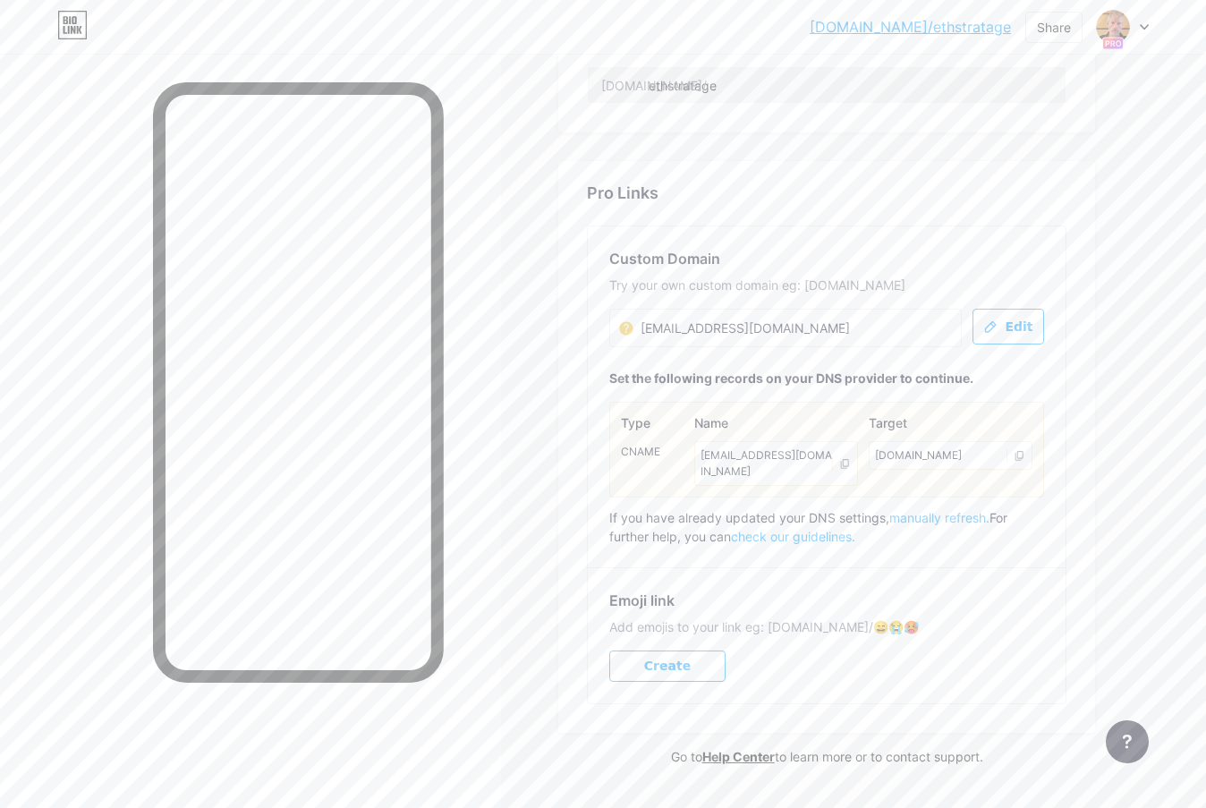
scroll to position [888, 0]
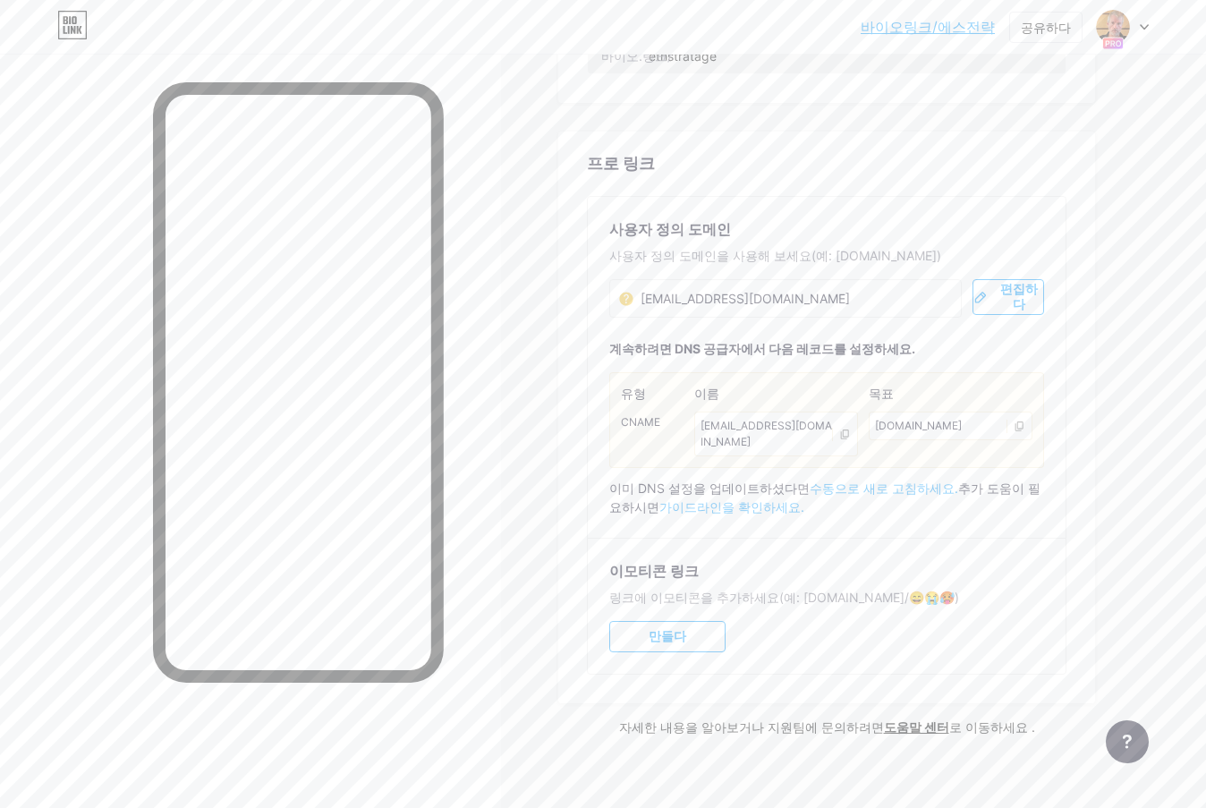
click at [873, 299] on div "[EMAIL_ADDRESS][DOMAIN_NAME] [EMAIL_ADDRESS][DOMAIN_NAME]" at bounding box center [785, 298] width 353 height 38
click at [803, 302] on div "[EMAIL_ADDRESS][DOMAIN_NAME] [EMAIL_ADDRESS][DOMAIN_NAME]" at bounding box center [785, 298] width 353 height 38
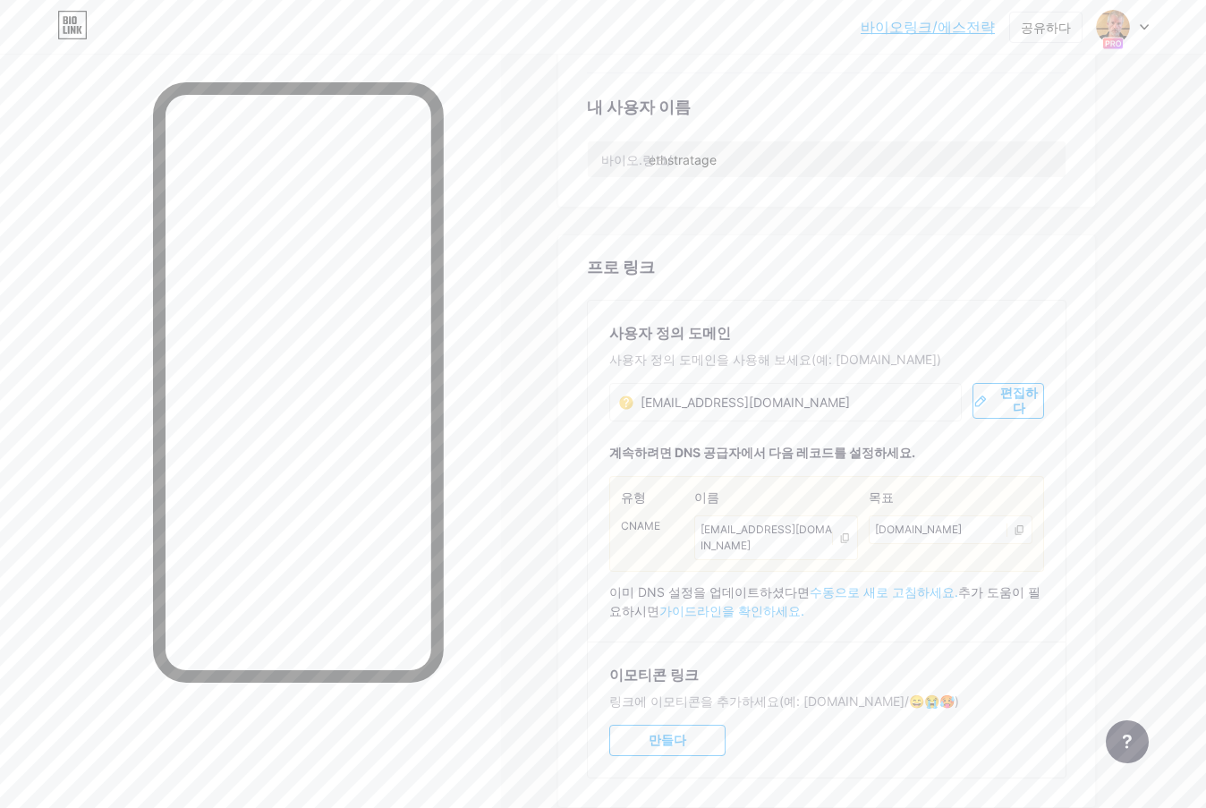
scroll to position [798, 0]
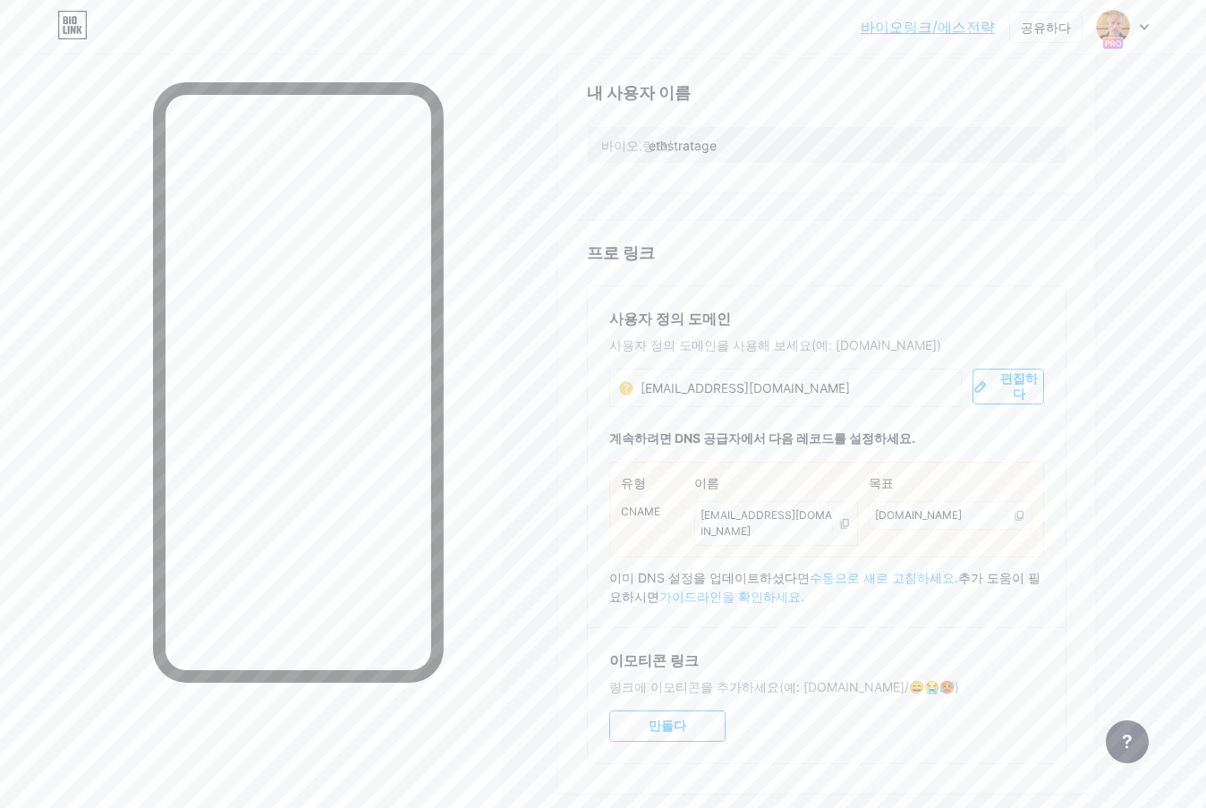
click at [995, 389] on span "편집하다" at bounding box center [1019, 386] width 48 height 30
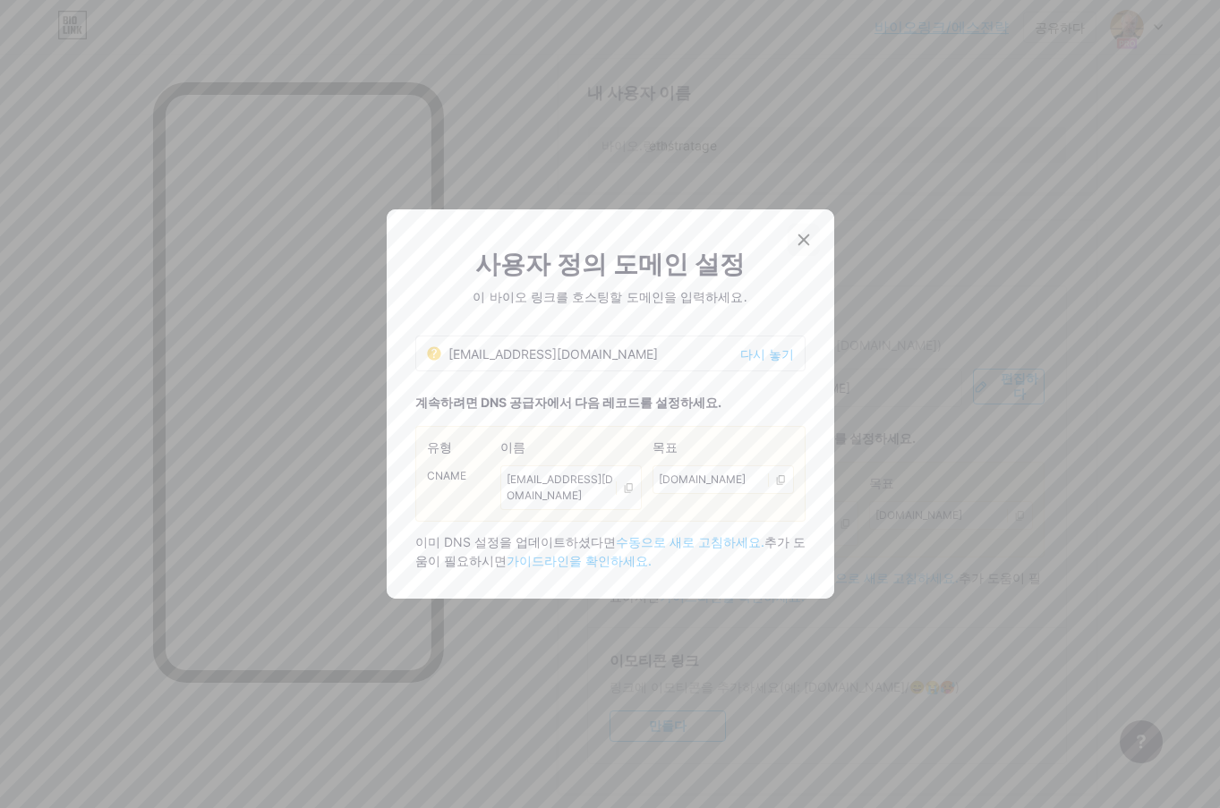
click at [796, 256] on div at bounding box center [804, 240] width 32 height 32
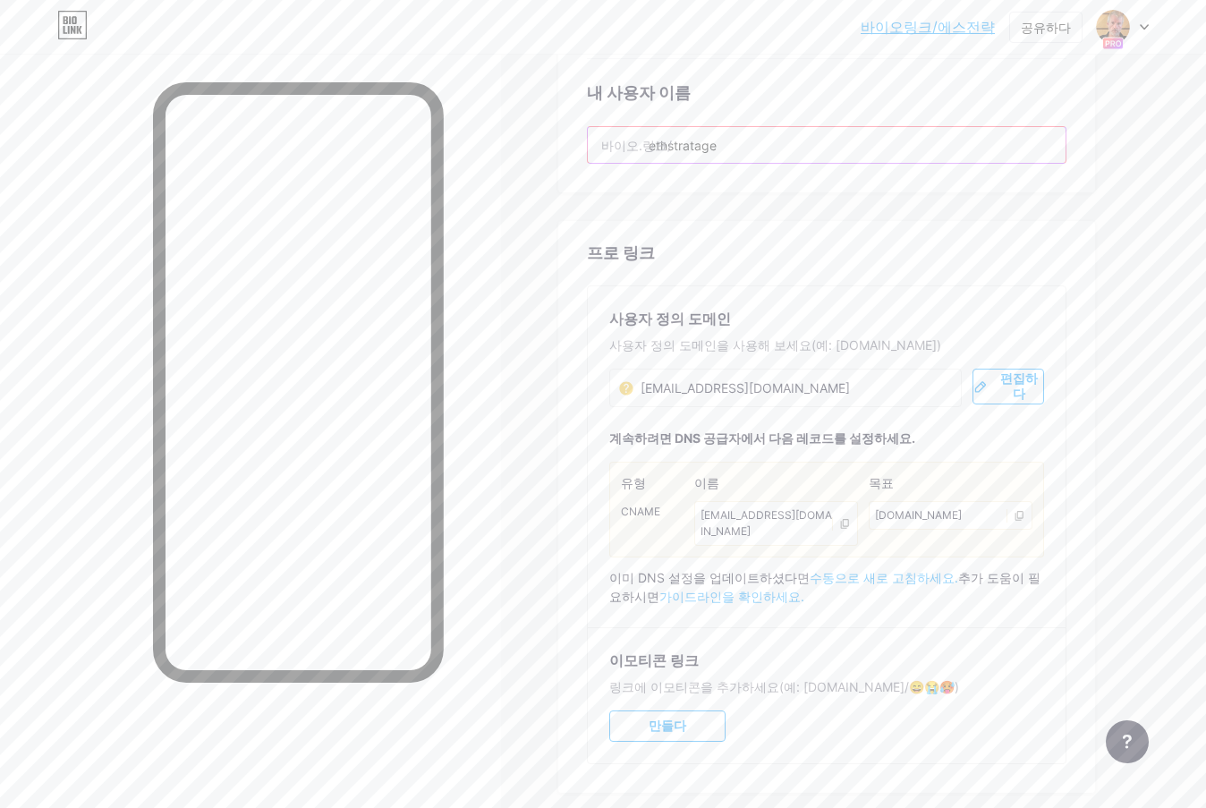
drag, startPoint x: 763, startPoint y: 149, endPoint x: 598, endPoint y: 149, distance: 165.6
click at [598, 149] on input "ethstratage" at bounding box center [827, 145] width 478 height 36
click at [647, 144] on font "바이오.링크/" at bounding box center [636, 145] width 71 height 15
drag, startPoint x: 745, startPoint y: 146, endPoint x: 550, endPoint y: 136, distance: 195.3
click at [550, 136] on div "모래밭 일체 포함 새로운 게시물 설계 구독자 통계 설정 선호하는 링크 이는 미적인 측면의 선택입니다. 두 링크 모두 사용 가능합니다. 바이오.…" at bounding box center [585, 85] width 1171 height 1660
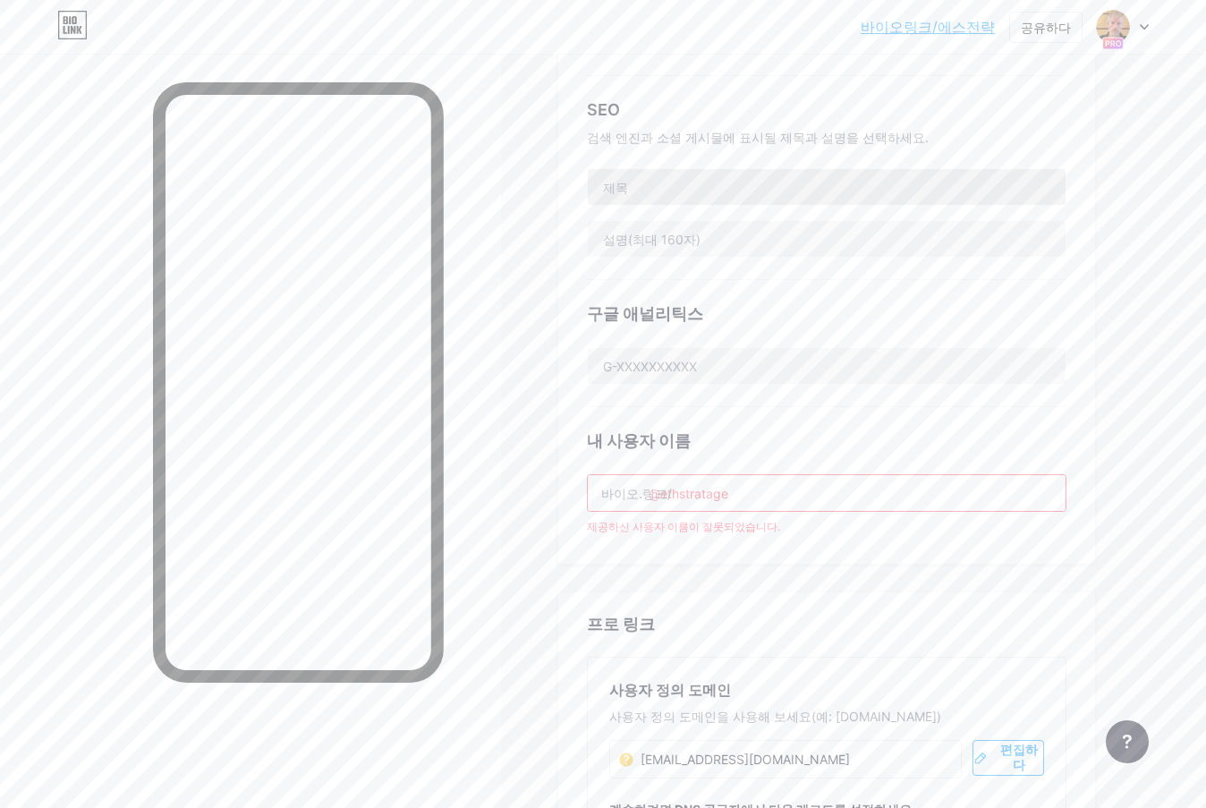
scroll to position [351, 0]
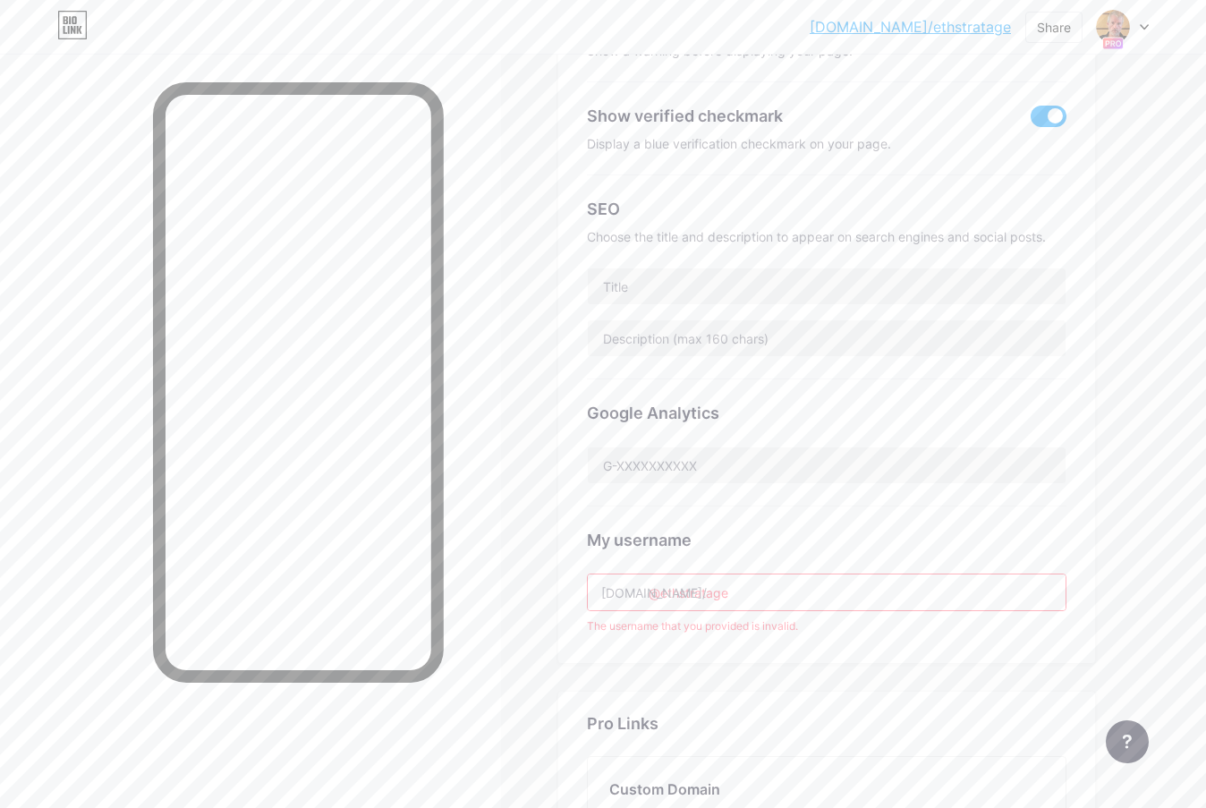
click at [1137, 300] on div "Links AI NEW Posts Design Subscribers Stats Settings Preferred link This is an …" at bounding box center [585, 544] width 1171 height 1683
click at [811, 588] on input "@ethstratage" at bounding box center [827, 593] width 478 height 36
click at [659, 592] on input "@ethstratage" at bounding box center [827, 593] width 478 height 36
click at [718, 589] on input "ethstratage" at bounding box center [827, 593] width 478 height 36
click at [755, 590] on input "ethstratage" at bounding box center [827, 593] width 478 height 36
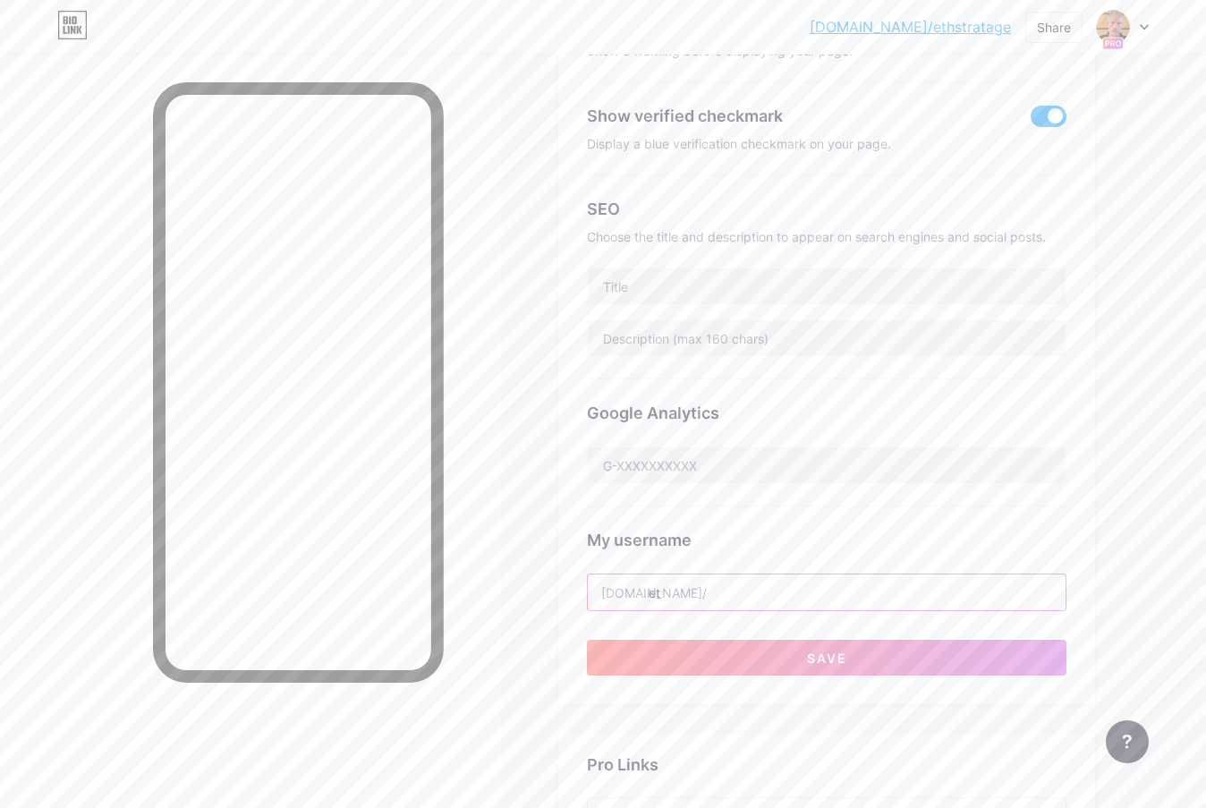
type input "e"
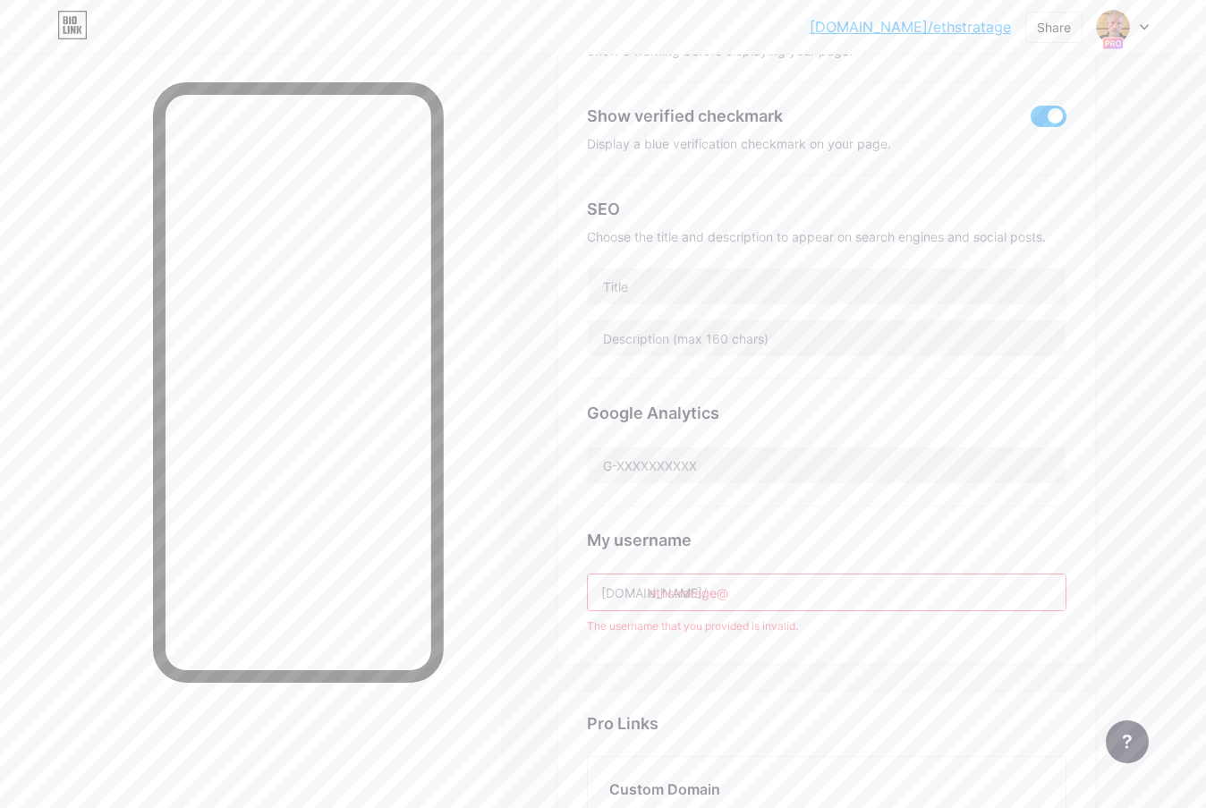
click at [741, 594] on input "ethstratage@" at bounding box center [827, 593] width 478 height 36
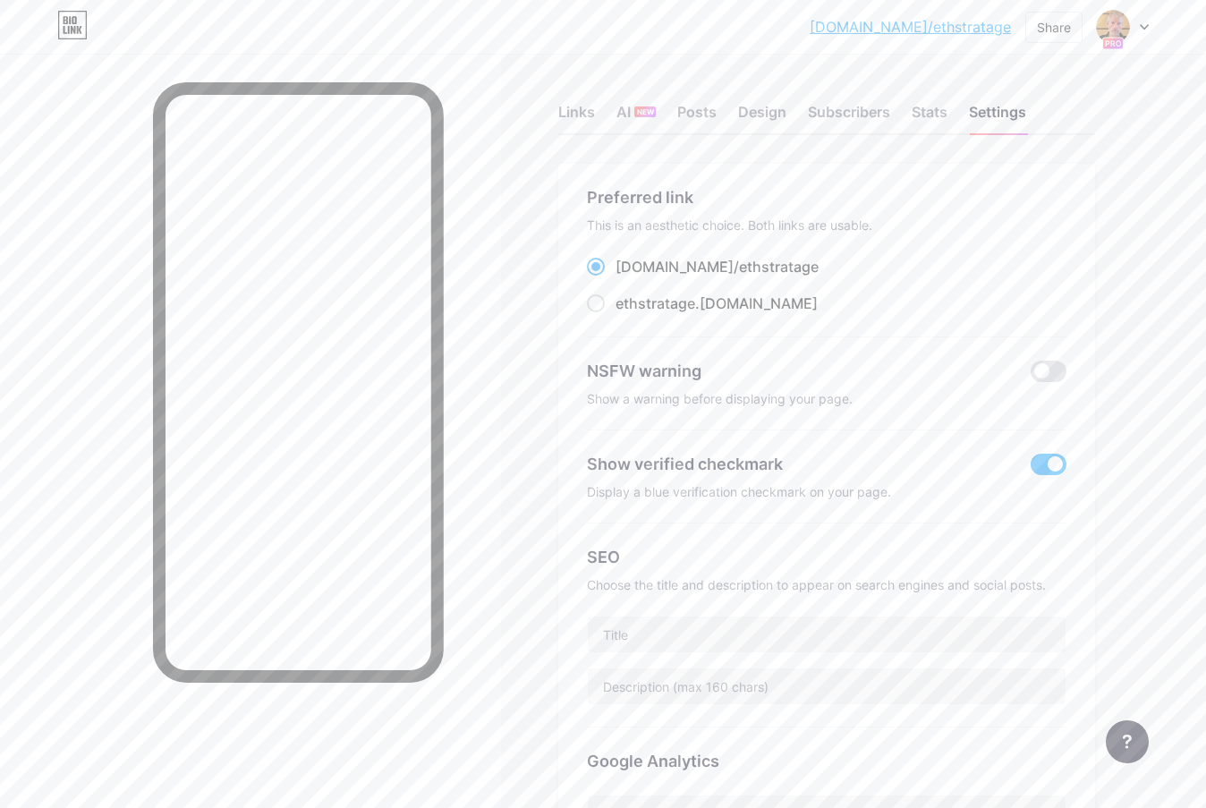
scroll to position [0, 0]
type input "ethstratage@"
click at [727, 310] on div "ethstratage .[DOMAIN_NAME]" at bounding box center [717, 305] width 202 height 21
click at [627, 317] on input "ethstratage .[DOMAIN_NAME]" at bounding box center [622, 323] width 12 height 12
radio input "true"
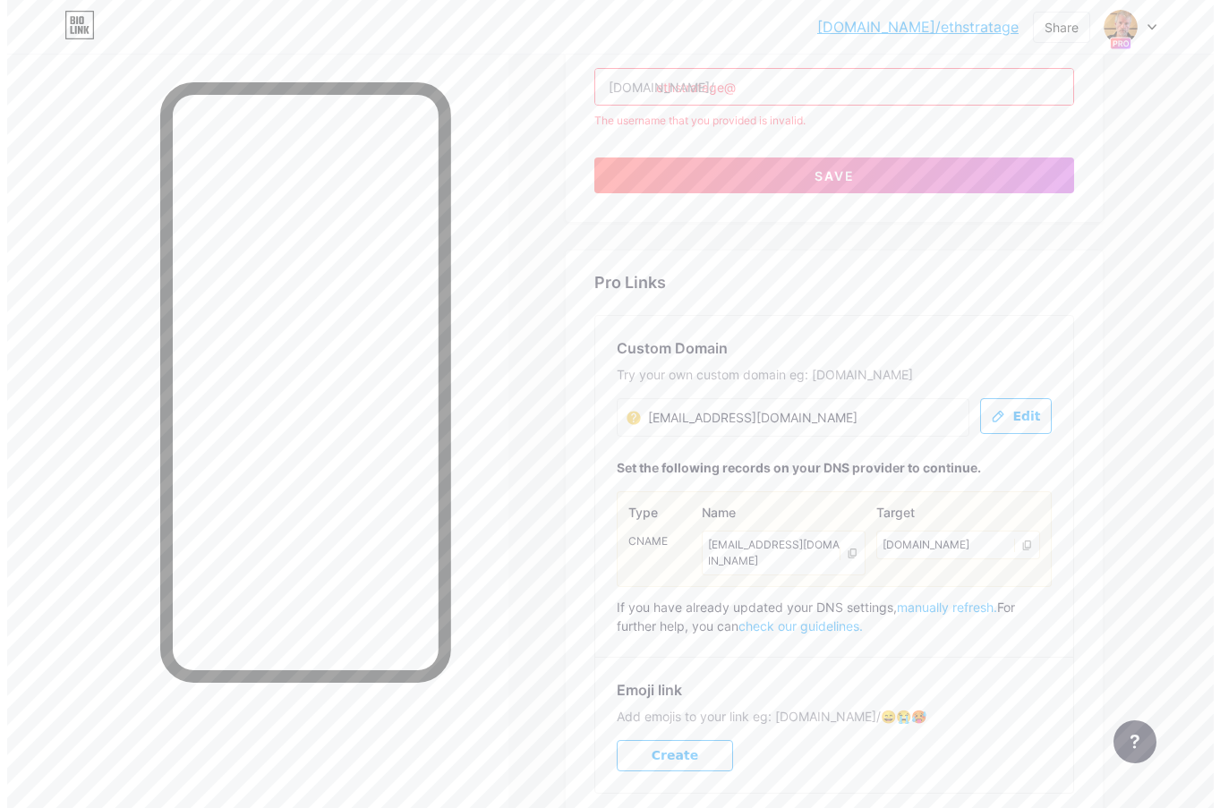
scroll to position [975, 0]
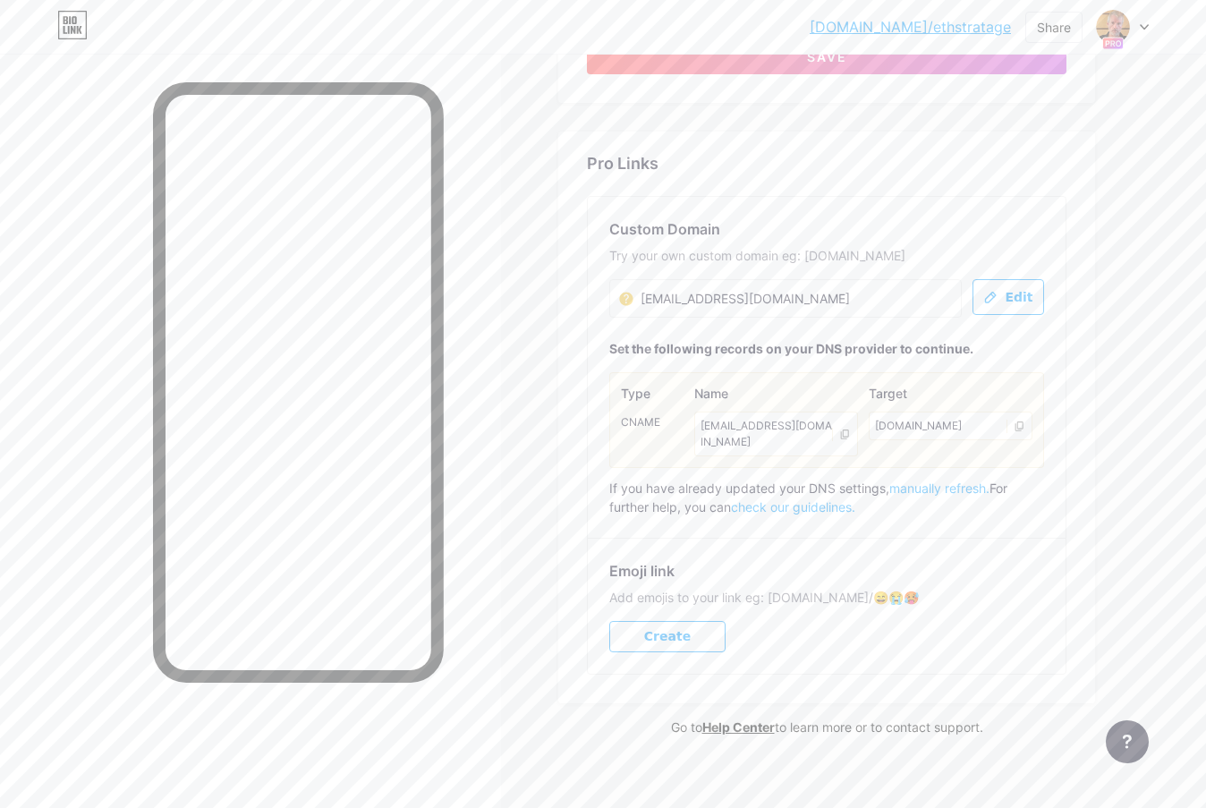
drag, startPoint x: 808, startPoint y: 423, endPoint x: 697, endPoint y: 427, distance: 111.0
click at [697, 427] on div "[EMAIL_ADDRESS][DOMAIN_NAME]" at bounding box center [776, 434] width 164 height 45
click at [800, 306] on div "[EMAIL_ADDRESS][DOMAIN_NAME] [EMAIL_ADDRESS][DOMAIN_NAME]" at bounding box center [785, 298] width 353 height 38
drag, startPoint x: 786, startPoint y: 295, endPoint x: 670, endPoint y: 311, distance: 116.4
click at [674, 311] on div "[EMAIL_ADDRESS][DOMAIN_NAME] [EMAIL_ADDRESS][DOMAIN_NAME]" at bounding box center [785, 298] width 353 height 38
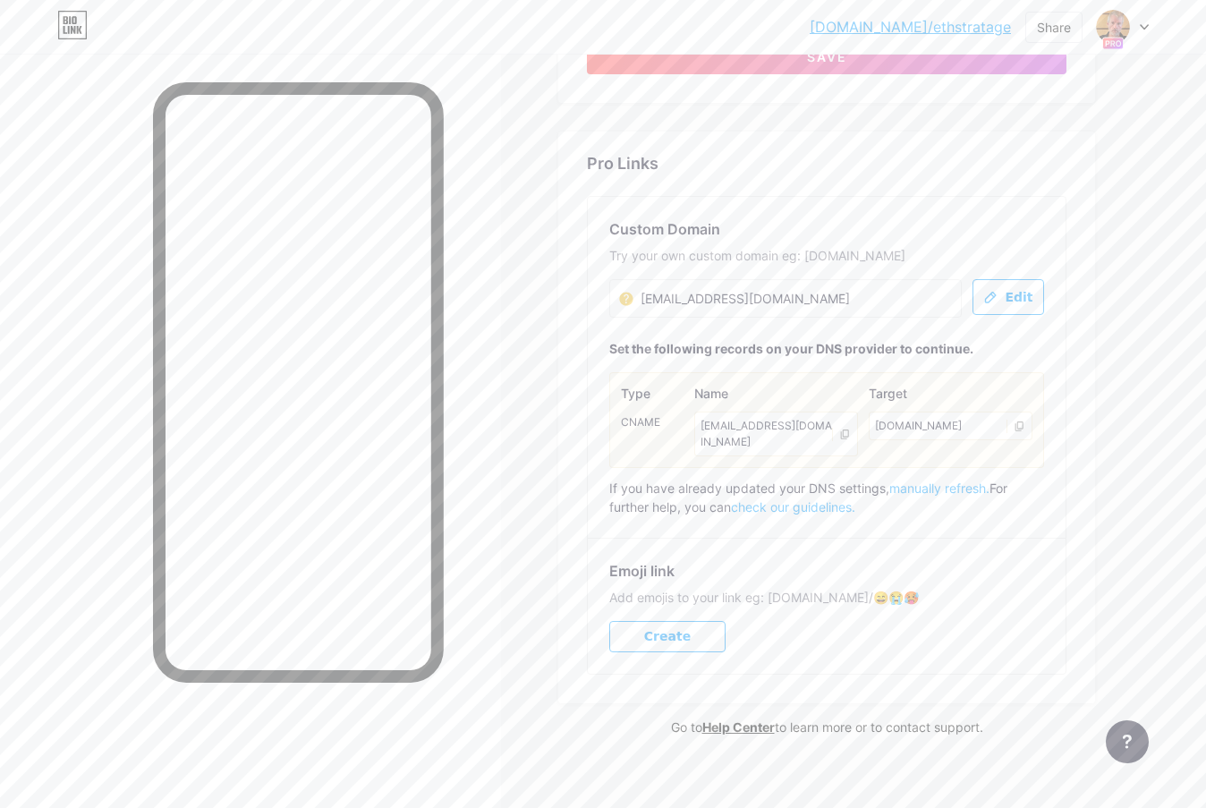
click at [753, 294] on input "[EMAIL_ADDRESS][DOMAIN_NAME]" at bounding box center [708, 298] width 179 height 21
drag, startPoint x: 724, startPoint y: 300, endPoint x: 679, endPoint y: 299, distance: 44.8
click at [679, 299] on input "[EMAIL_ADDRESS][DOMAIN_NAME]" at bounding box center [708, 298] width 179 height 21
click at [668, 294] on input "[EMAIL_ADDRESS][DOMAIN_NAME]" at bounding box center [708, 298] width 179 height 21
click at [676, 297] on input "[EMAIL_ADDRESS][DOMAIN_NAME]" at bounding box center [708, 298] width 179 height 21
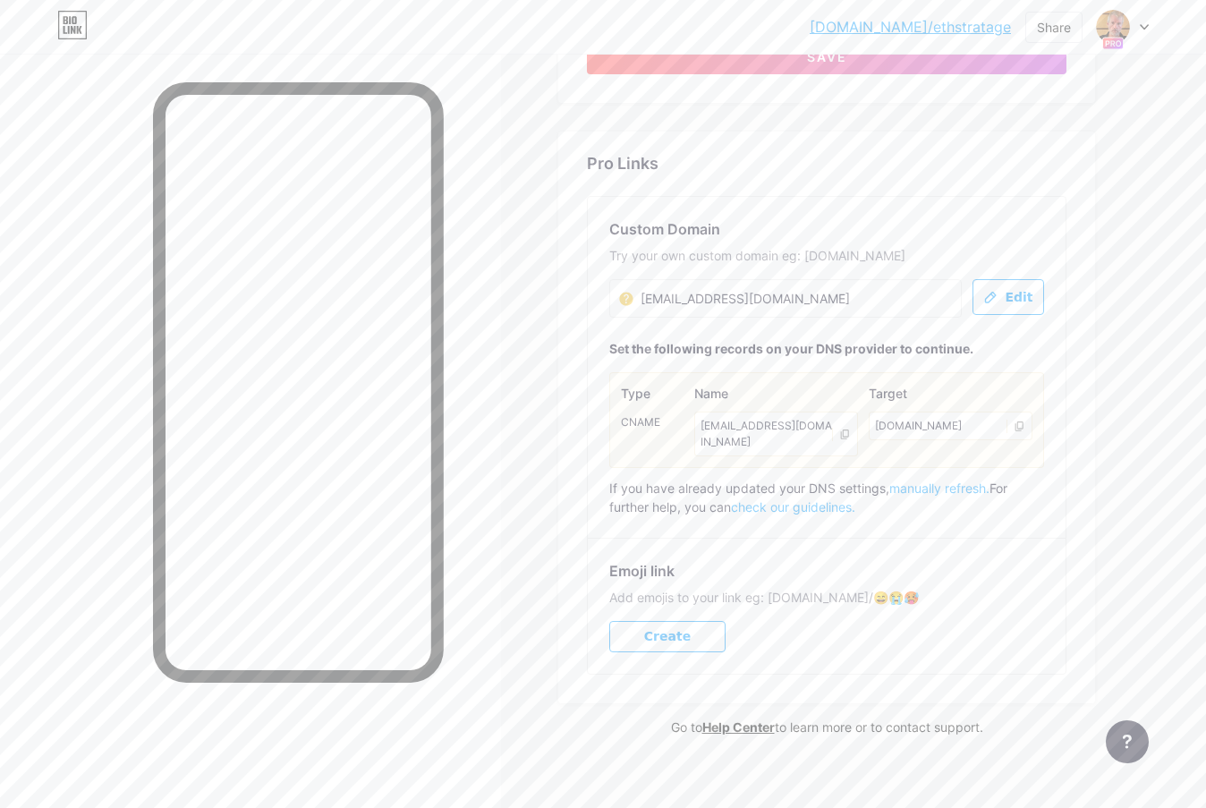
click at [1033, 304] on button "Edit" at bounding box center [1009, 297] width 72 height 36
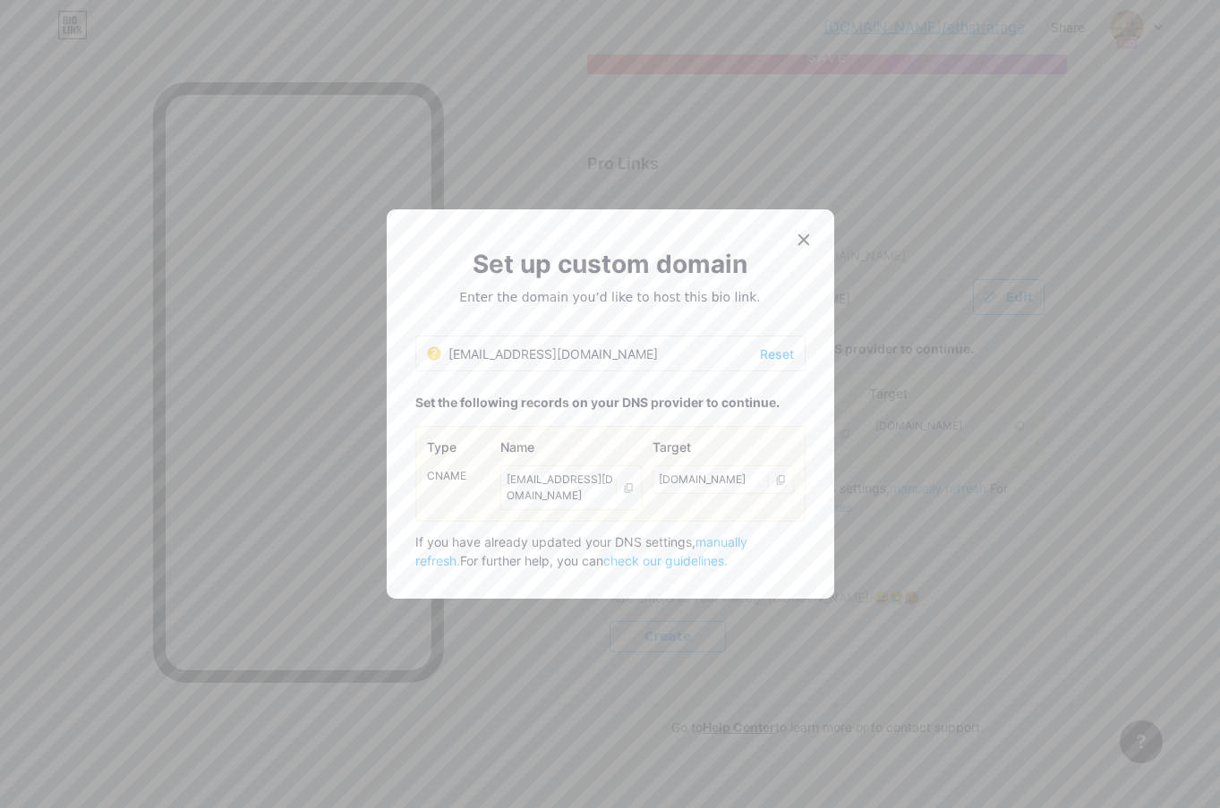
click at [532, 362] on div "[EMAIL_ADDRESS][DOMAIN_NAME]" at bounding box center [542, 354] width 231 height 19
click at [532, 363] on div "[EMAIL_ADDRESS][DOMAIN_NAME]" at bounding box center [542, 354] width 231 height 19
click at [767, 361] on span "Reset" at bounding box center [777, 354] width 34 height 19
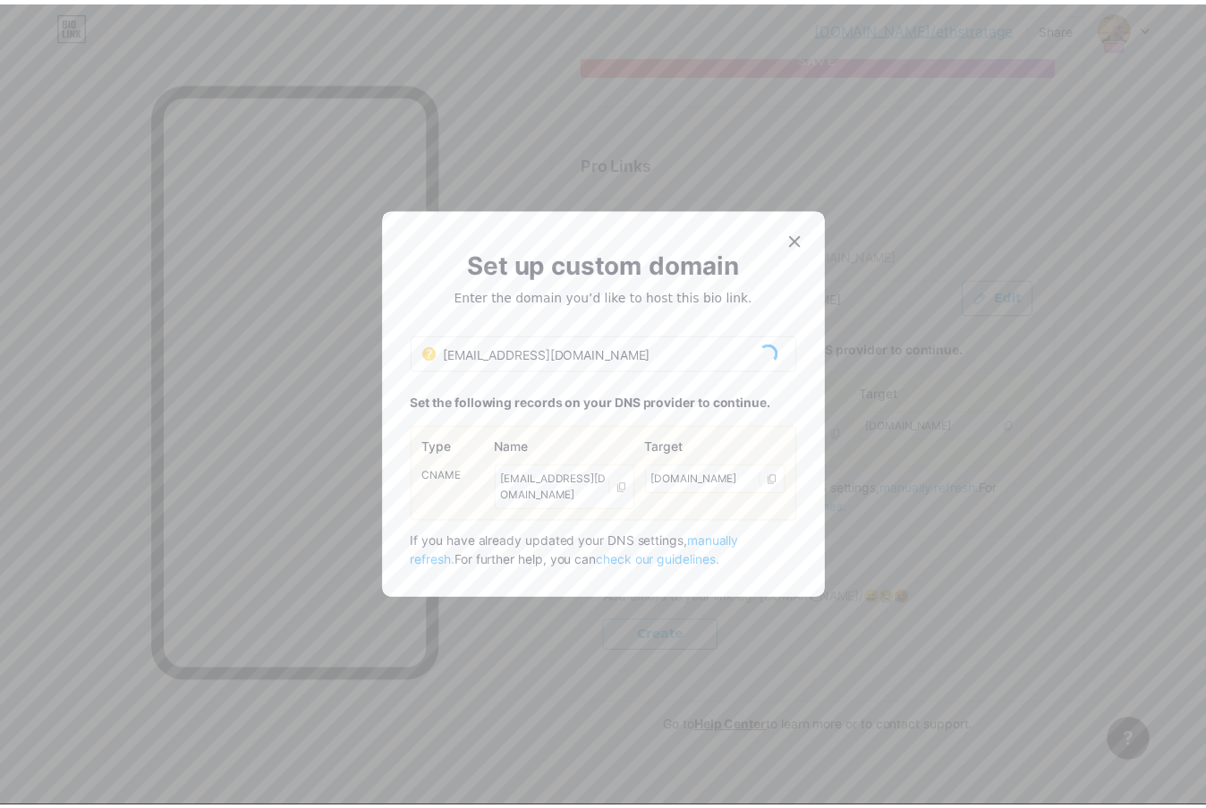
scroll to position [786, 0]
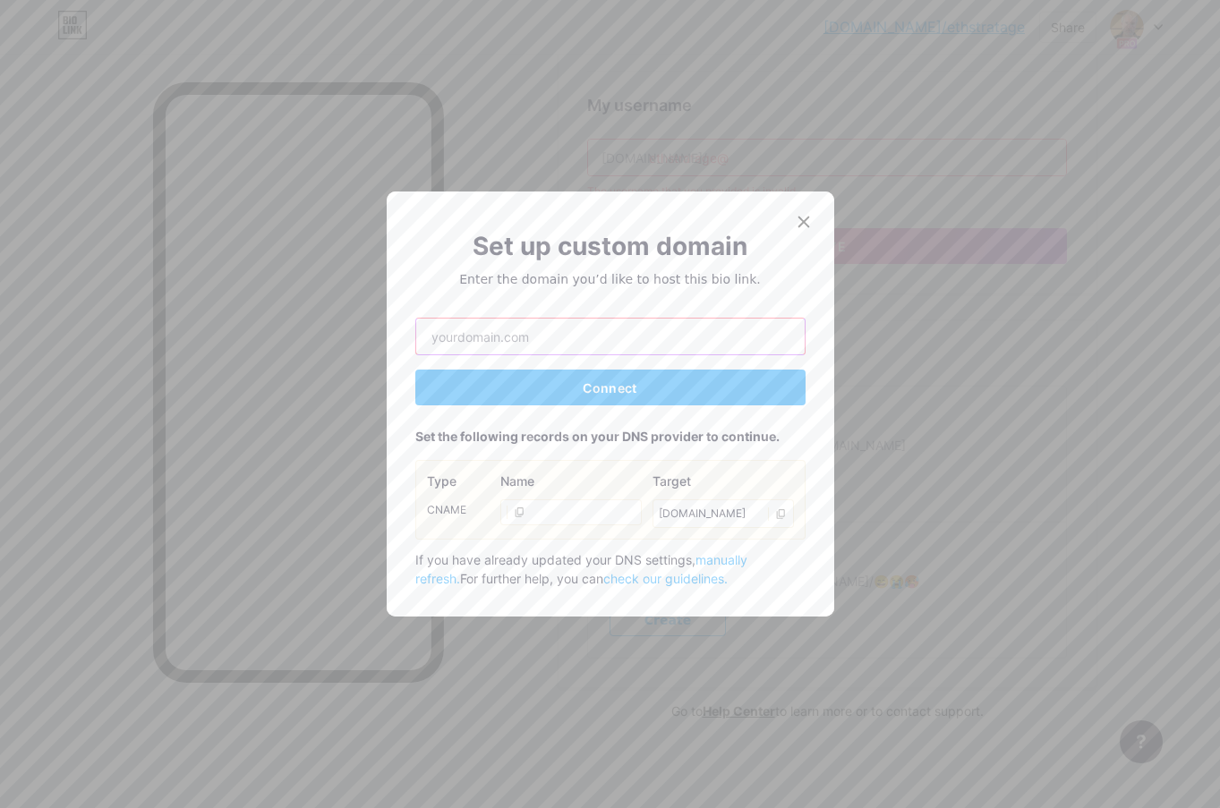
click at [592, 341] on input "text" at bounding box center [610, 337] width 388 height 36
type input "[EMAIL_ADDRESS][DOMAIN_NAME]"
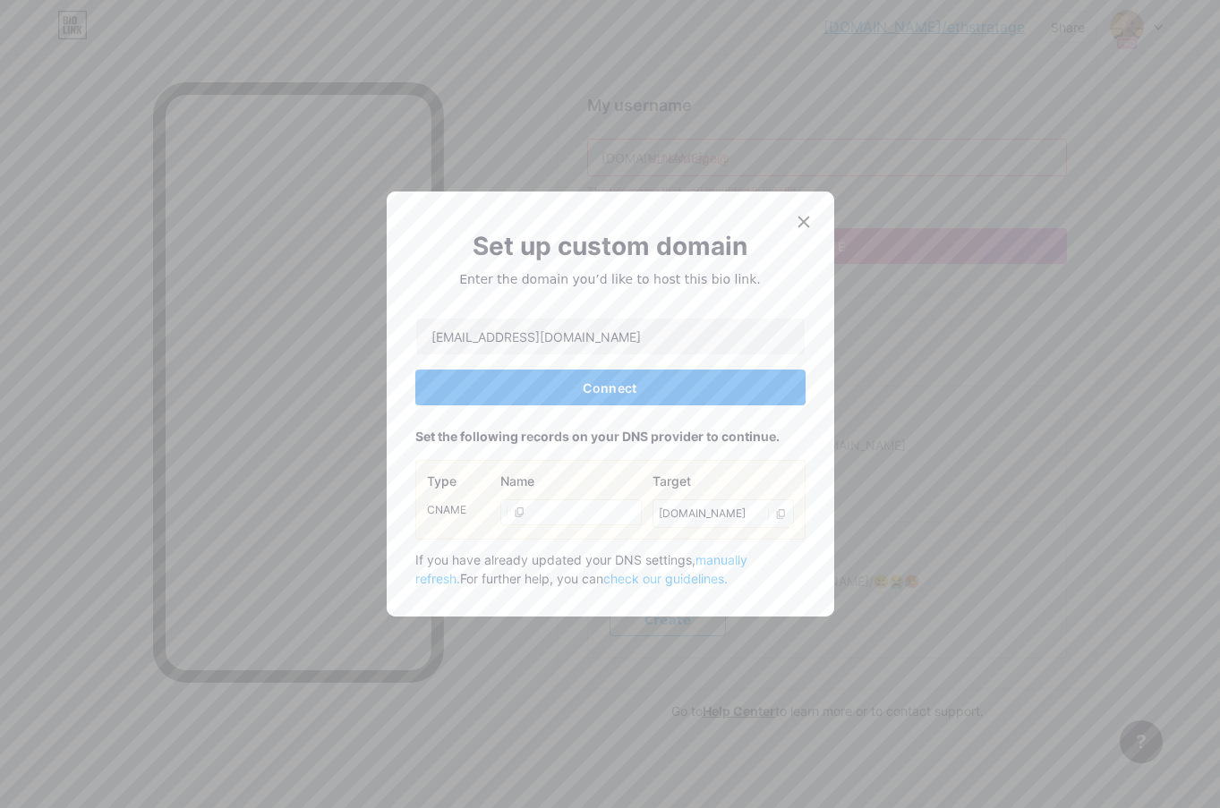
click at [678, 394] on button "Connect" at bounding box center [610, 388] width 390 height 36
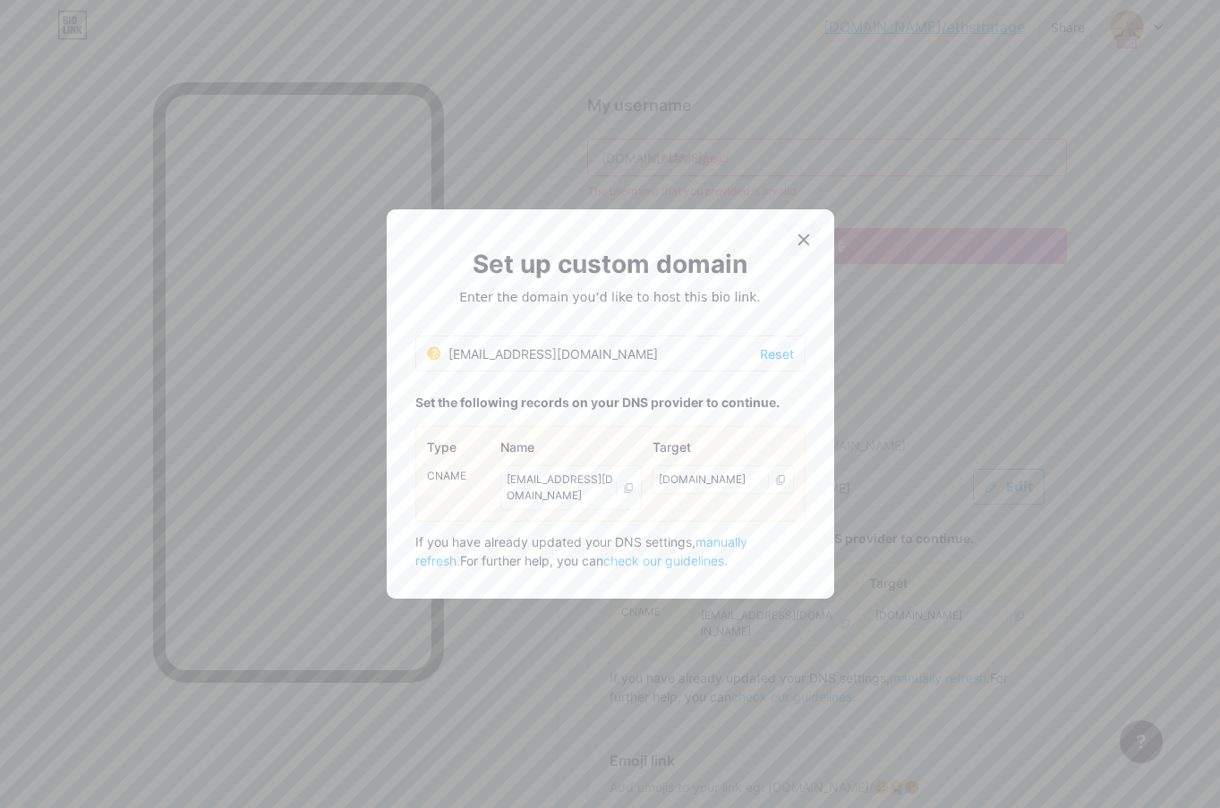
click at [796, 247] on icon at bounding box center [803, 240] width 14 height 14
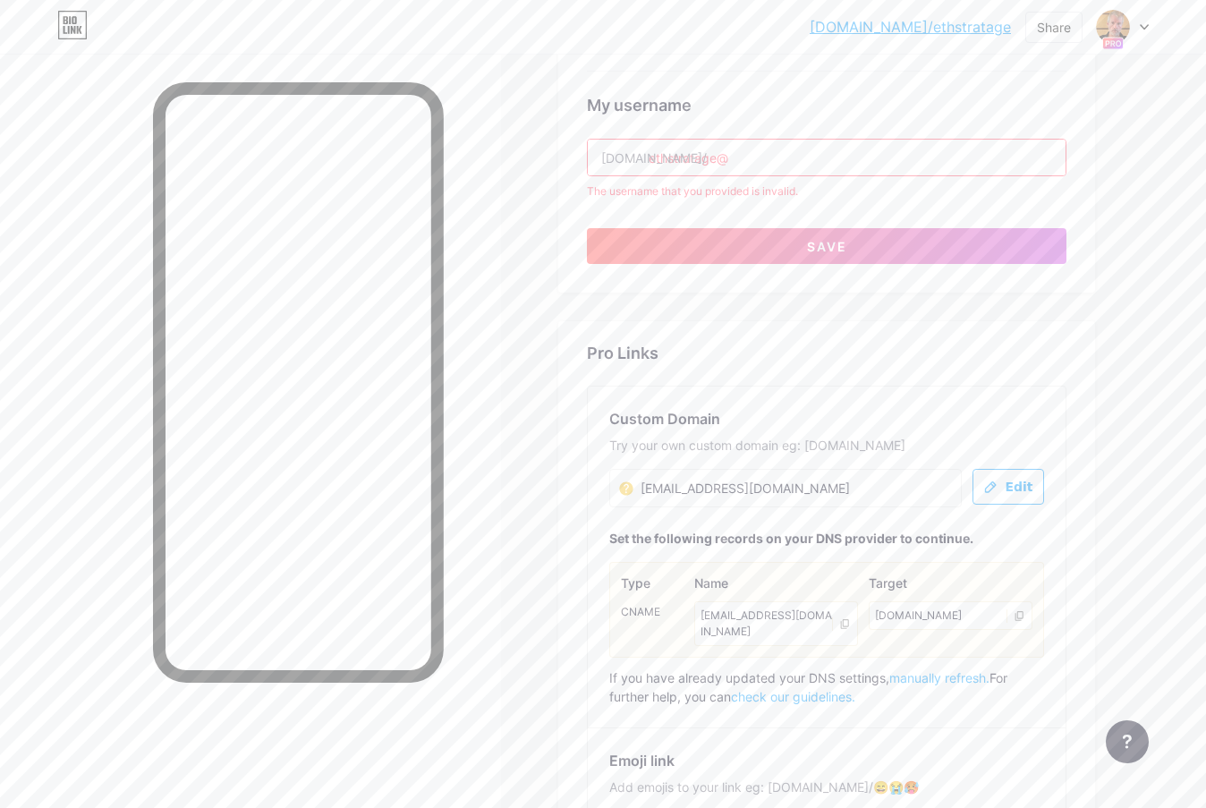
drag, startPoint x: 788, startPoint y: 161, endPoint x: 617, endPoint y: 172, distance: 171.3
click at [617, 171] on input "ethstratage@" at bounding box center [827, 158] width 478 height 36
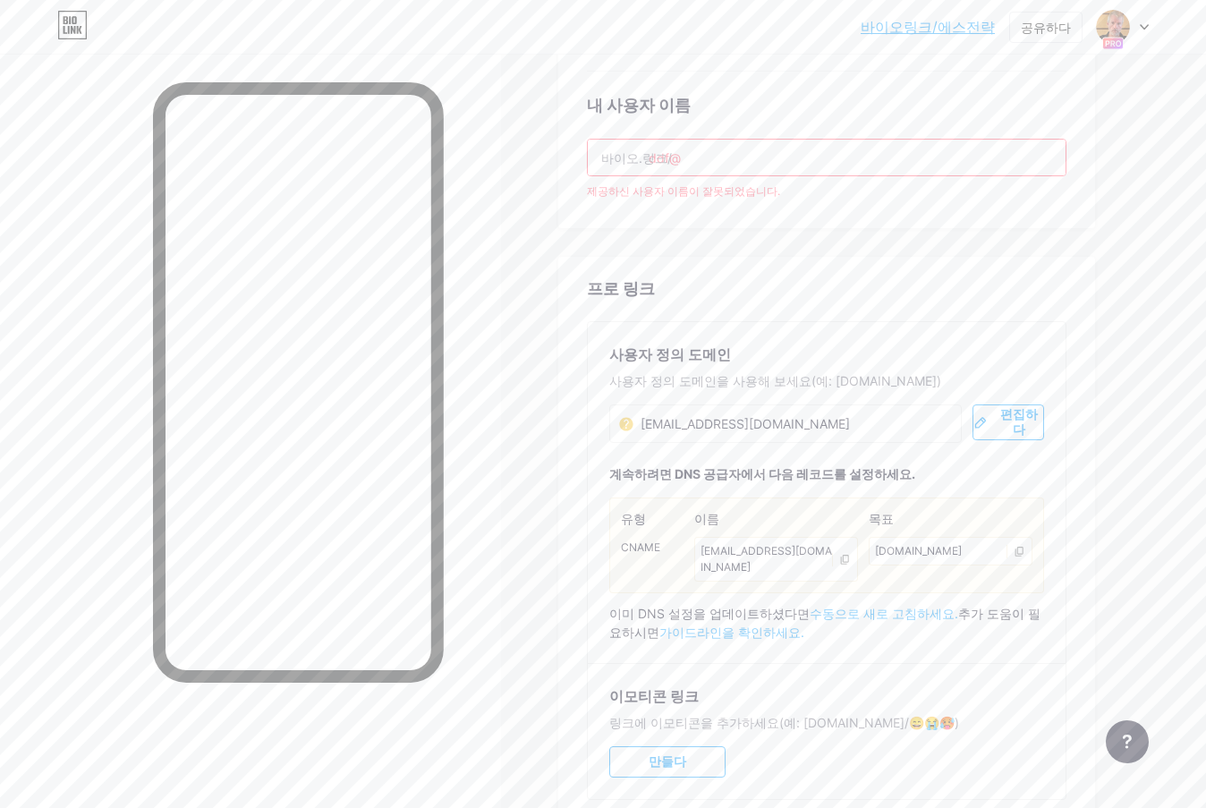
click at [755, 165] on input "ddf@" at bounding box center [827, 158] width 478 height 36
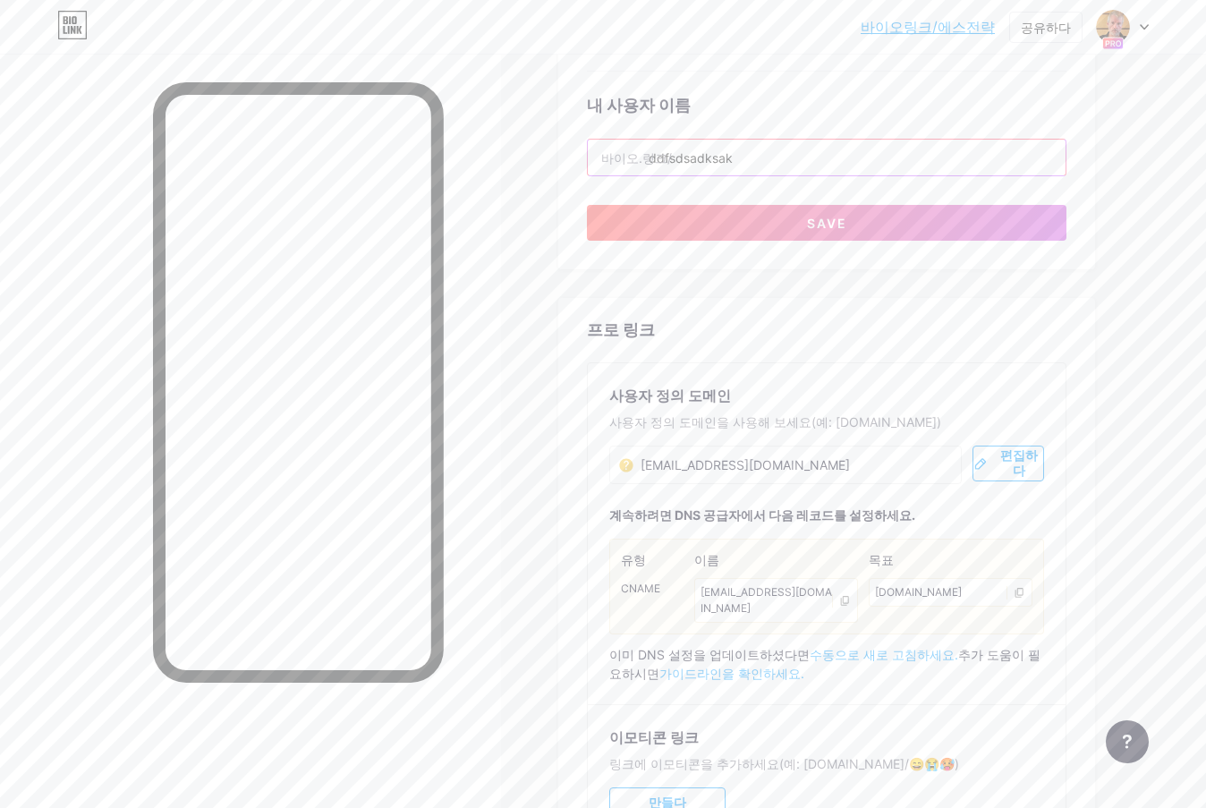
type input "ddfsdsadksakd"
drag, startPoint x: 766, startPoint y: 157, endPoint x: 455, endPoint y: 140, distance: 311.8
click at [447, 141] on div "모래밭 일체 포함 새로운 게시물 설계 구독자 통계 설정 선호하는 링크 이는 미적인 측면의 선택입니다. 두 링크 모두 사용 가능합니다. 바이오.…" at bounding box center [585, 103] width 1171 height 1778
click at [1135, 512] on div "모래밭 일체 포함 새로운 게시물 설계 구독자 통계 설정 선호하는 링크 이는 미적인 측면의 선택입니다. 두 링크 모두 사용 가능합니다. 바이오.…" at bounding box center [585, 130] width 1171 height 1724
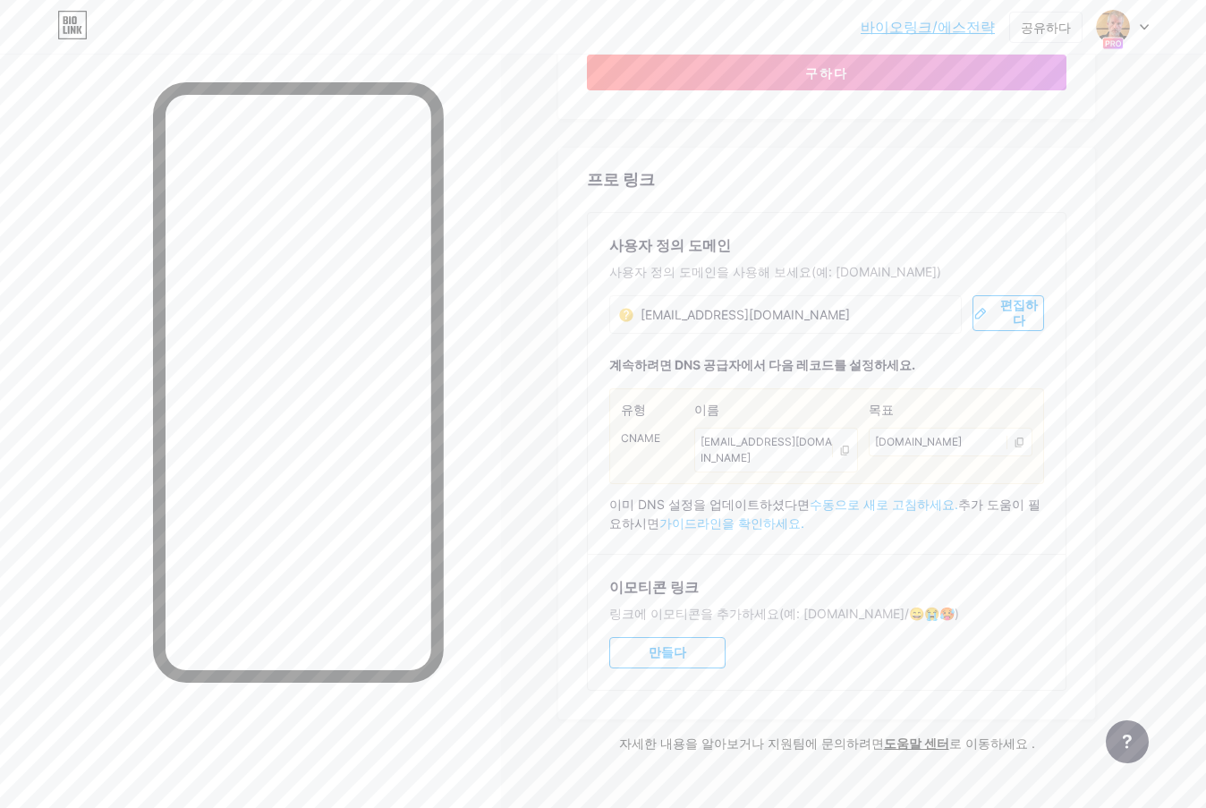
scroll to position [952, 0]
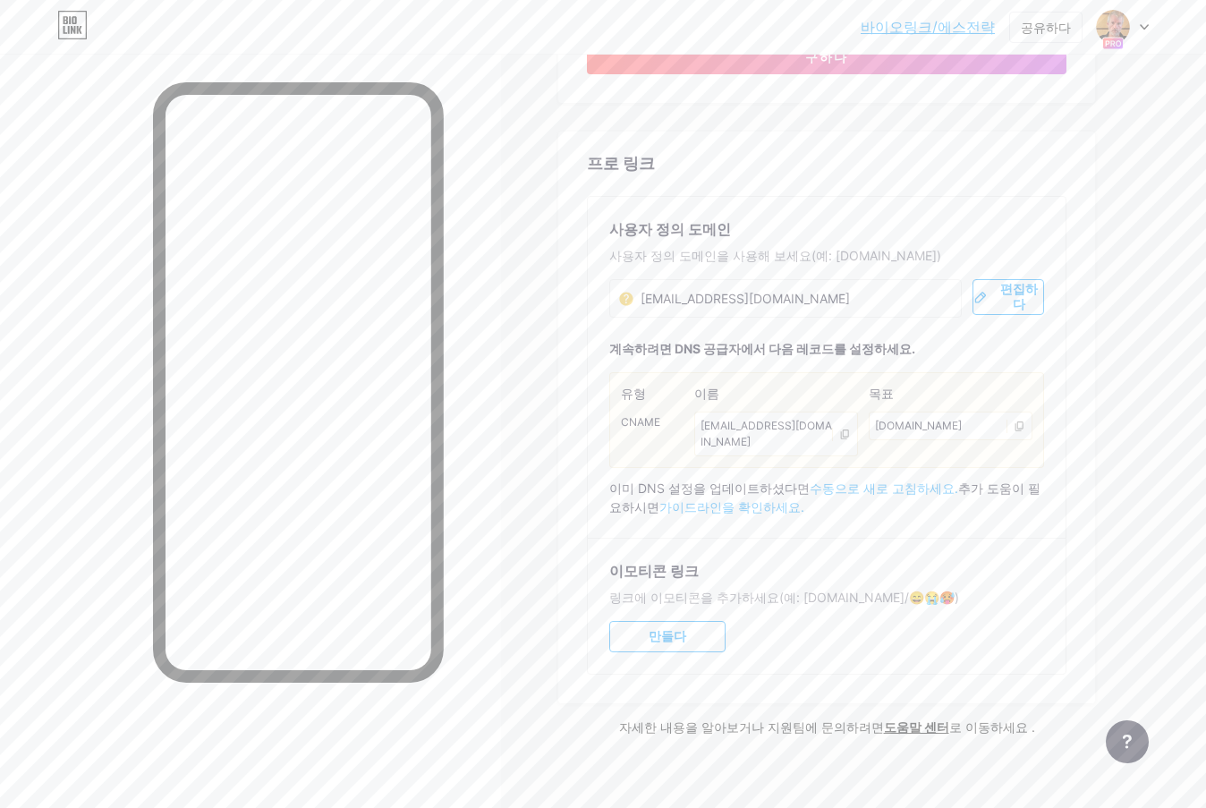
click at [844, 430] on icon at bounding box center [845, 435] width 8 height 10
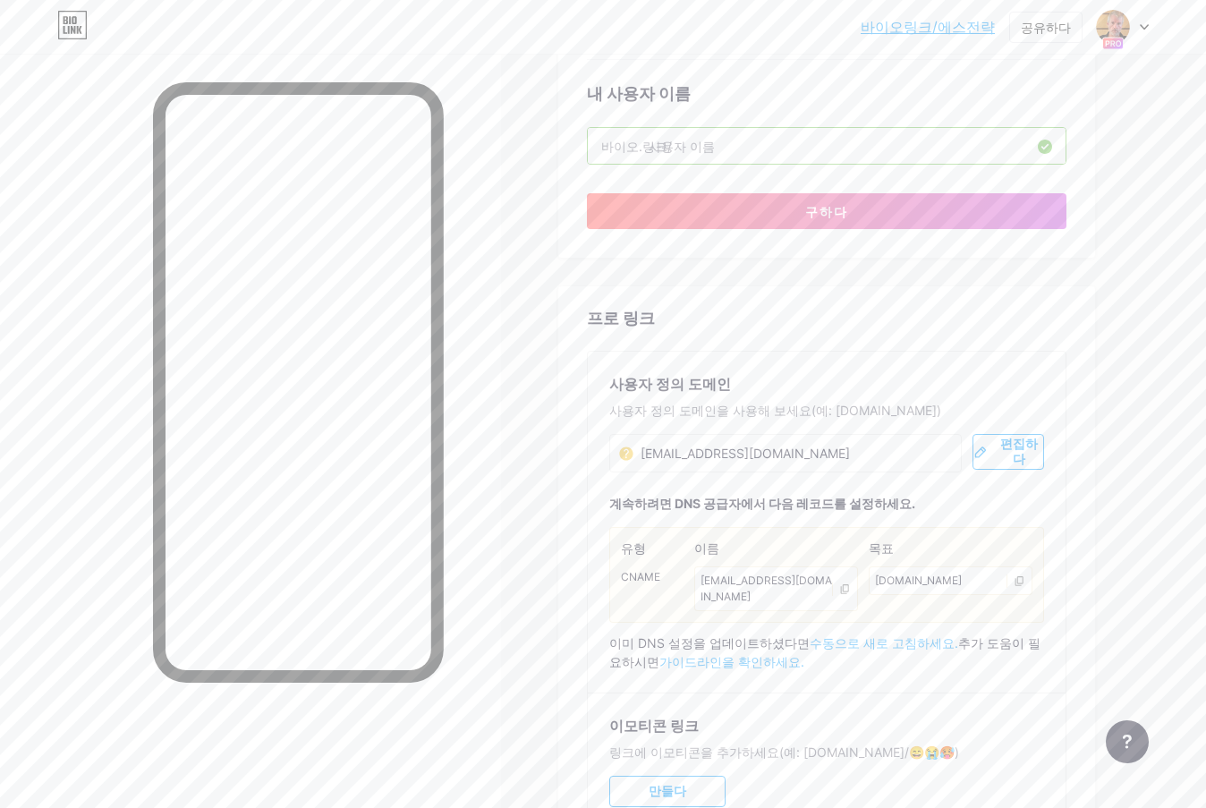
scroll to position [505, 0]
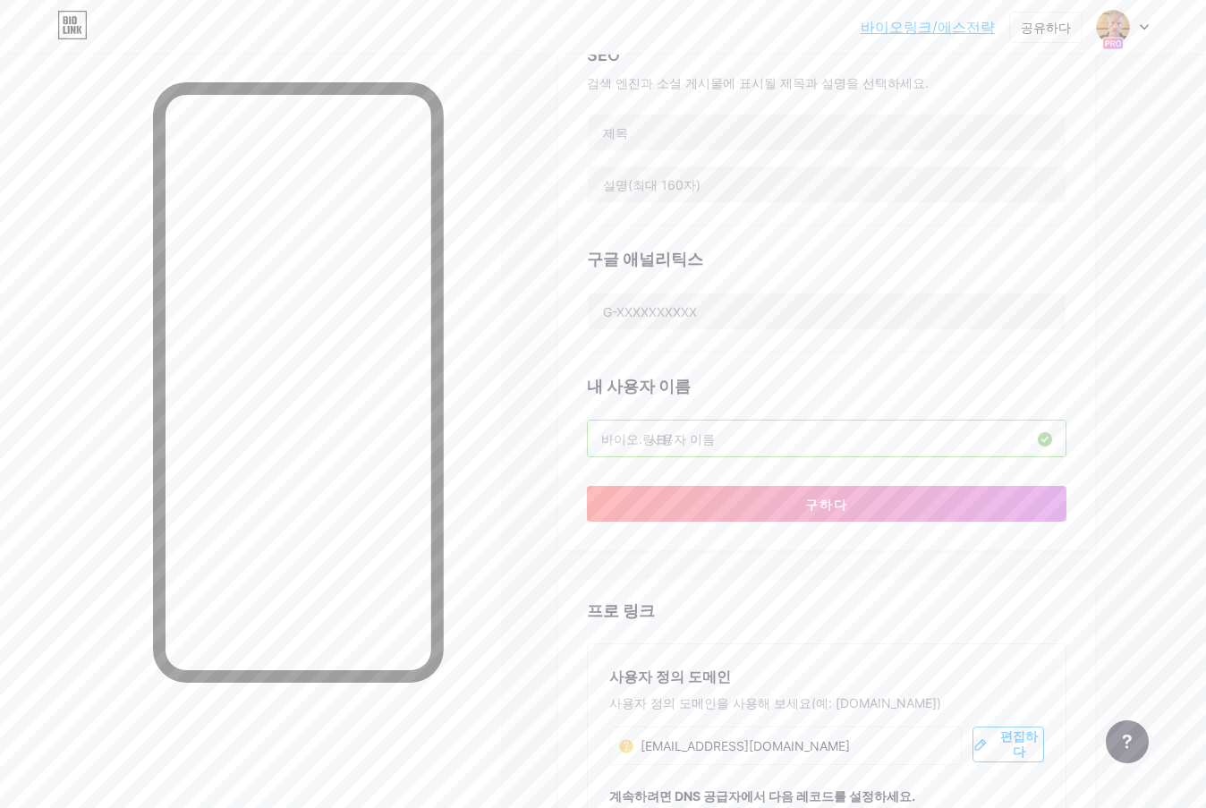
click at [1141, 30] on icon at bounding box center [1144, 27] width 9 height 6
click at [1027, 192] on link "계정 설정" at bounding box center [1037, 203] width 222 height 48
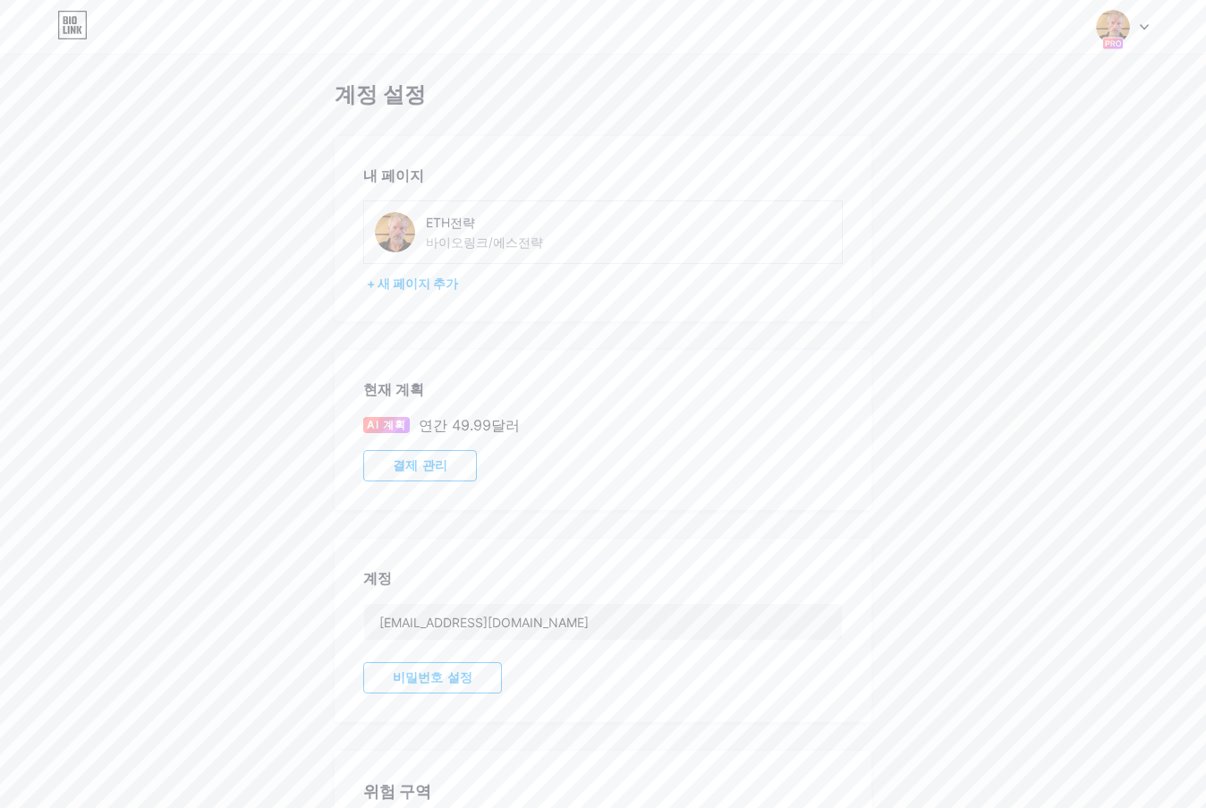
click at [417, 469] on font "결제 관리" at bounding box center [420, 465] width 55 height 14
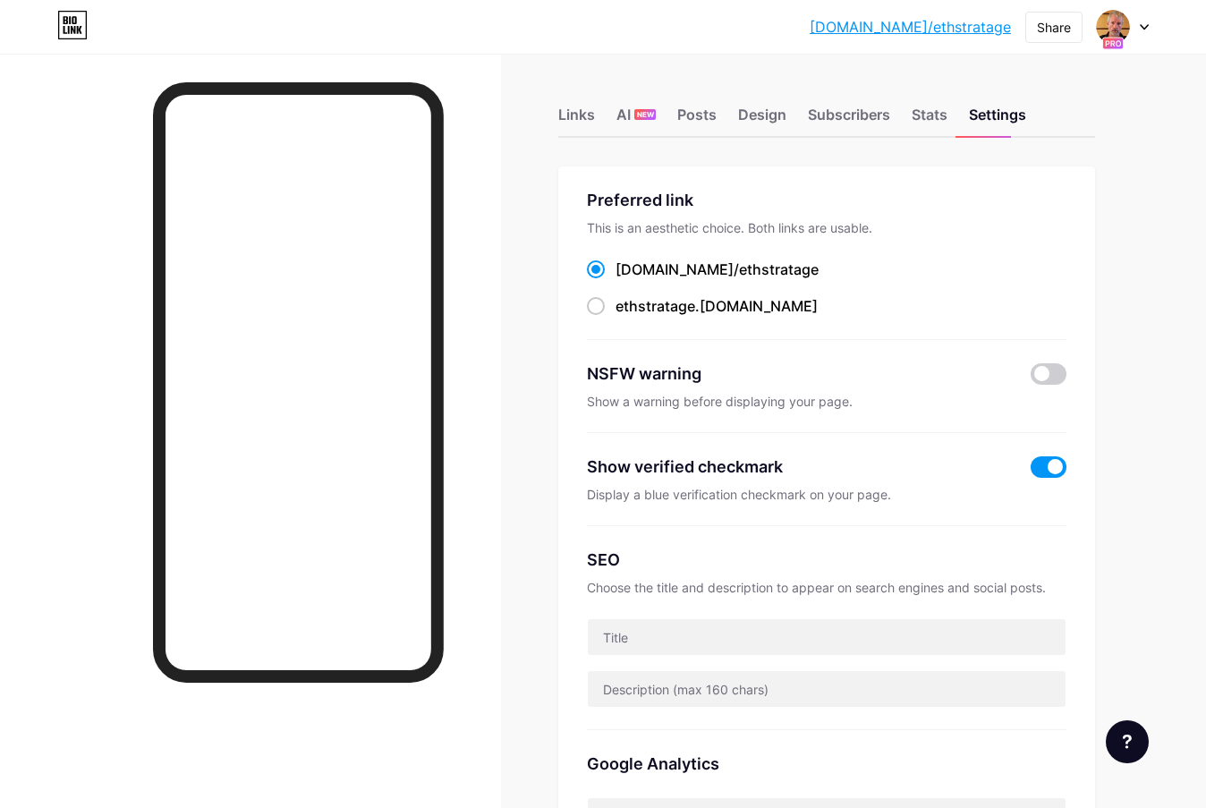
click at [1139, 21] on div at bounding box center [1123, 27] width 52 height 32
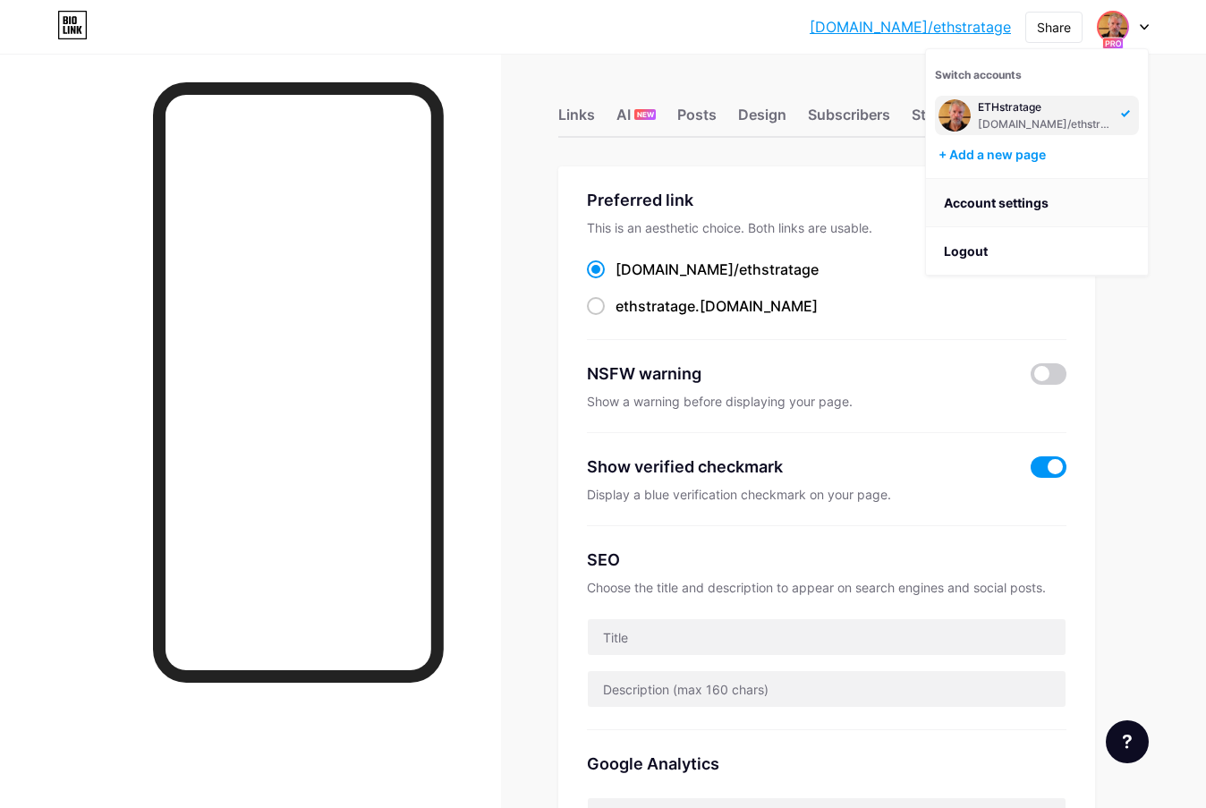
click at [1054, 206] on link "Account settings" at bounding box center [1037, 203] width 222 height 48
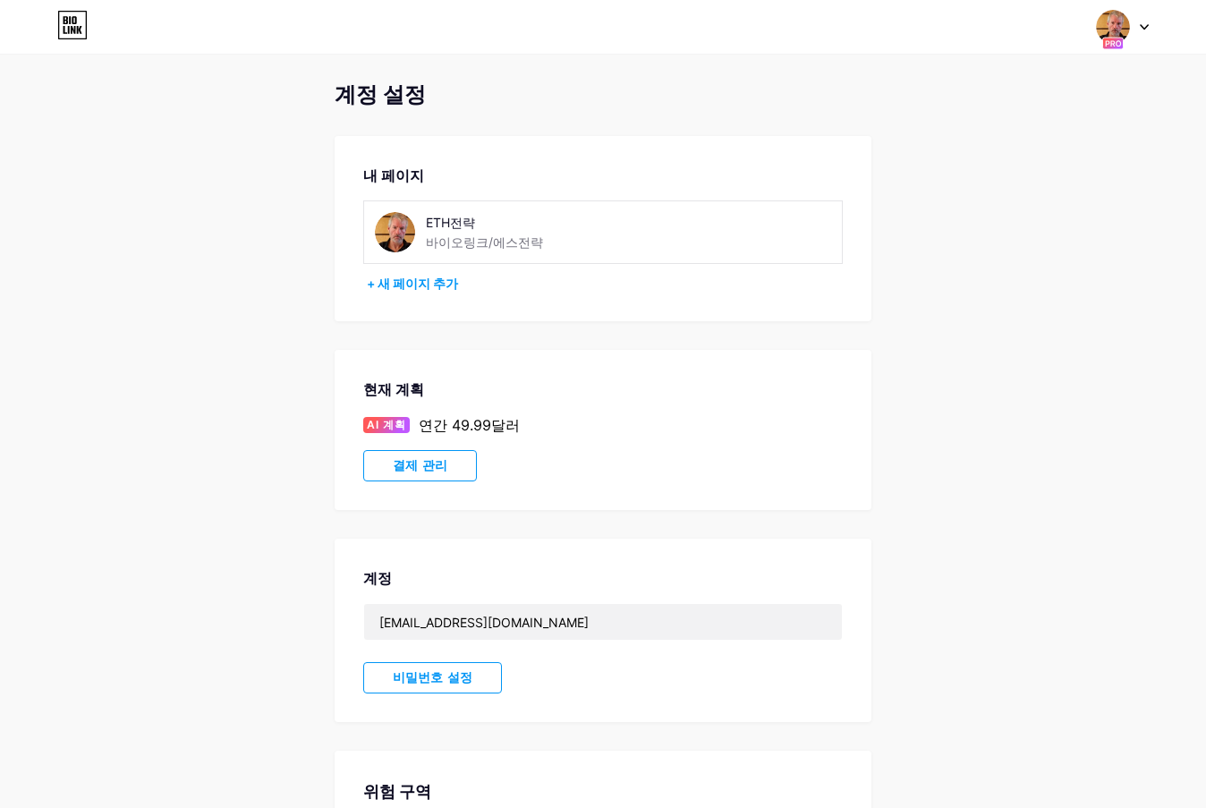
click at [445, 471] on font "결제 관리" at bounding box center [420, 465] width 55 height 14
